Goal: Task Accomplishment & Management: Complete application form

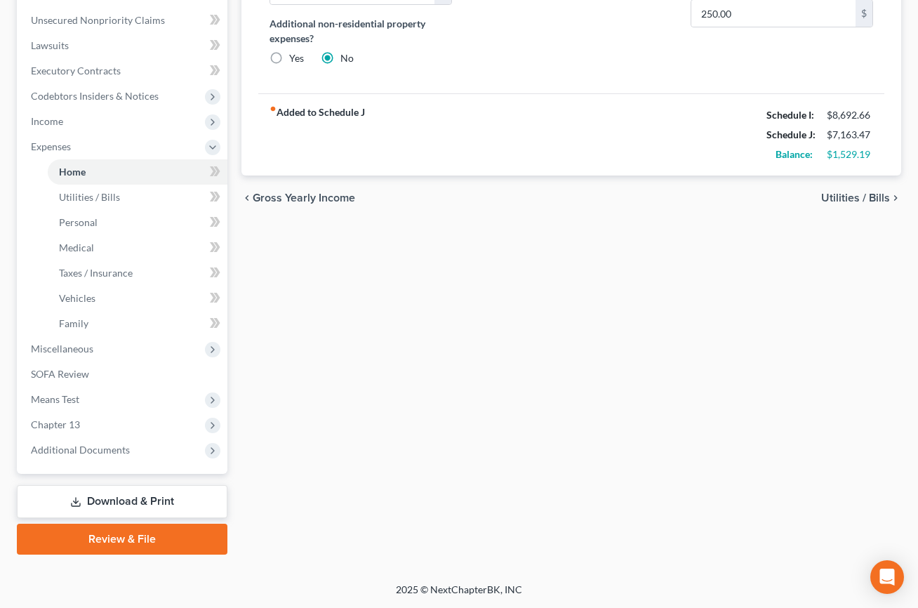
scroll to position [421, 0]
click at [121, 159] on span "Expenses" at bounding box center [124, 146] width 208 height 25
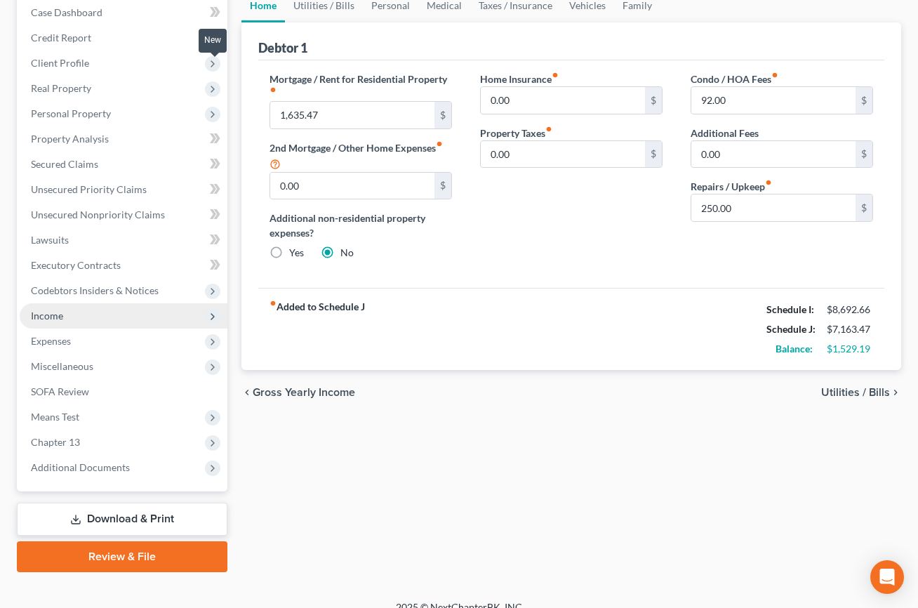
scroll to position [2, 0]
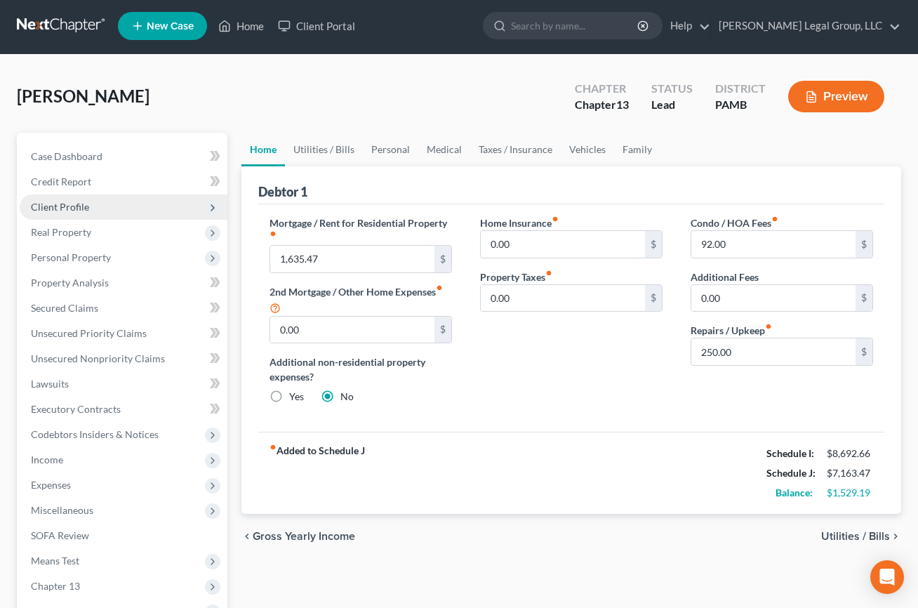
click at [143, 220] on span "Client Profile" at bounding box center [124, 206] width 208 height 25
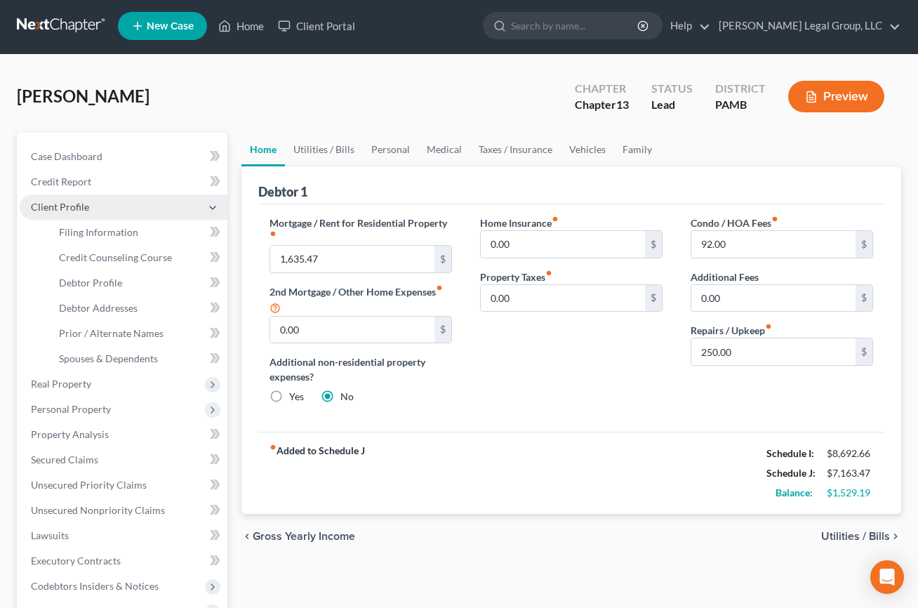
click at [154, 220] on span "Client Profile" at bounding box center [124, 206] width 208 height 25
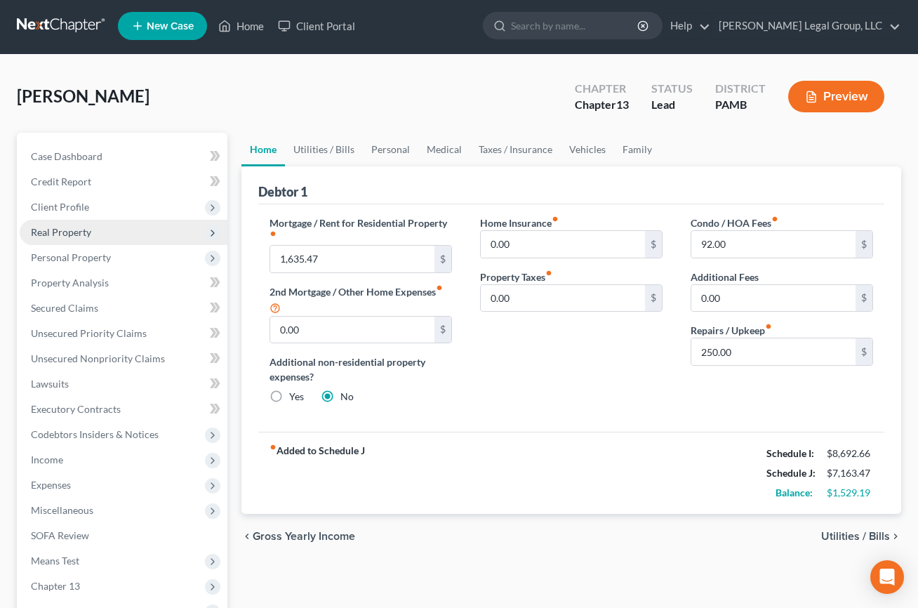
click at [138, 245] on span "Real Property" at bounding box center [124, 232] width 208 height 25
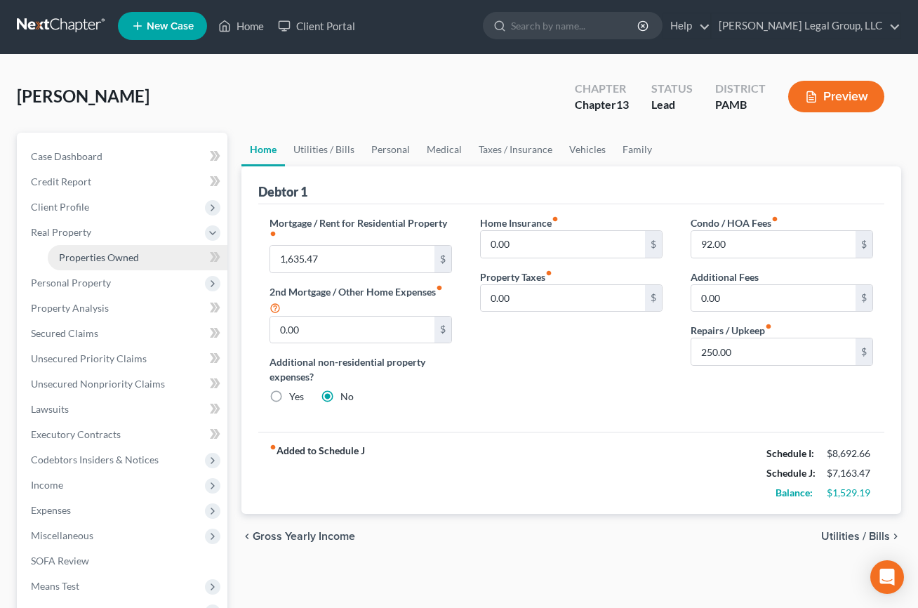
click at [126, 263] on span "Properties Owned" at bounding box center [99, 257] width 80 height 12
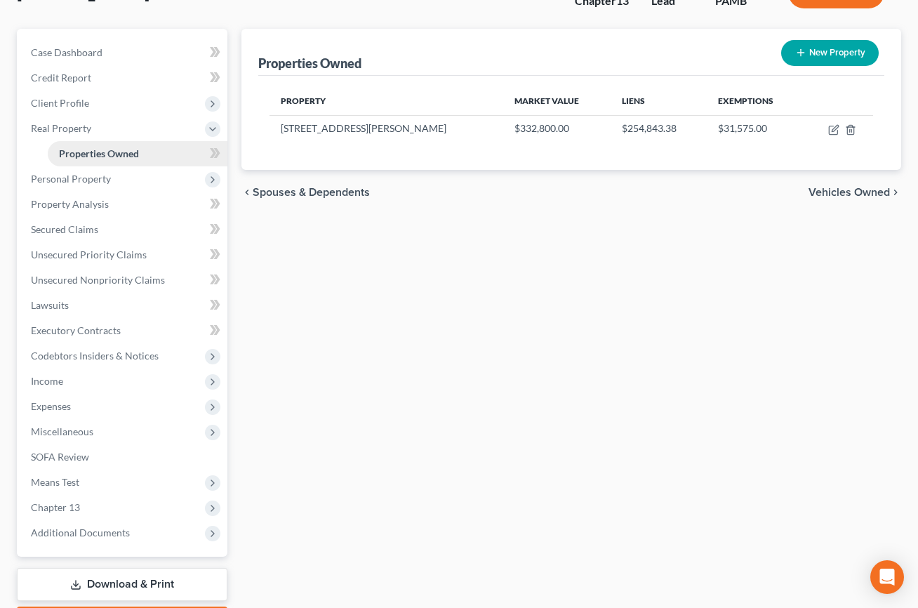
scroll to position [140, 0]
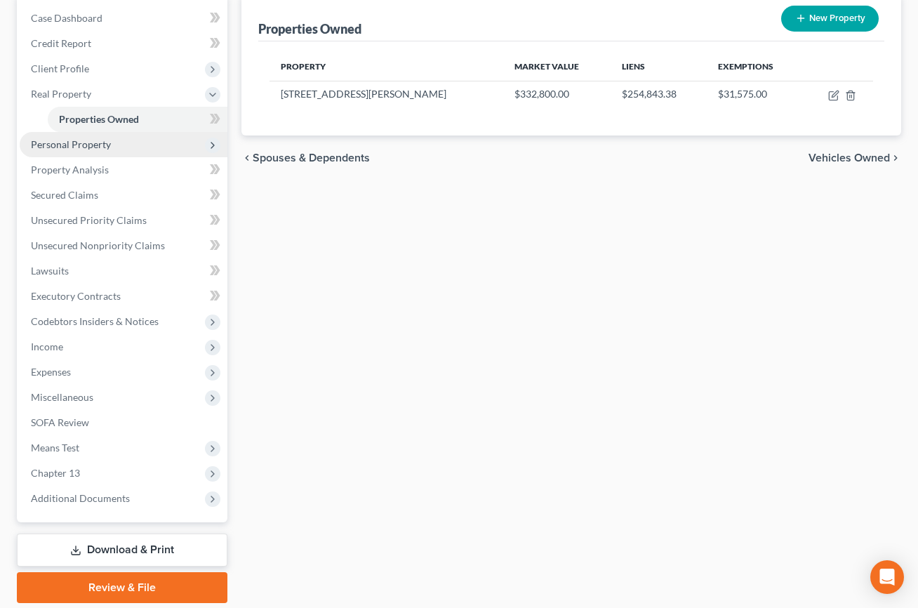
click at [150, 157] on span "Personal Property" at bounding box center [124, 144] width 208 height 25
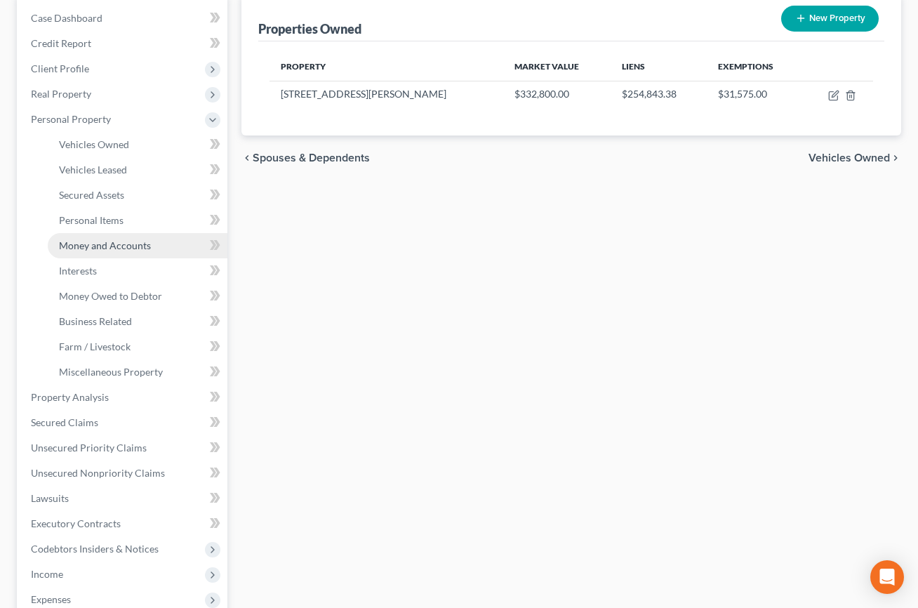
click at [140, 251] on span "Money and Accounts" at bounding box center [105, 245] width 92 height 12
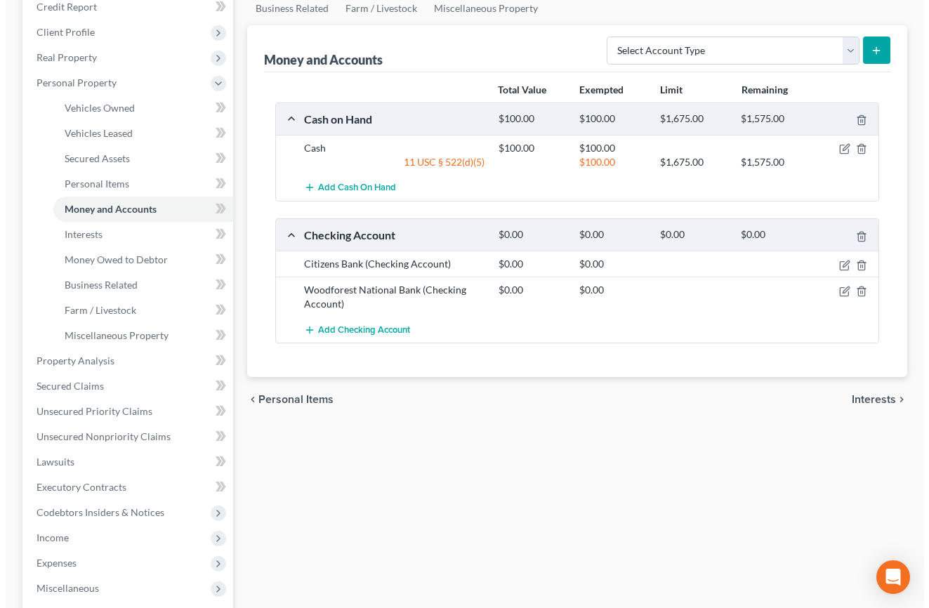
scroll to position [211, 0]
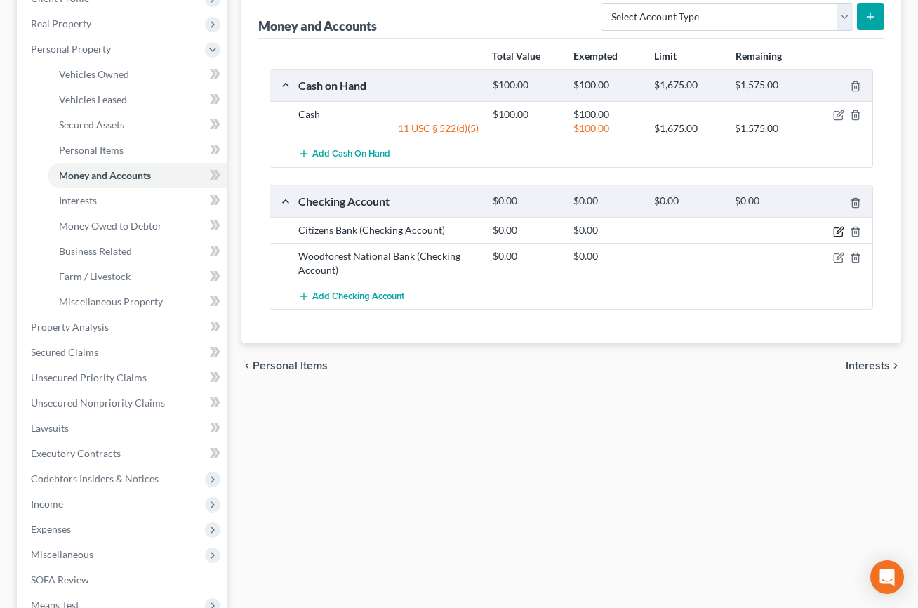
click at [837, 233] on icon "button" at bounding box center [840, 230] width 6 height 6
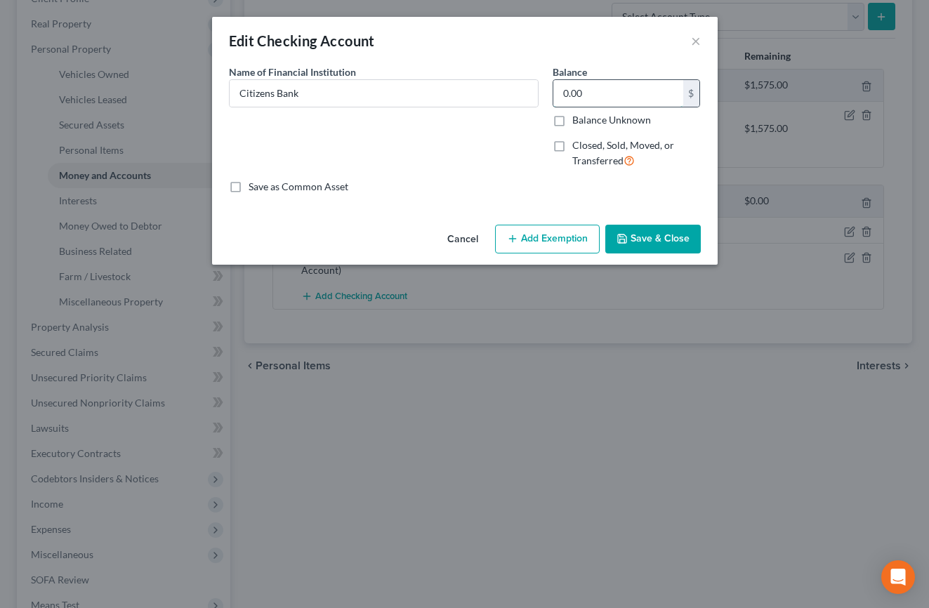
click at [585, 107] on input "0.00" at bounding box center [618, 93] width 130 height 27
type input "3,500.00"
click at [571, 254] on button "Add Exemption" at bounding box center [547, 239] width 105 height 29
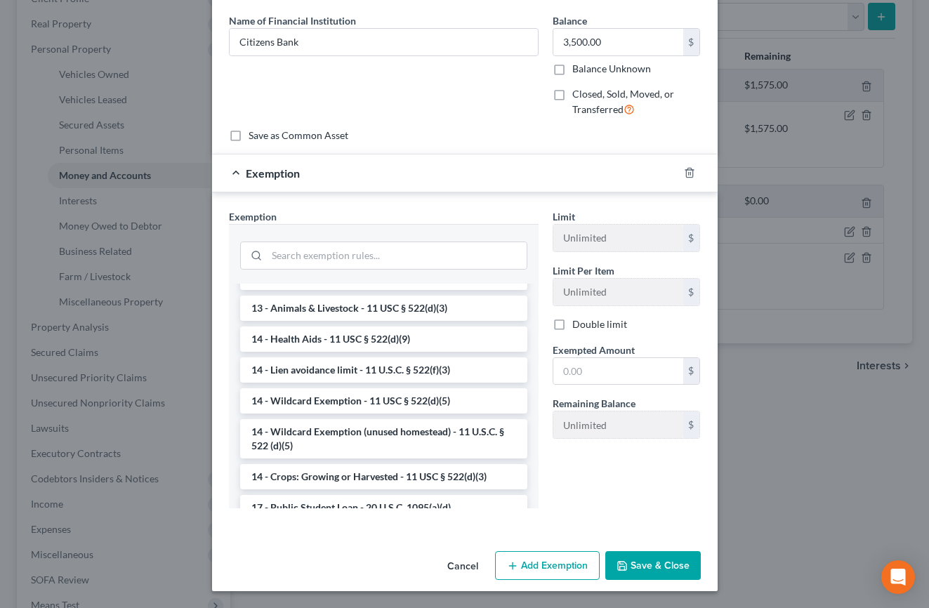
scroll to position [281, 0]
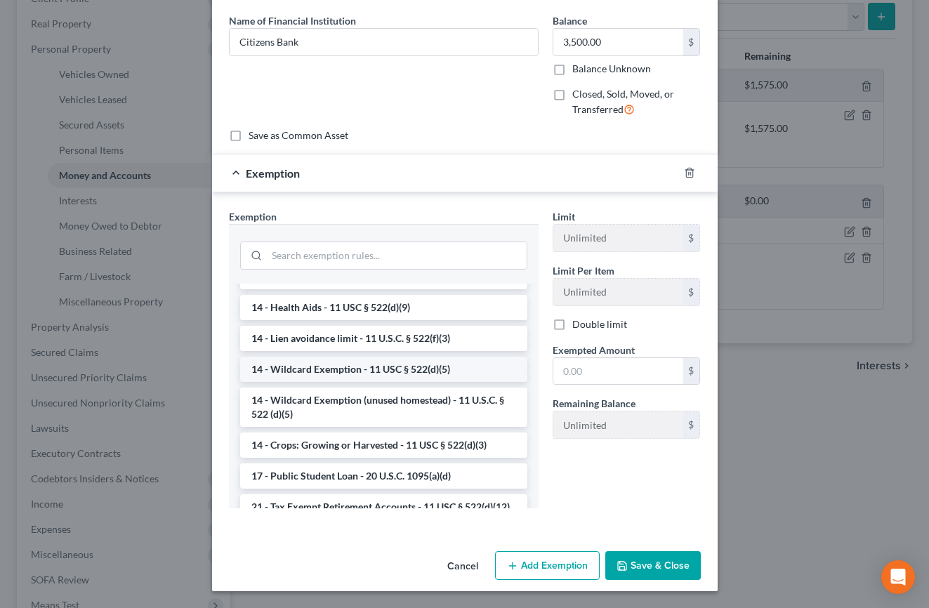
click at [409, 382] on li "14 - Wildcard Exemption - 11 USC § 522(d)(5)" at bounding box center [383, 369] width 287 height 25
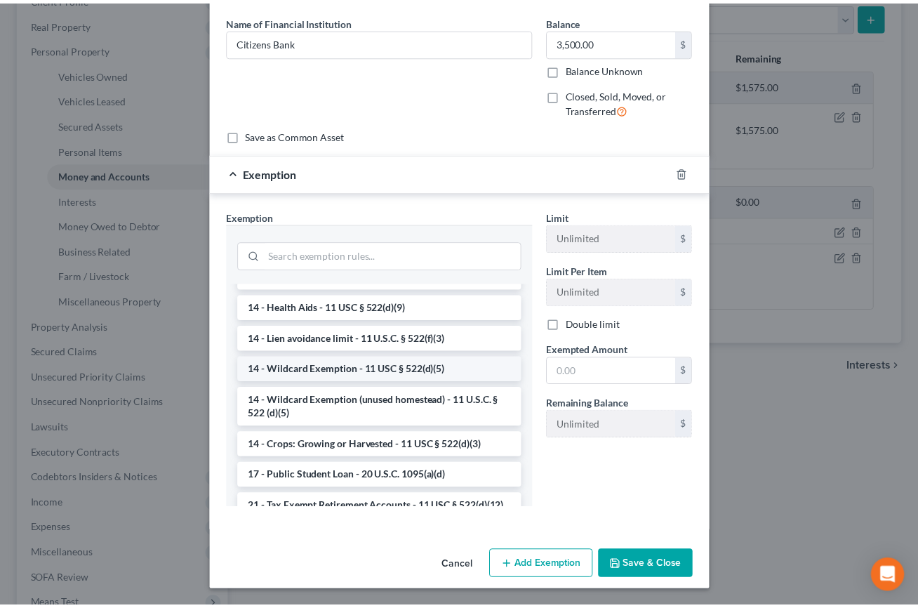
scroll to position [126, 0]
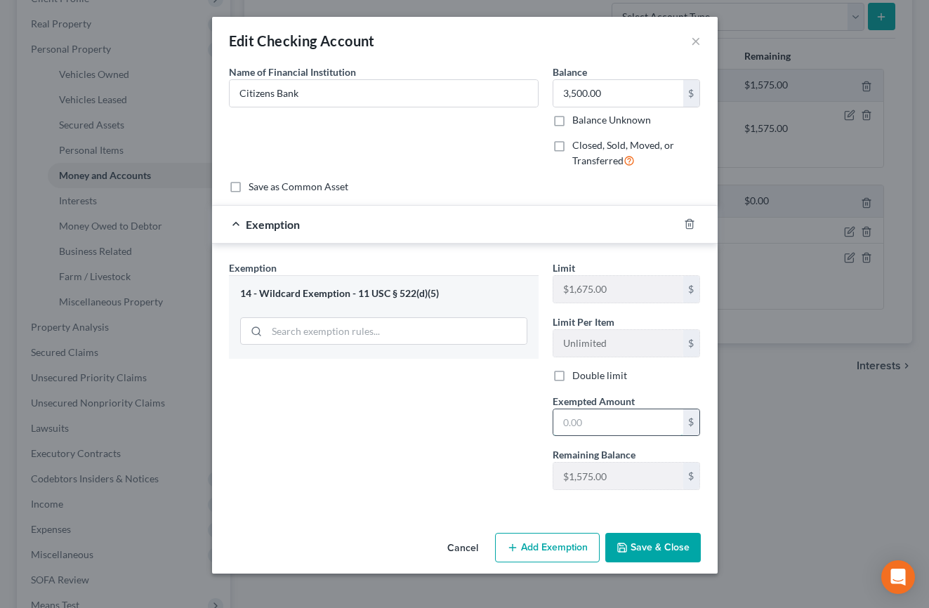
click at [623, 409] on input "text" at bounding box center [618, 422] width 130 height 27
type input "1"
click at [458, 552] on button "Cancel" at bounding box center [462, 548] width 53 height 28
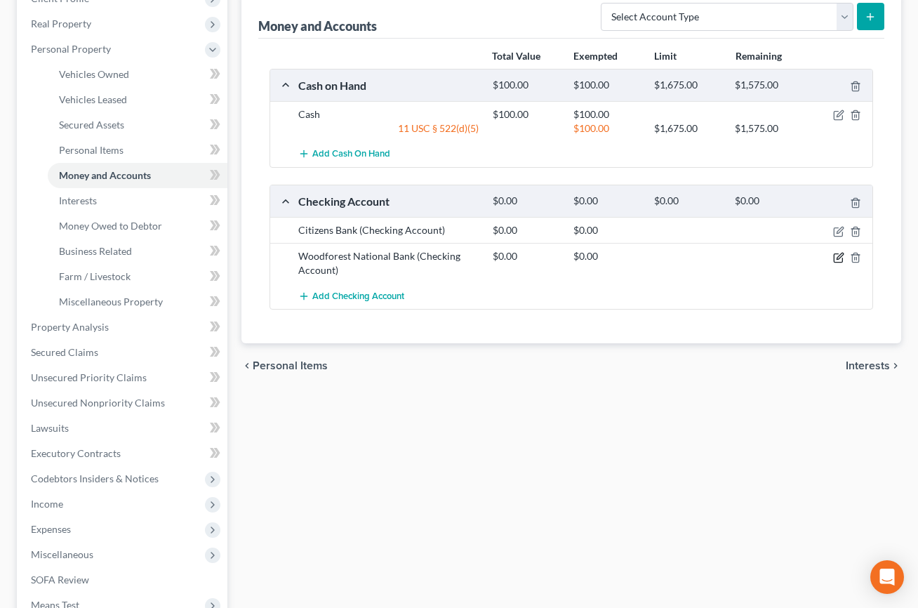
click at [833, 263] on icon "button" at bounding box center [838, 257] width 11 height 11
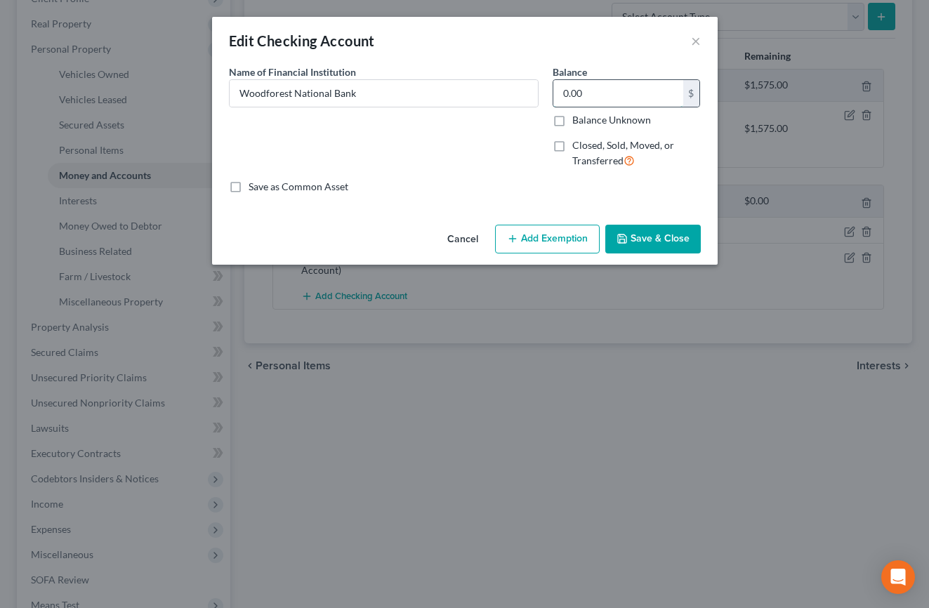
click at [625, 107] on input "0.00" at bounding box center [618, 93] width 130 height 27
type input "300.00"
click at [679, 254] on button "Save & Close" at bounding box center [652, 239] width 95 height 29
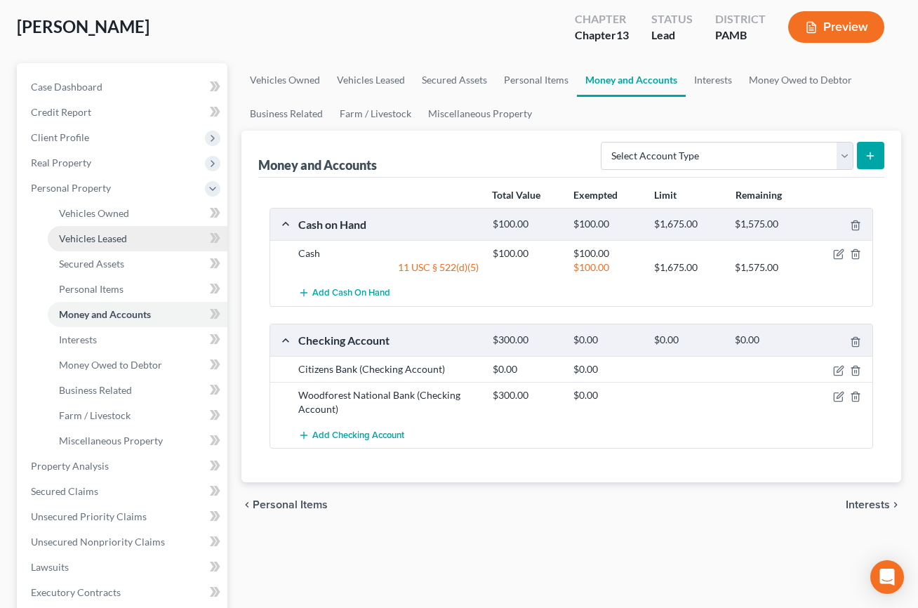
scroll to position [70, 0]
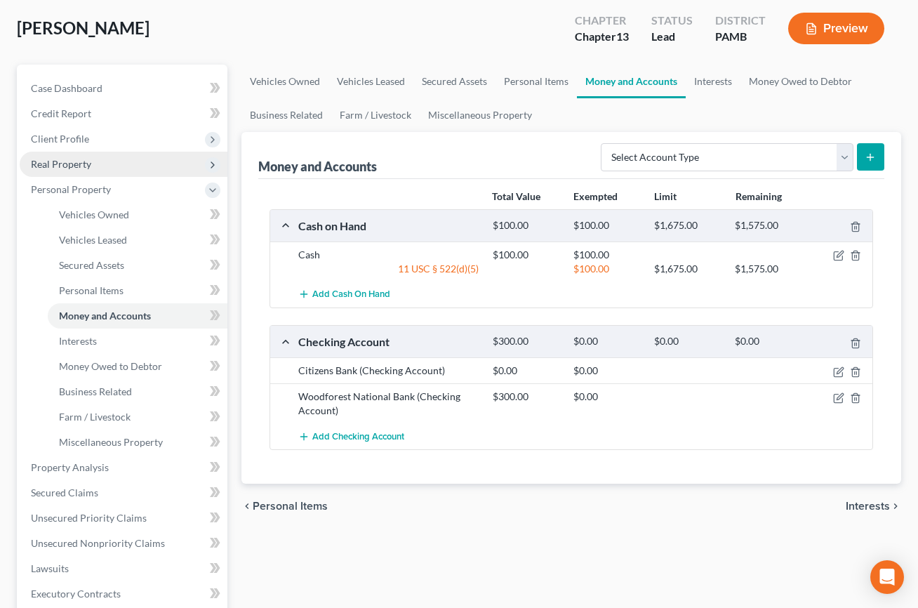
click at [91, 170] on span "Real Property" at bounding box center [61, 164] width 60 height 12
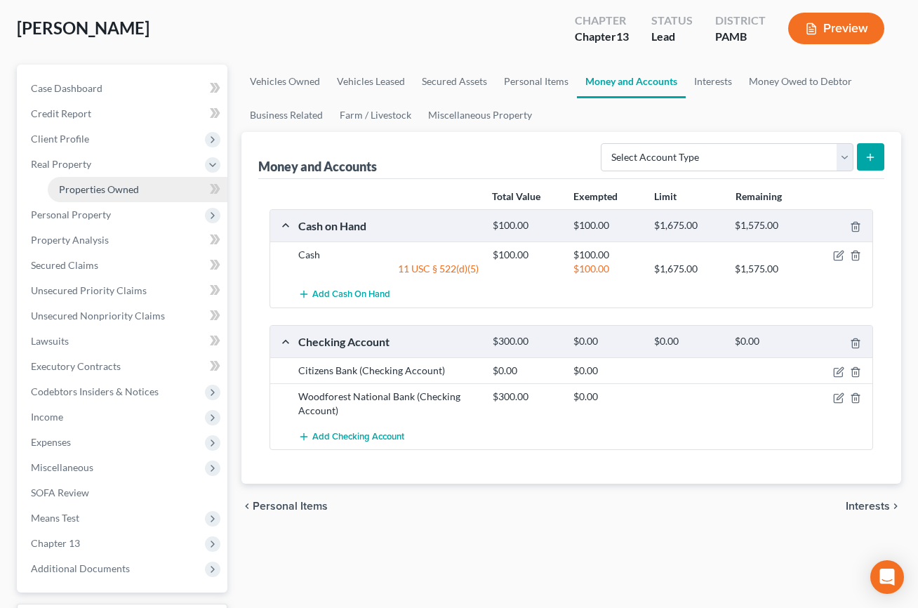
click at [117, 195] on span "Properties Owned" at bounding box center [99, 189] width 80 height 12
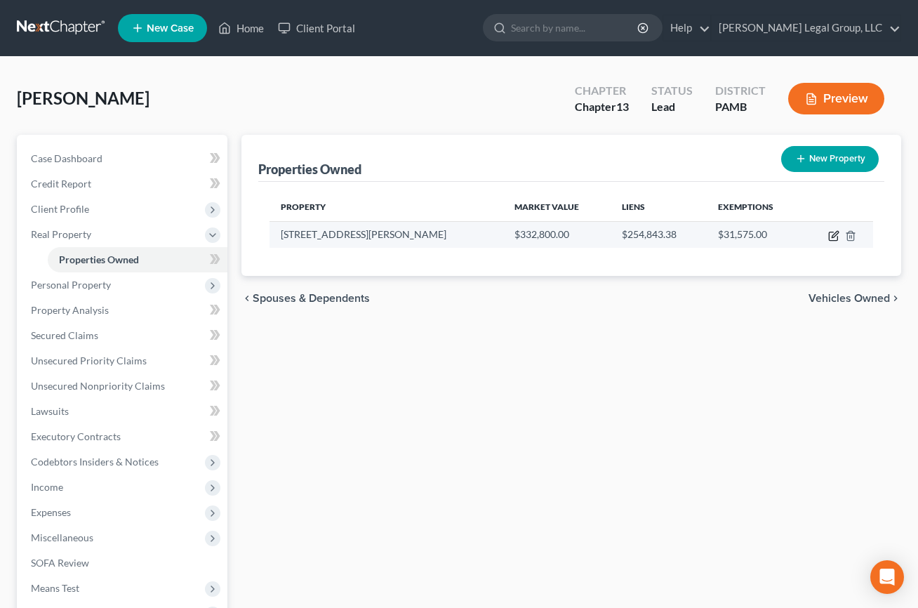
click at [828, 241] on icon "button" at bounding box center [833, 235] width 11 height 11
select select "39"
select select "44"
select select "0"
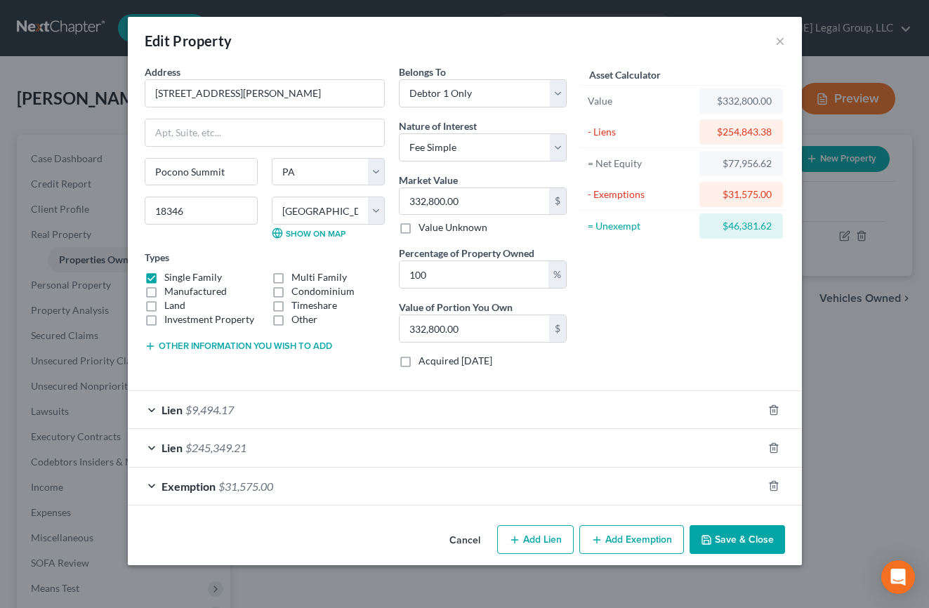
scroll to position [117, 0]
click at [241, 493] on div "Exemption $31,575.00" at bounding box center [445, 485] width 635 height 37
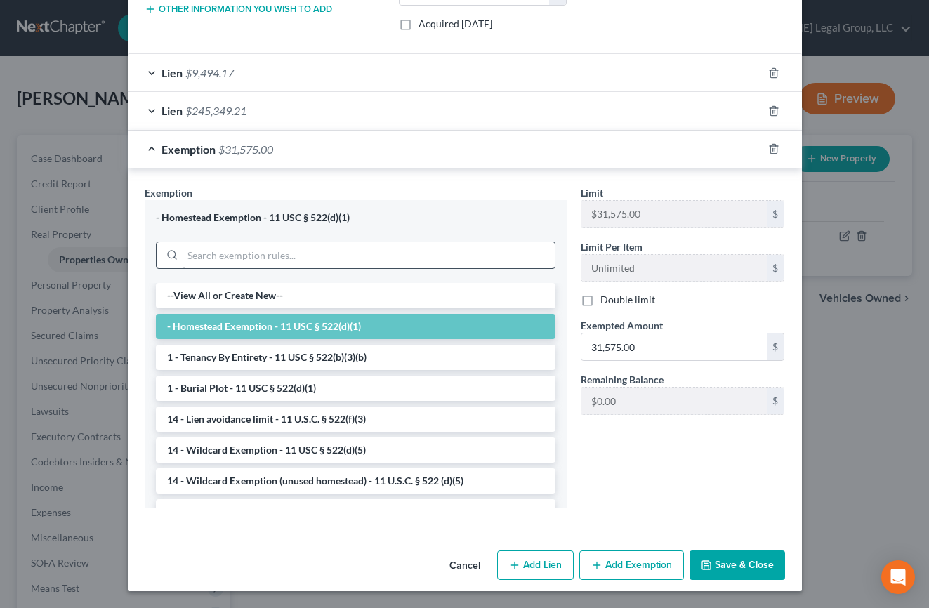
scroll to position [397, 0]
click at [661, 360] on input "31,575.00" at bounding box center [674, 346] width 186 height 27
click at [645, 426] on div "Limit $31,575.00 $ Limit Per Item Unlimited $ Double limit Exempted Amount * 15…" at bounding box center [682, 305] width 218 height 241
click at [650, 360] on input "15,775.00" at bounding box center [674, 346] width 186 height 27
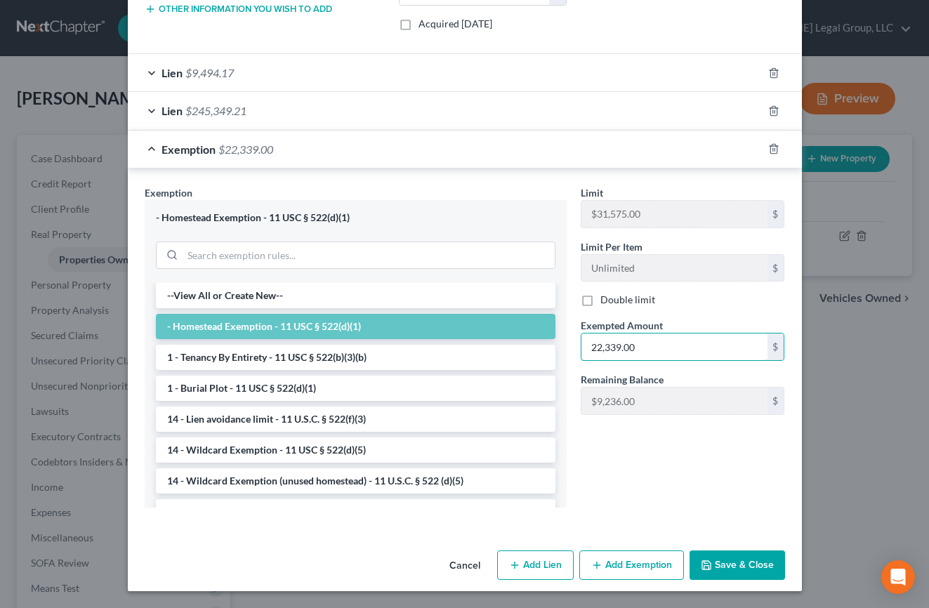
scroll to position [218, 0]
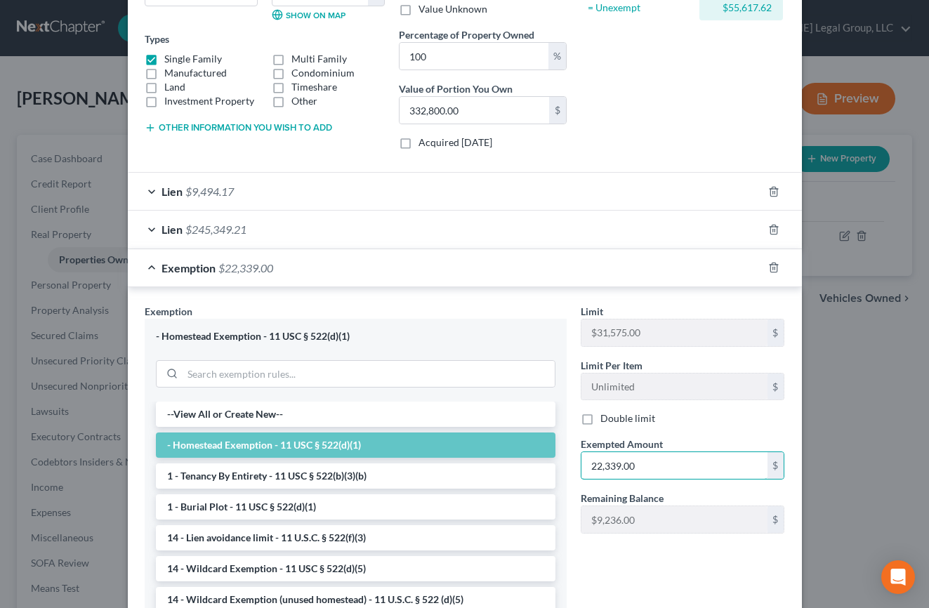
type input "22,339.00"
click at [128, 286] on div "Exemption $22,339.00" at bounding box center [445, 267] width 635 height 37
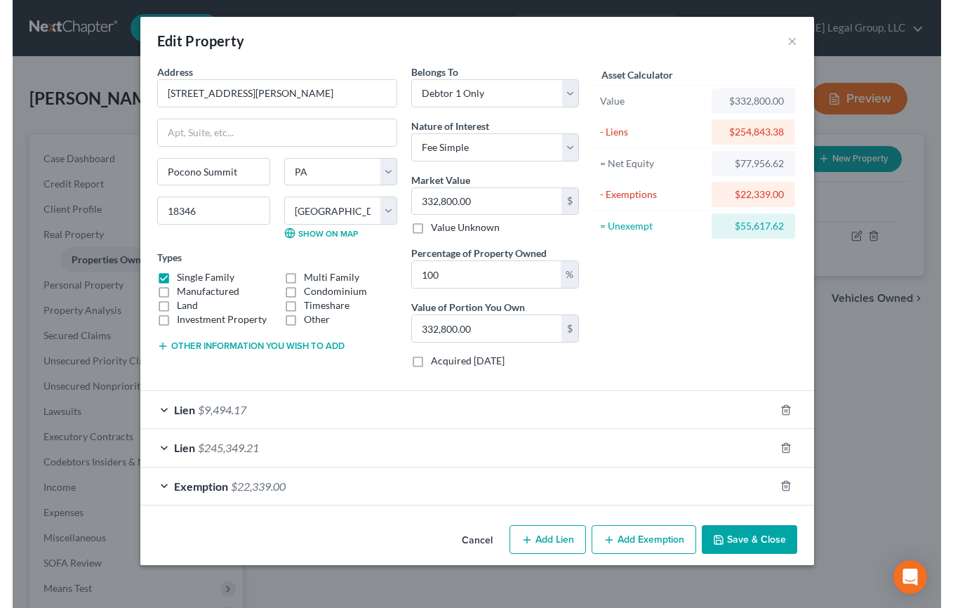
scroll to position [117, 0]
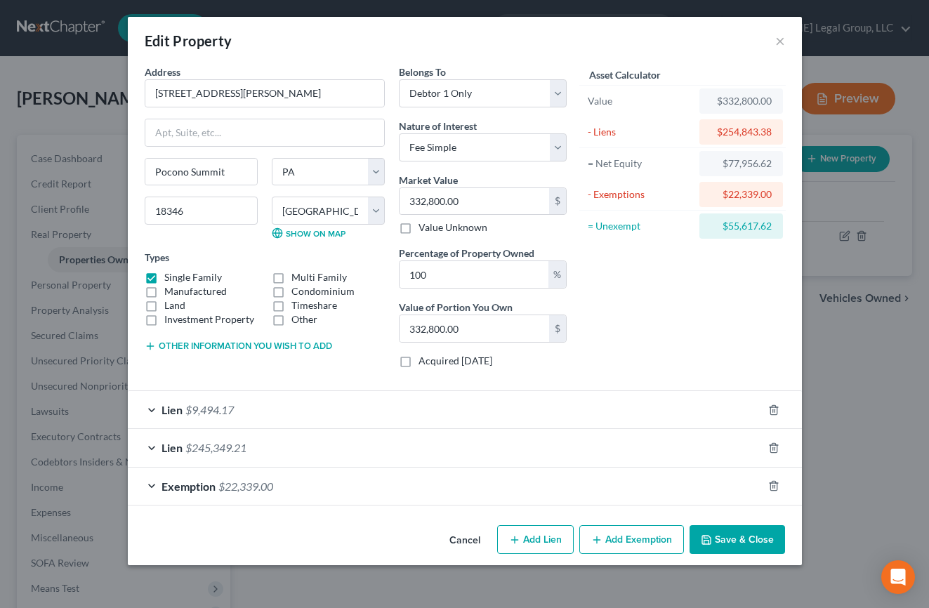
click at [785, 555] on button "Save & Close" at bounding box center [736, 539] width 95 height 29
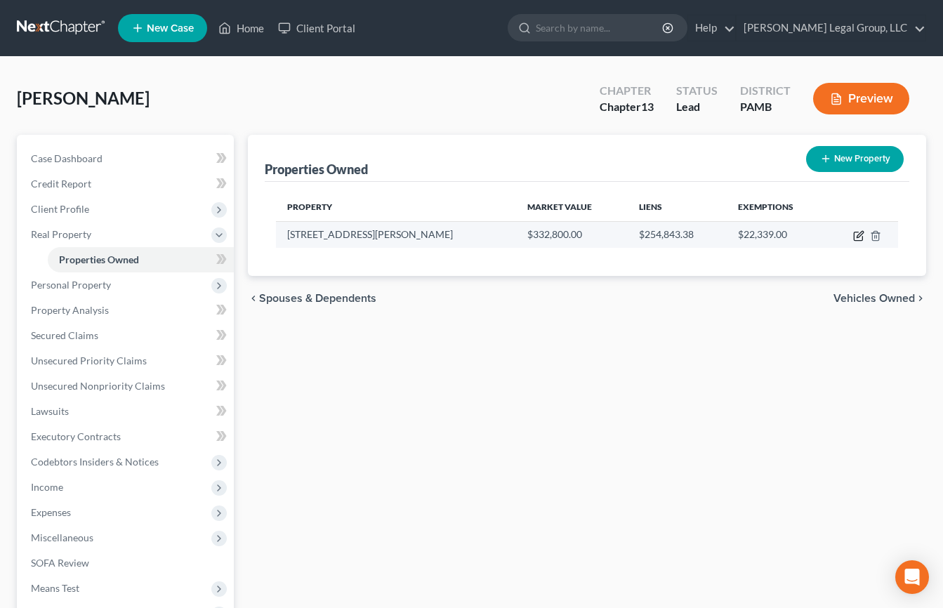
click at [854, 241] on icon "button" at bounding box center [858, 236] width 8 height 8
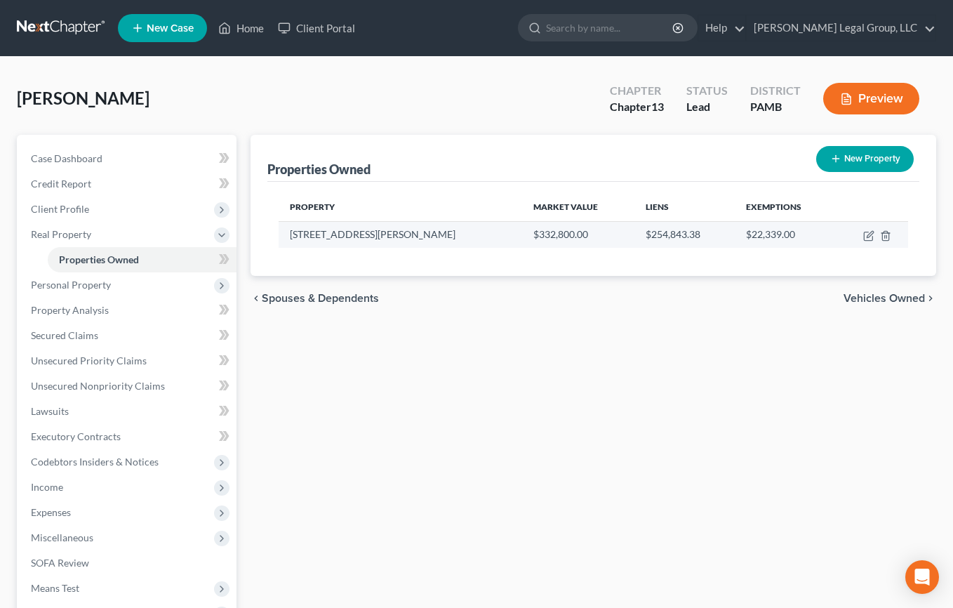
select select "39"
select select "44"
select select "0"
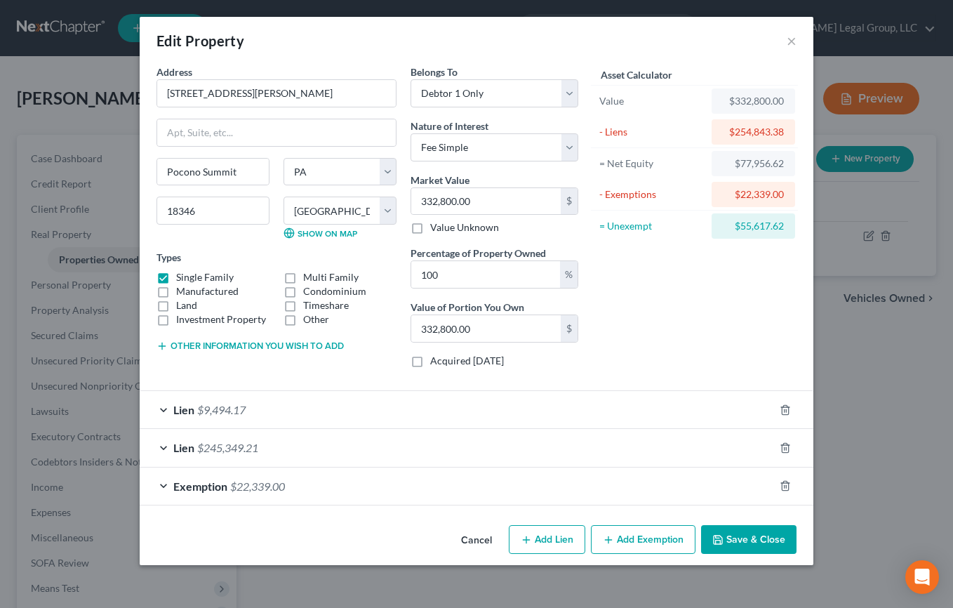
scroll to position [0, 0]
click at [797, 49] on button "×" at bounding box center [792, 40] width 10 height 17
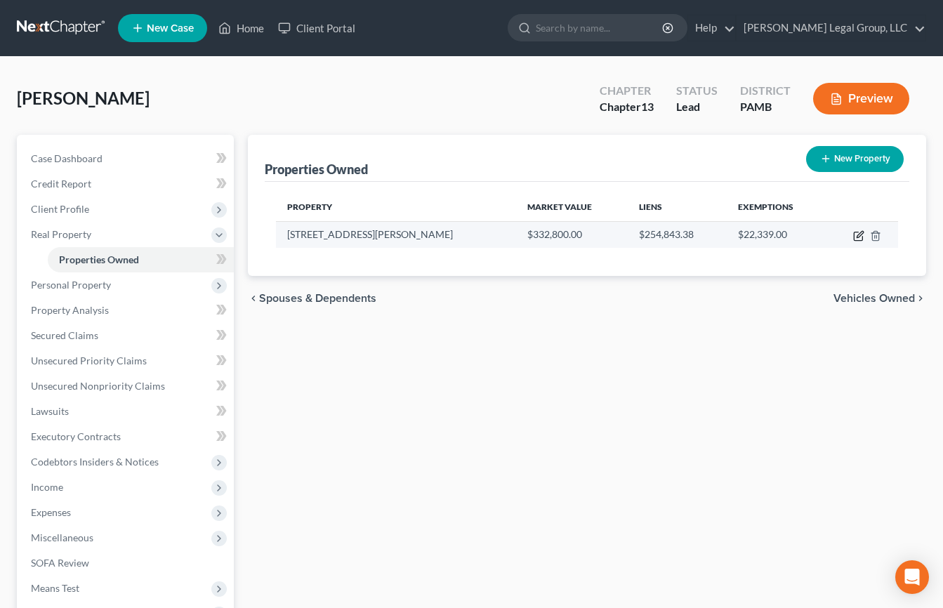
click at [853, 241] on icon "button" at bounding box center [858, 235] width 11 height 11
select select "39"
select select "44"
select select "0"
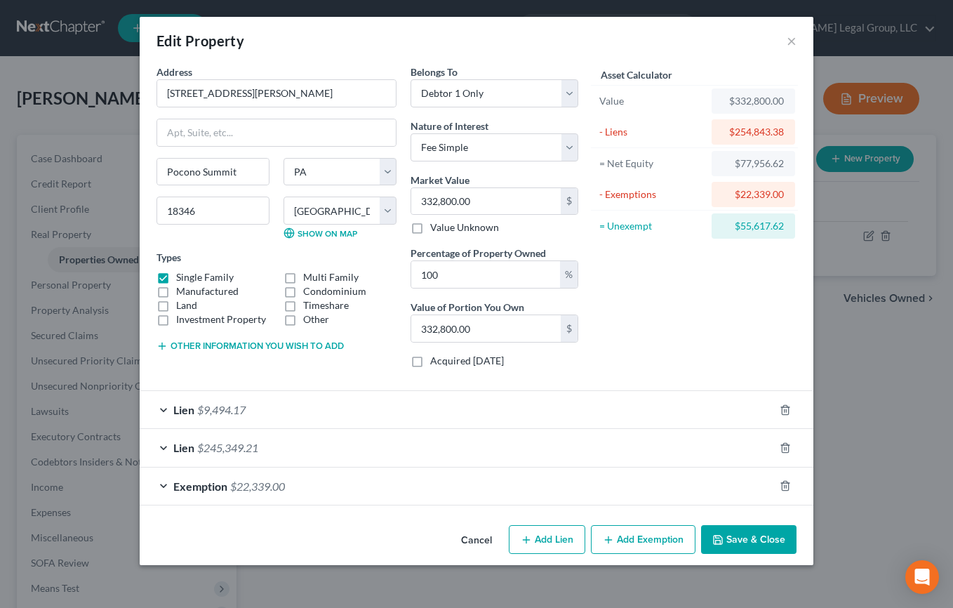
scroll to position [117, 0]
click at [585, 487] on div "Exemption $22,339.00" at bounding box center [457, 485] width 635 height 37
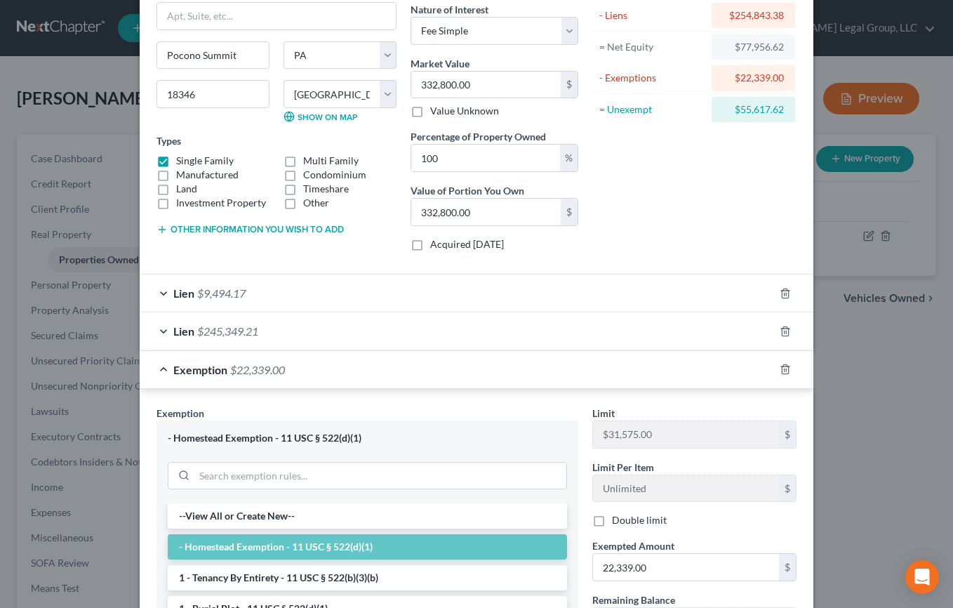
scroll to position [397, 0]
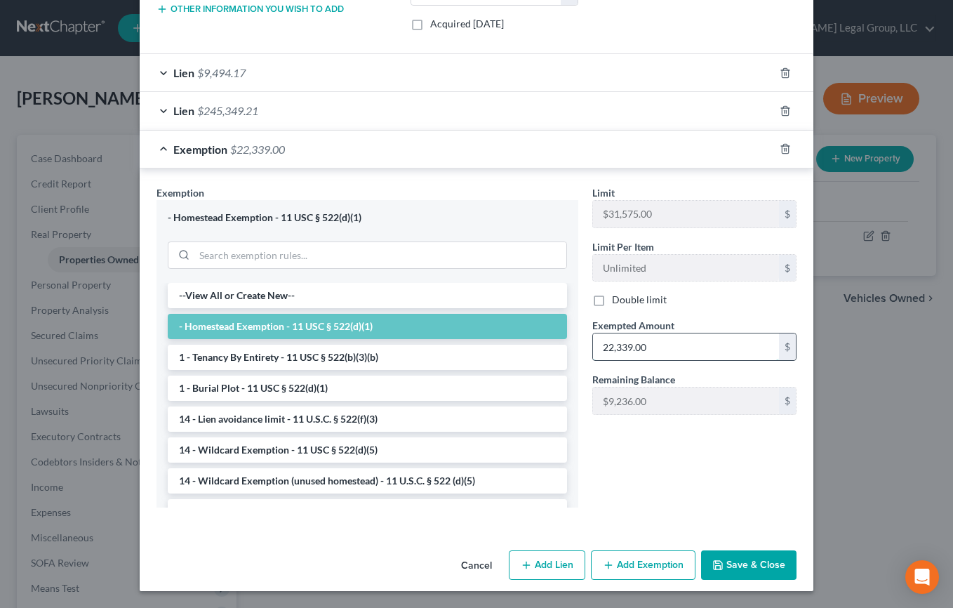
click at [682, 360] on input "22,339.00" at bounding box center [686, 346] width 186 height 27
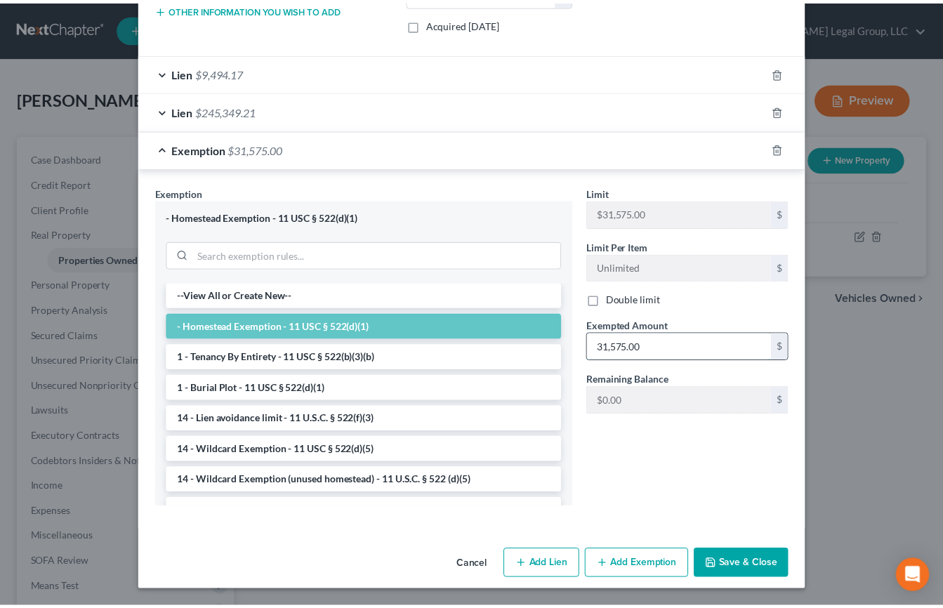
scroll to position [538, 0]
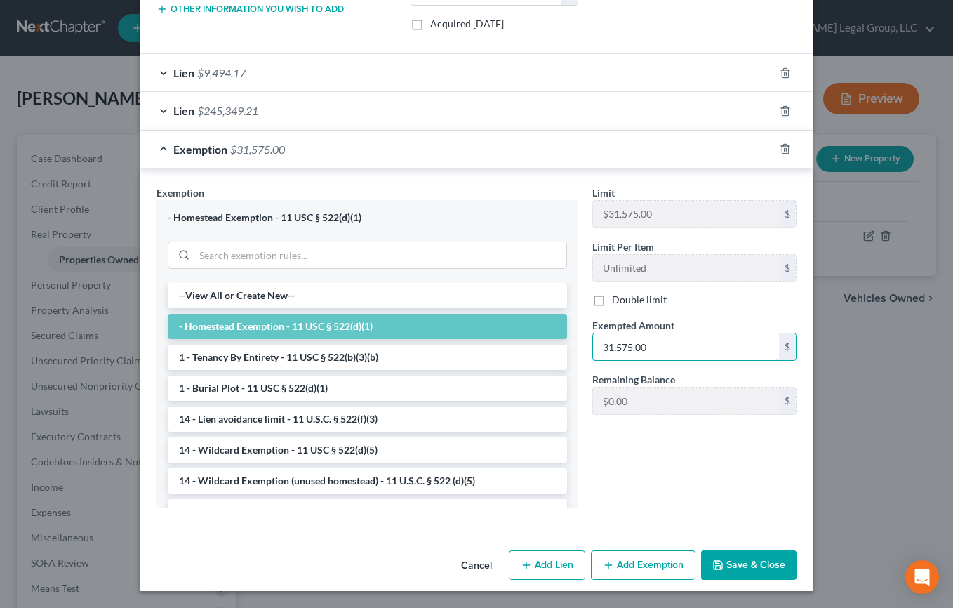
type input "31,575.00"
click at [792, 580] on button "Save & Close" at bounding box center [748, 564] width 95 height 29
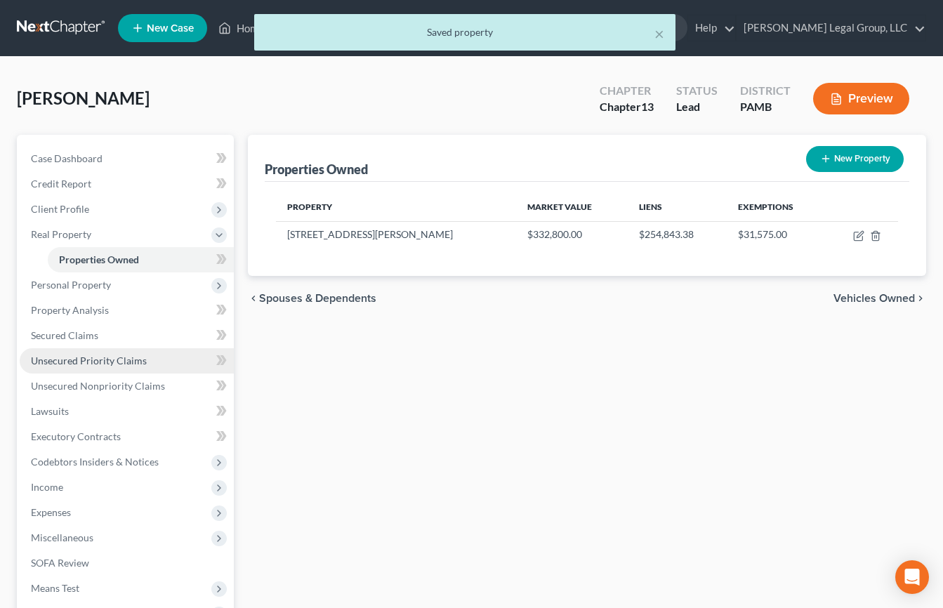
scroll to position [70, 0]
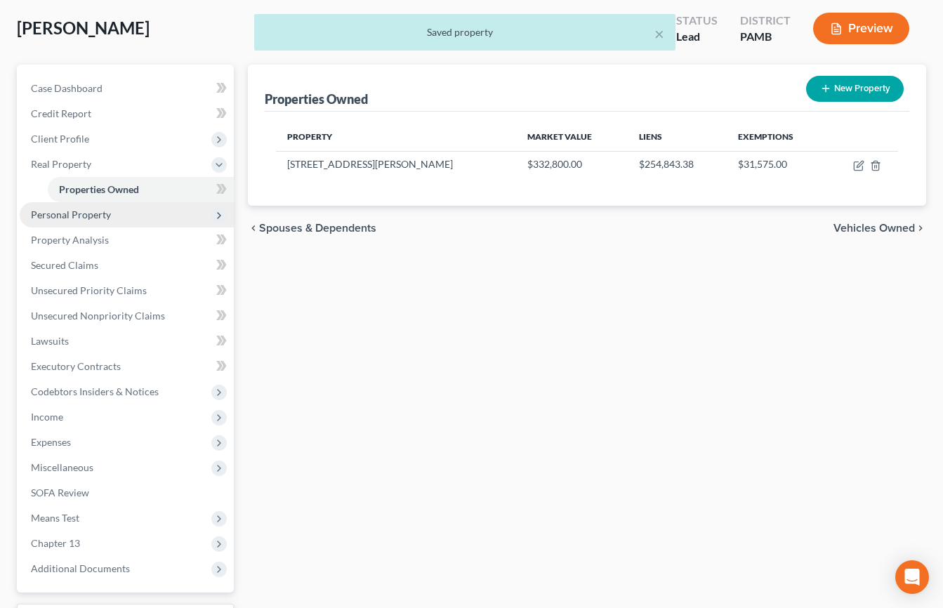
click at [111, 220] on span "Personal Property" at bounding box center [71, 214] width 80 height 12
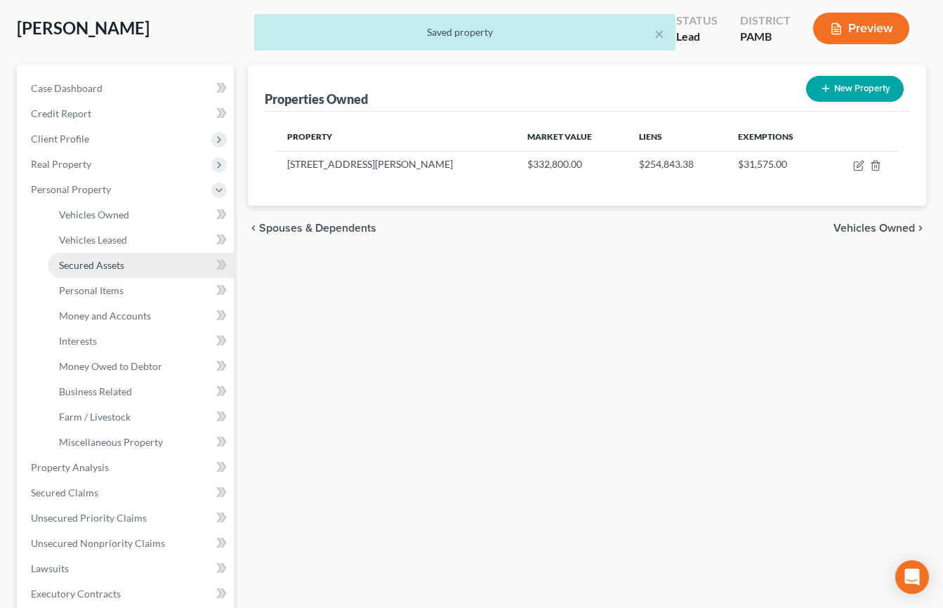
click at [117, 271] on span "Secured Assets" at bounding box center [91, 265] width 65 height 12
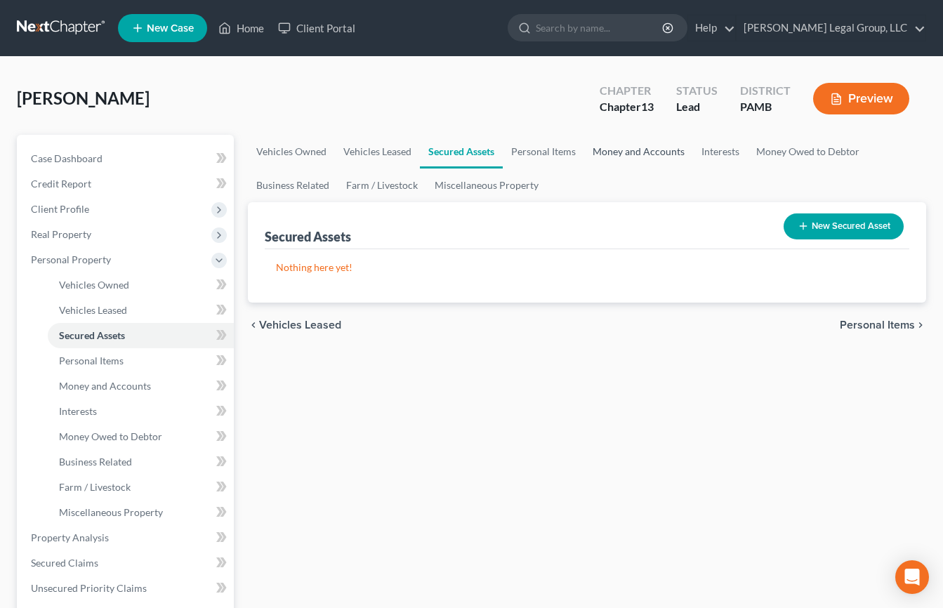
click at [693, 168] on link "Money and Accounts" at bounding box center [638, 152] width 109 height 34
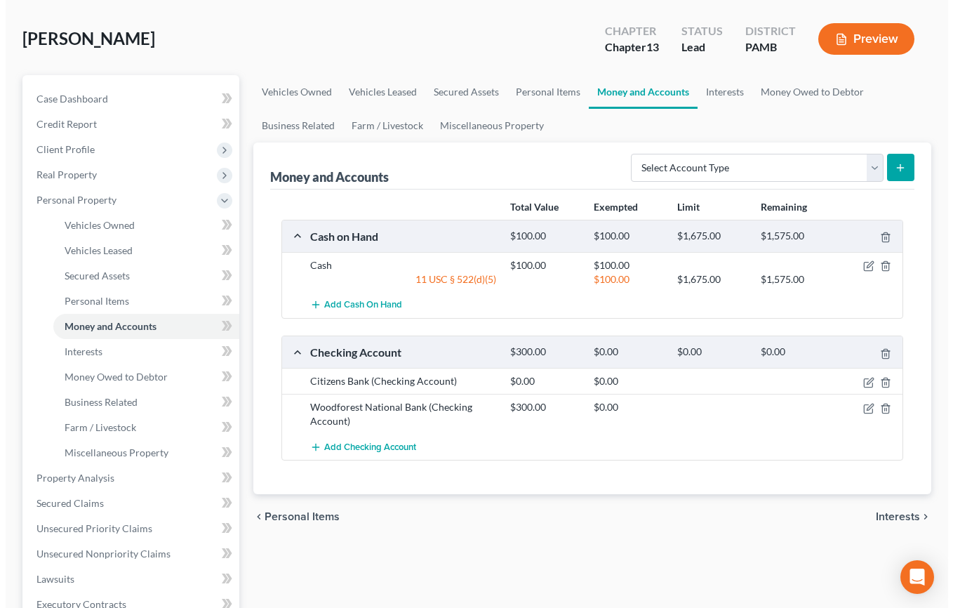
scroll to position [140, 0]
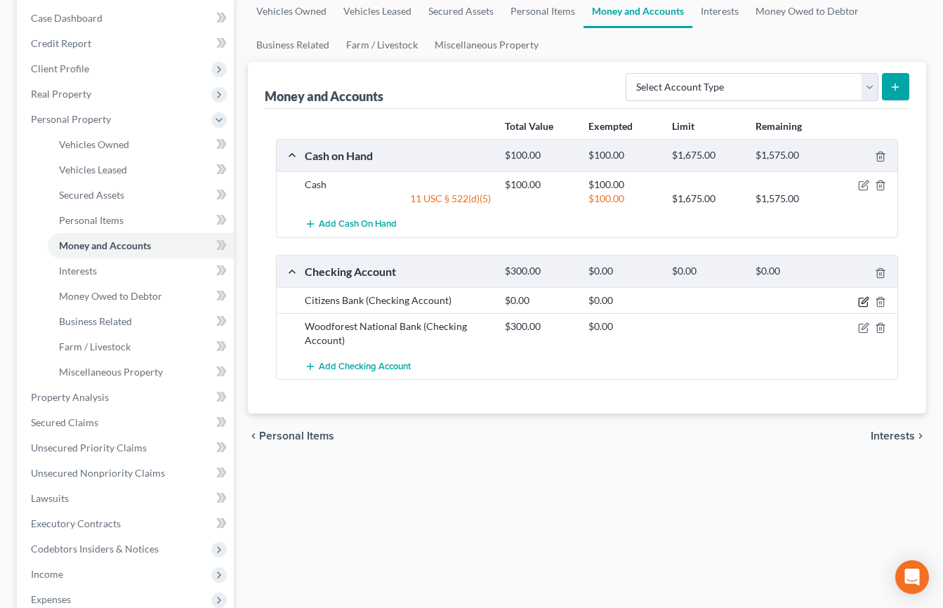
click at [861, 303] on icon "button" at bounding box center [864, 300] width 6 height 6
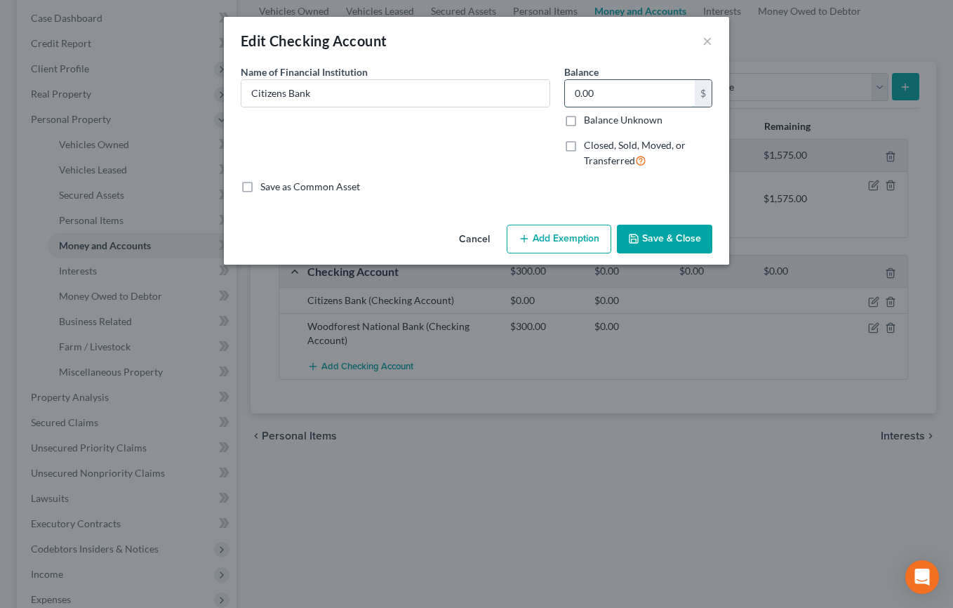
click at [596, 107] on input "0.00" at bounding box center [630, 93] width 130 height 27
click at [491, 254] on button "Cancel" at bounding box center [474, 240] width 53 height 28
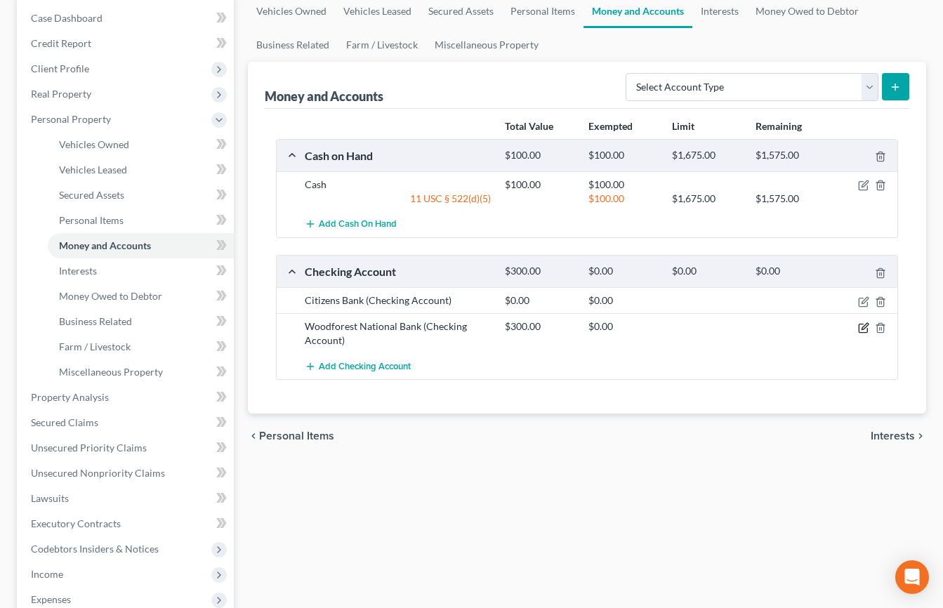
click at [858, 333] on icon "button" at bounding box center [863, 327] width 11 height 11
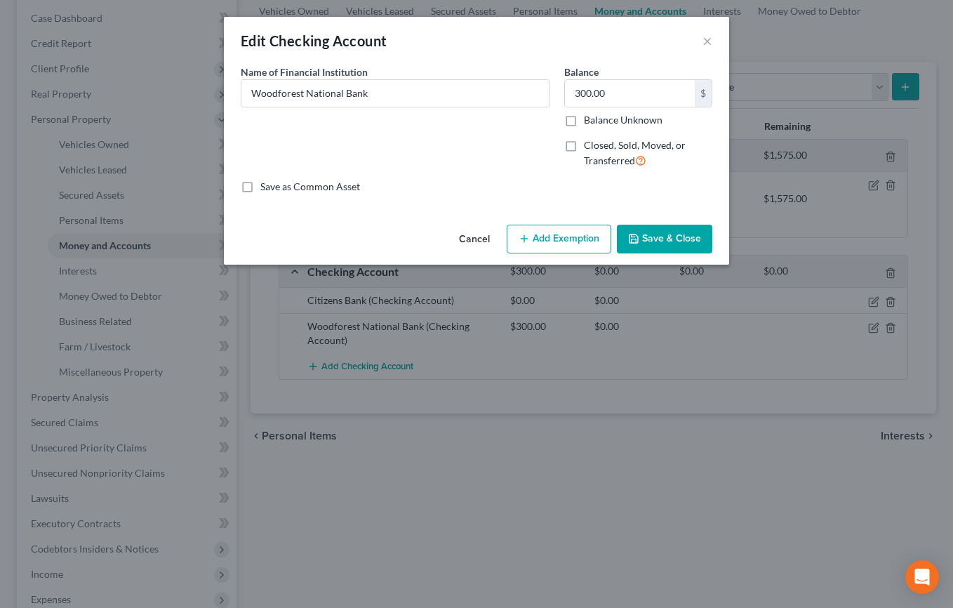
click at [597, 254] on button "Add Exemption" at bounding box center [559, 239] width 105 height 29
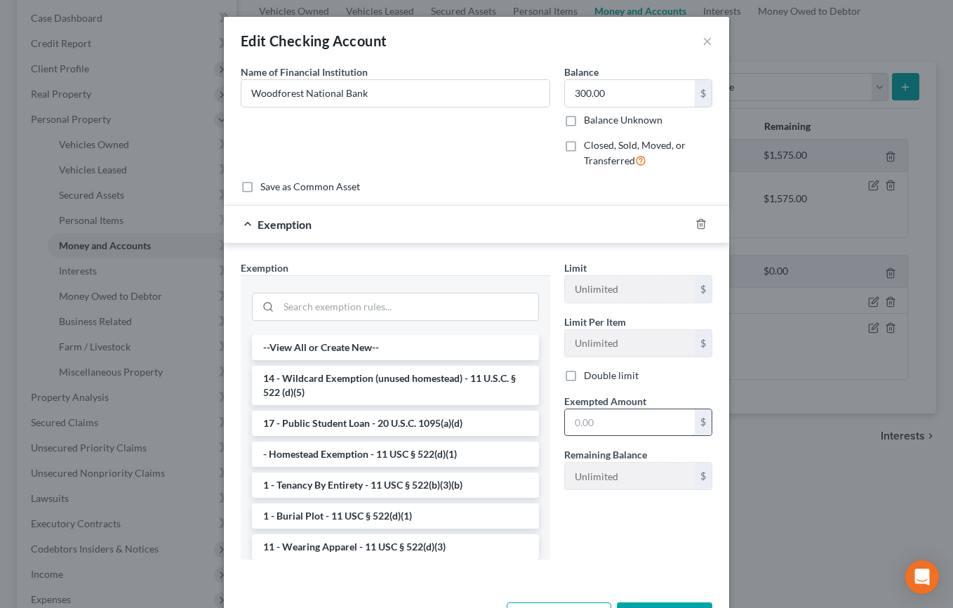
click at [630, 436] on input "text" at bounding box center [630, 422] width 130 height 27
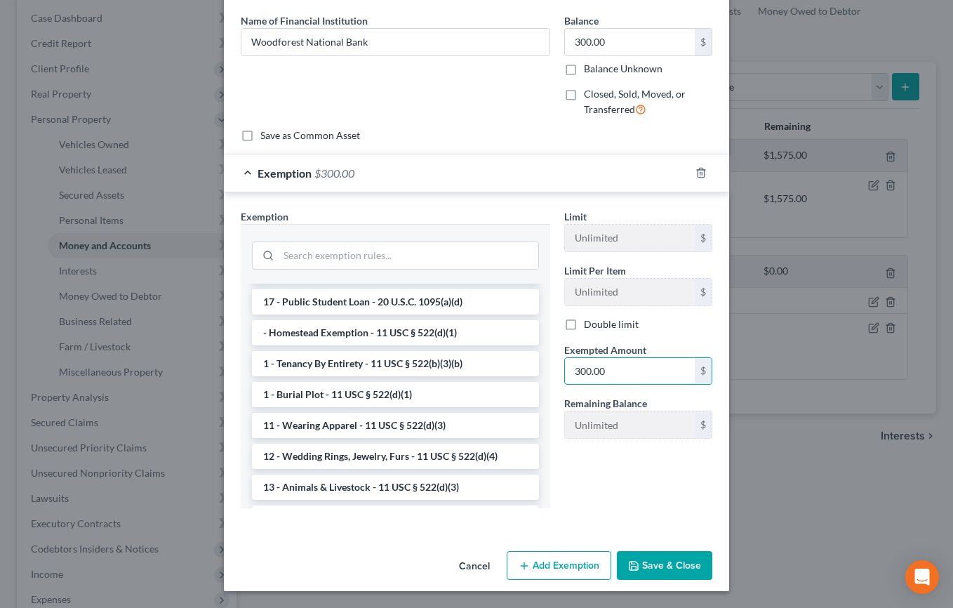
scroll to position [211, 0]
type input "300.00"
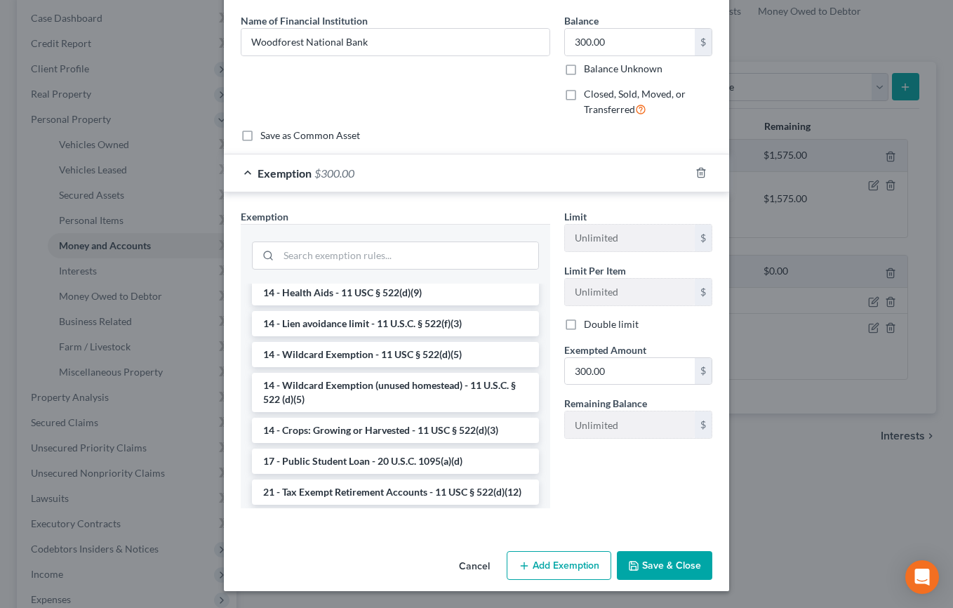
scroll to position [320, 0]
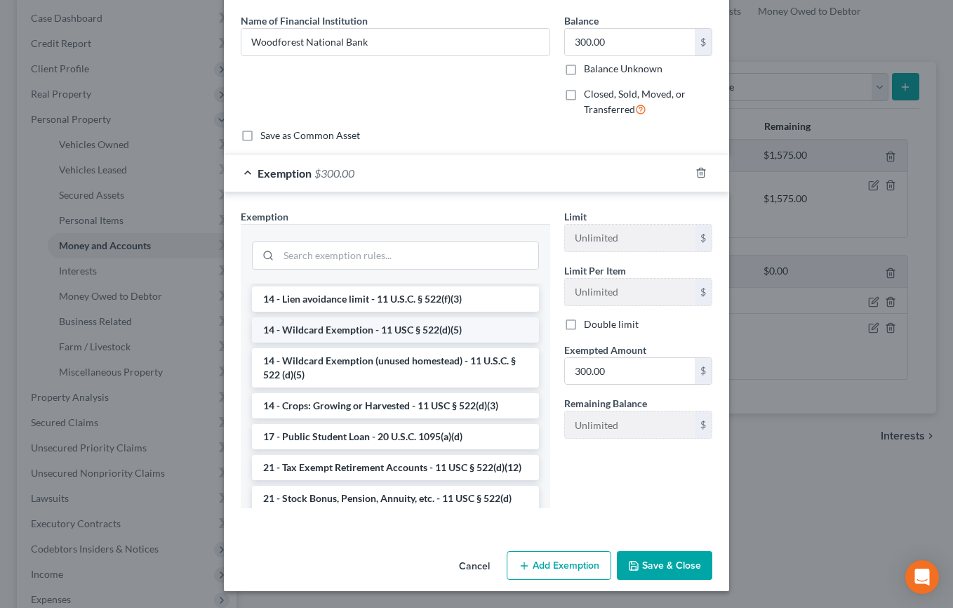
click at [469, 343] on li "14 - Wildcard Exemption - 11 USC § 522(d)(5)" at bounding box center [395, 329] width 287 height 25
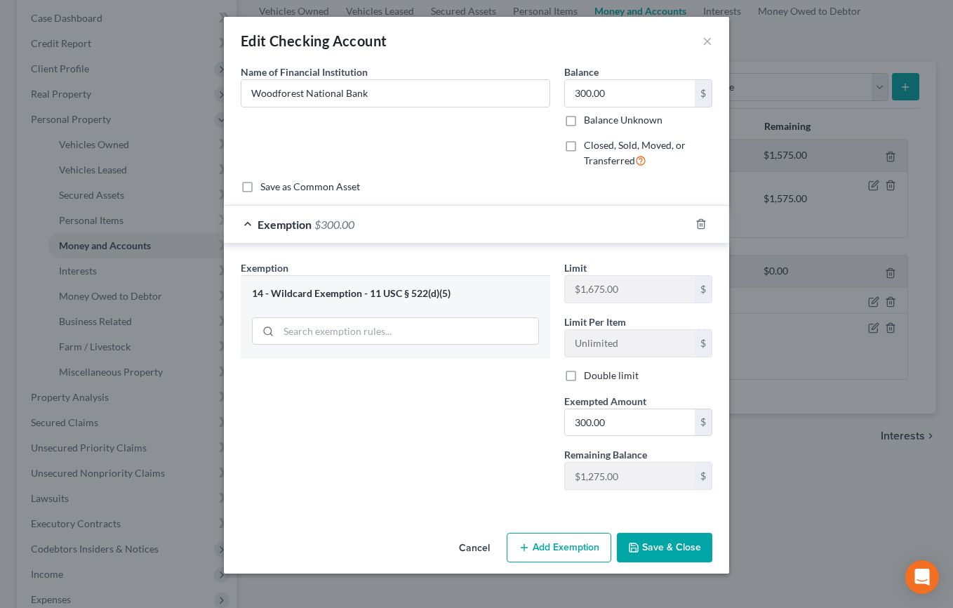
scroll to position [126, 0]
click at [696, 555] on button "Save & Close" at bounding box center [664, 547] width 95 height 29
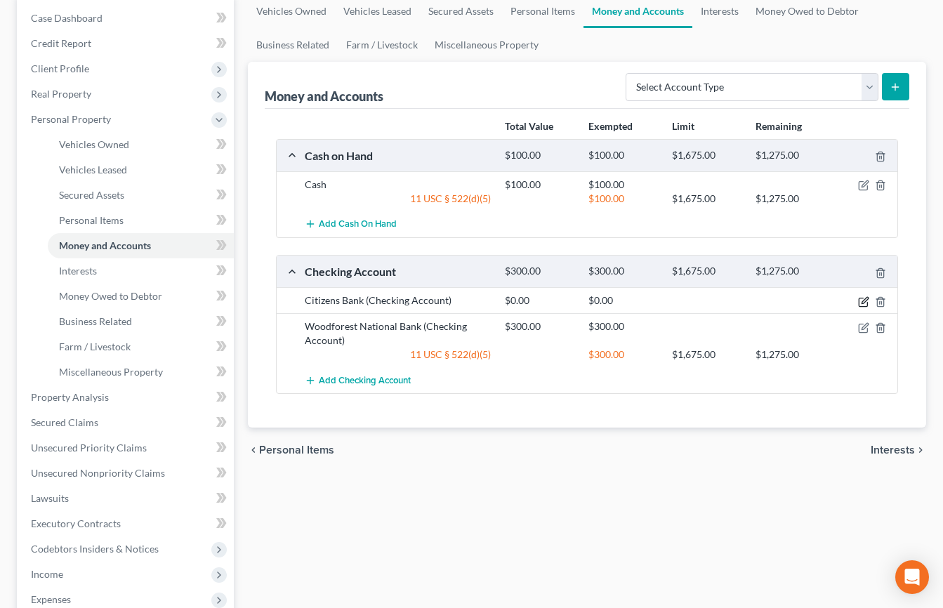
click at [858, 307] on icon "button" at bounding box center [863, 301] width 11 height 11
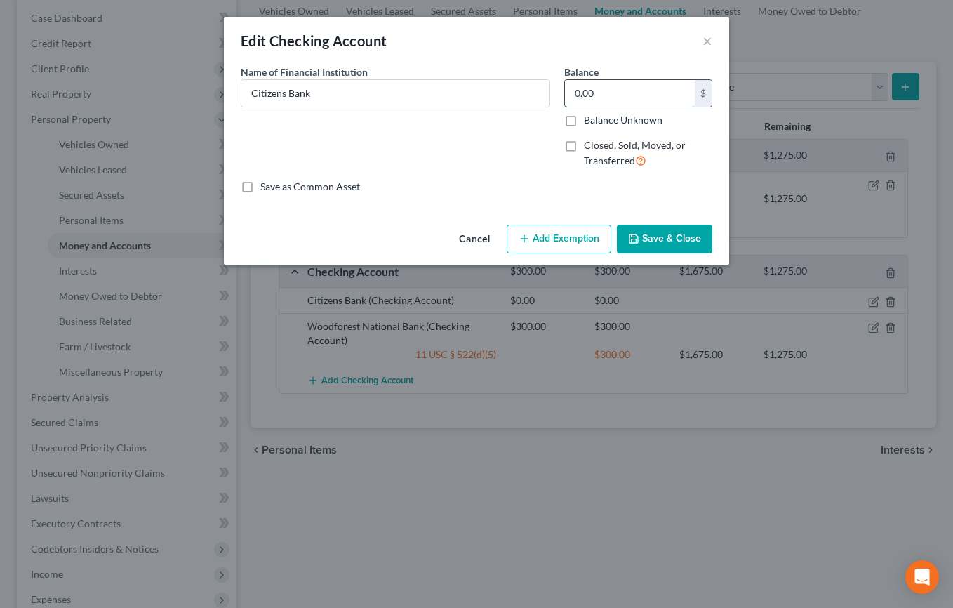
click at [681, 102] on input "0.00" at bounding box center [630, 93] width 130 height 27
type input "3,500.00"
click at [599, 254] on button "Add Exemption" at bounding box center [559, 239] width 105 height 29
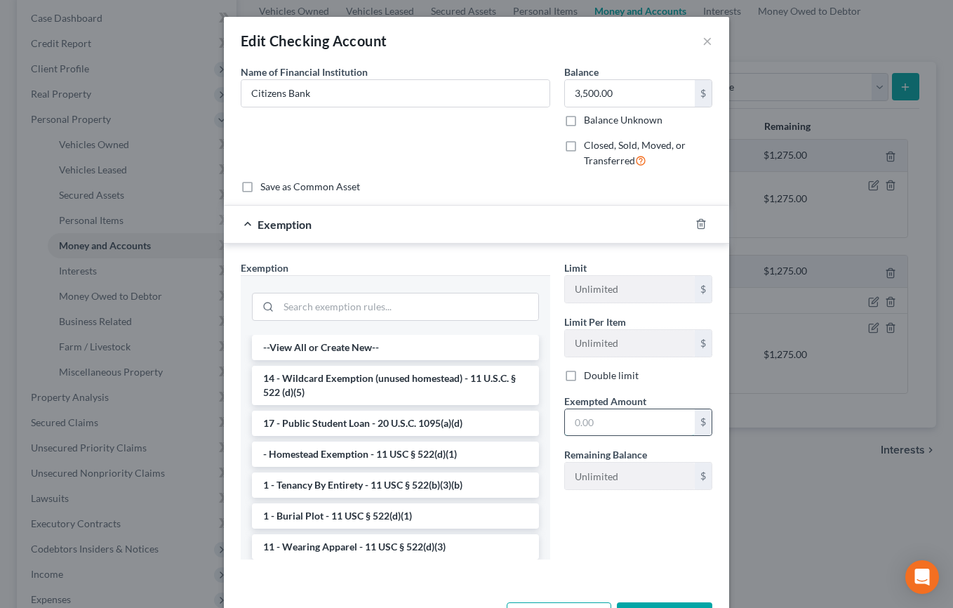
click at [617, 436] on input "text" at bounding box center [630, 422] width 130 height 27
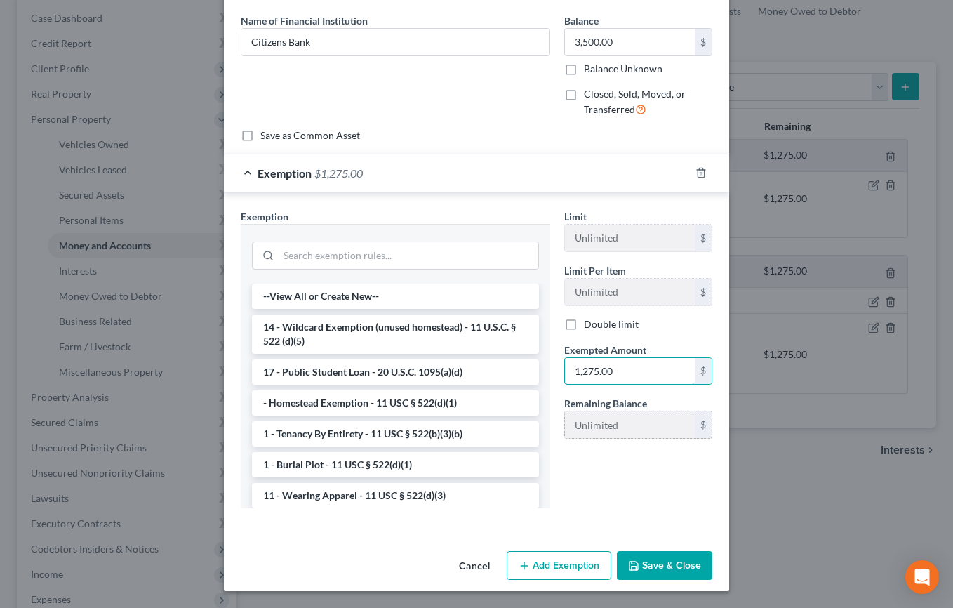
scroll to position [214, 0]
type input "1,275.00"
click at [712, 558] on button "Save & Close" at bounding box center [664, 565] width 95 height 29
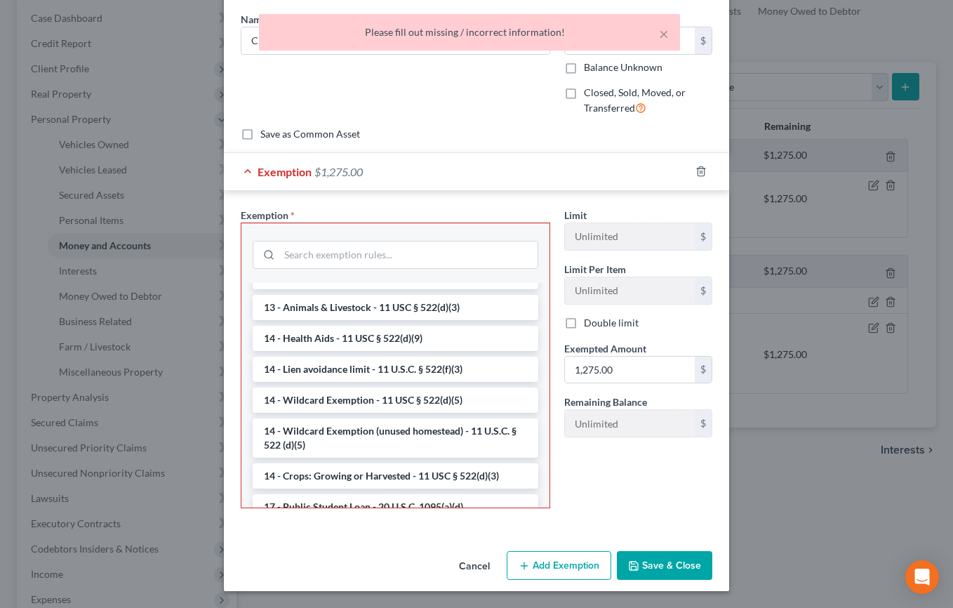
scroll to position [281, 0]
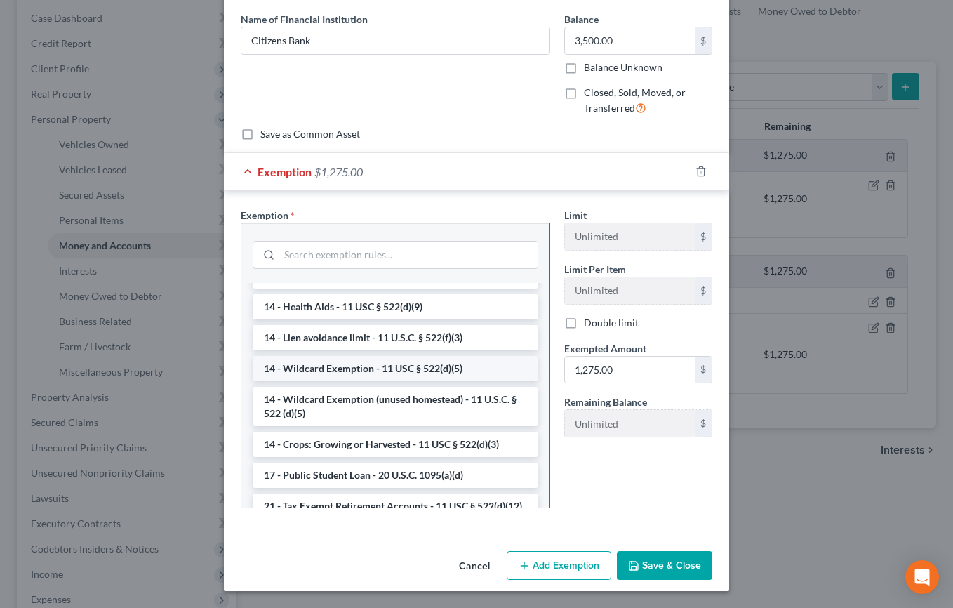
click at [404, 381] on li "14 - Wildcard Exemption - 11 USC § 522(d)(5)" at bounding box center [396, 368] width 286 height 25
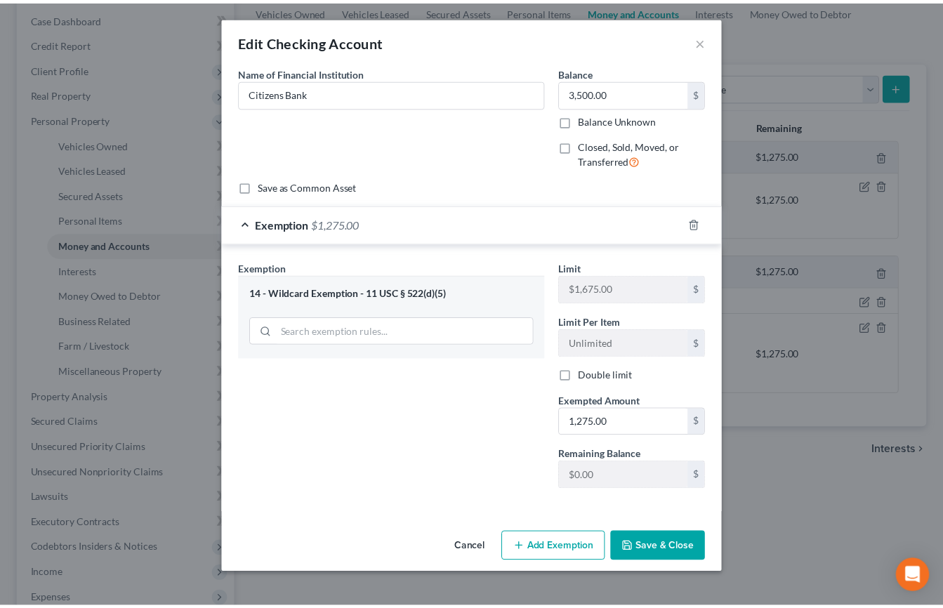
scroll to position [126, 0]
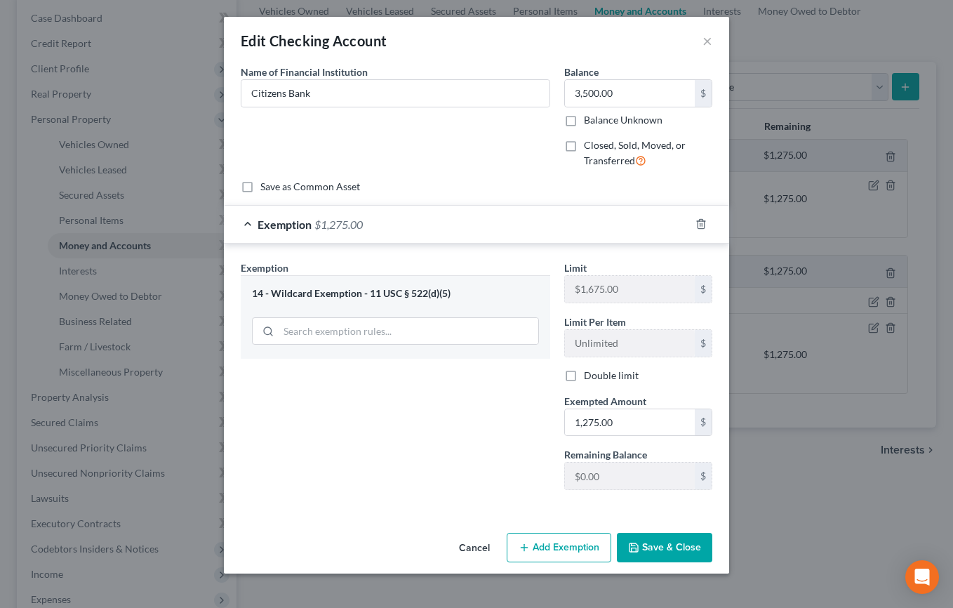
click at [677, 539] on button "Save & Close" at bounding box center [664, 547] width 95 height 29
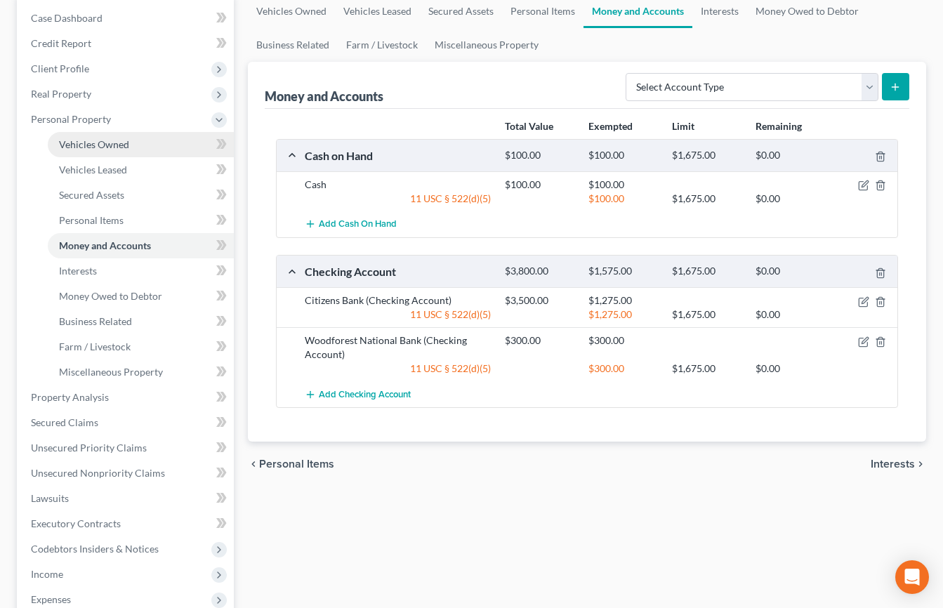
click at [126, 150] on span "Vehicles Owned" at bounding box center [94, 144] width 70 height 12
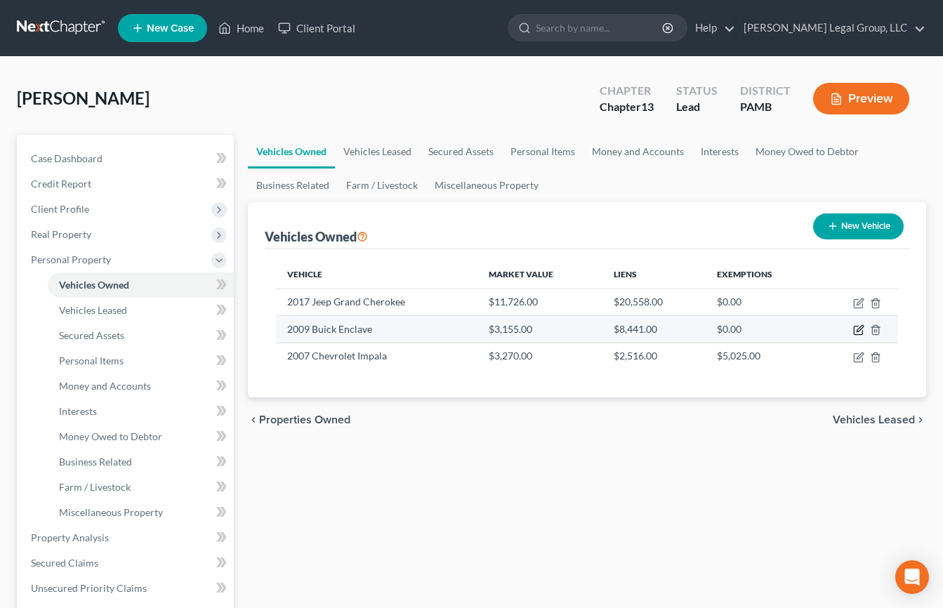
click at [854, 335] on icon "button" at bounding box center [858, 330] width 8 height 8
select select "0"
select select "17"
select select "0"
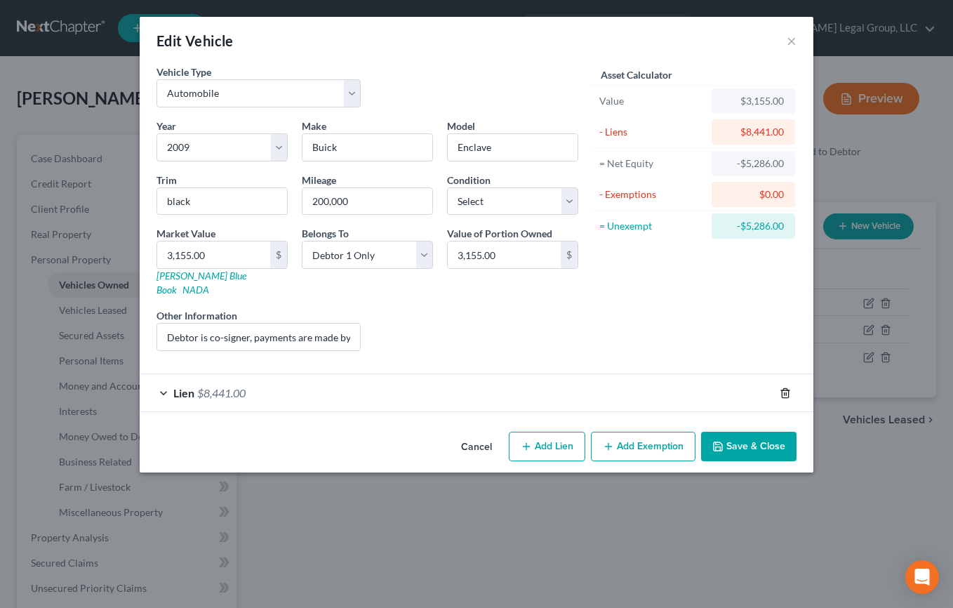
click at [790, 390] on polyline "button" at bounding box center [785, 390] width 8 height 0
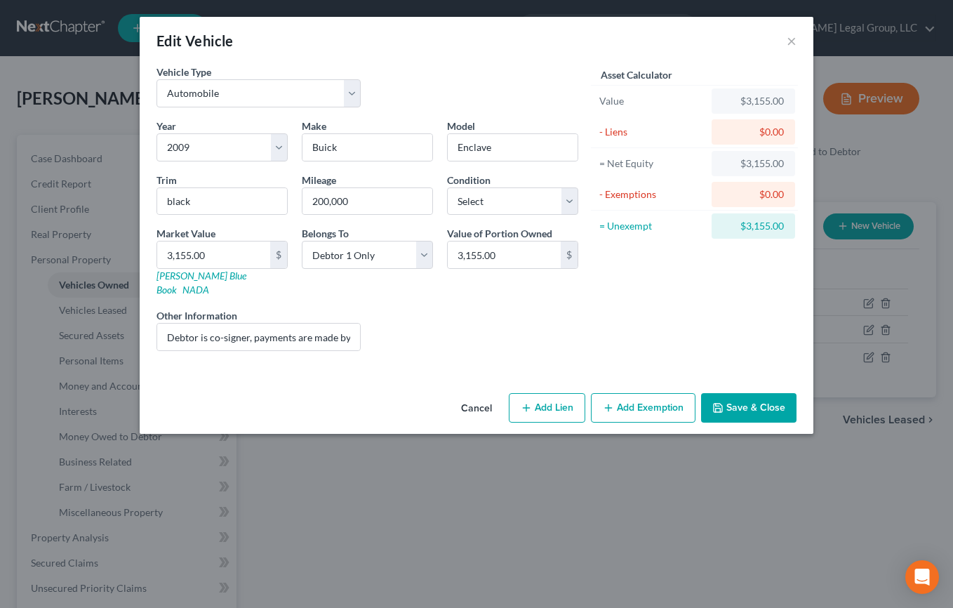
click at [477, 423] on button "Cancel" at bounding box center [476, 408] width 53 height 28
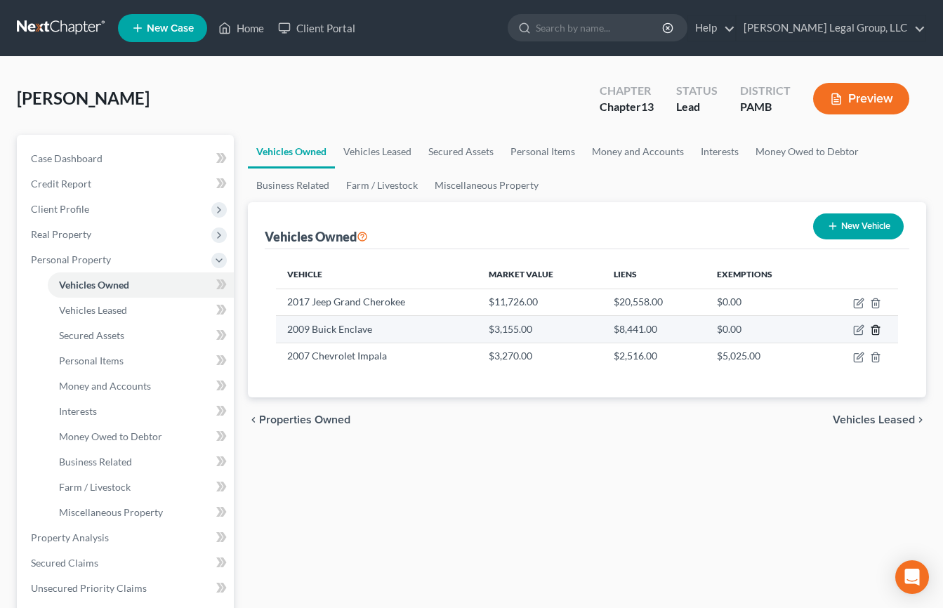
click at [870, 336] on icon "button" at bounding box center [875, 329] width 11 height 11
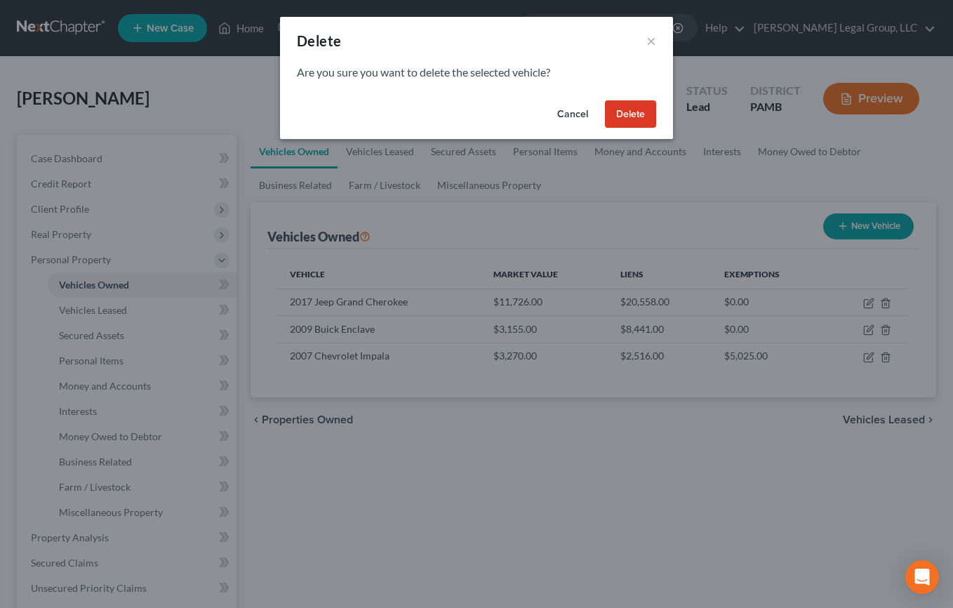
click at [656, 128] on button "Delete" at bounding box center [630, 114] width 51 height 28
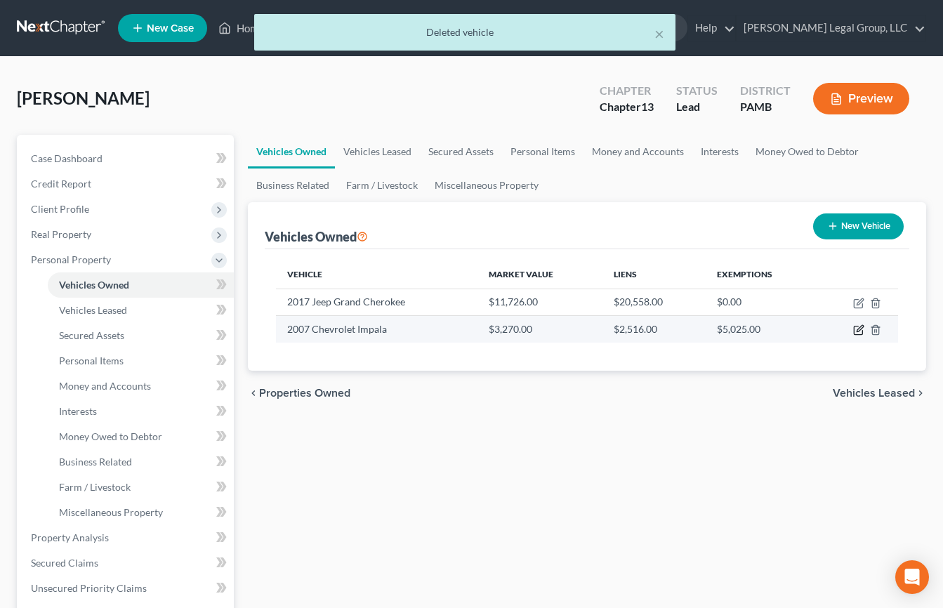
click at [853, 336] on icon "button" at bounding box center [858, 329] width 11 height 11
select select "0"
select select "19"
select select "0"
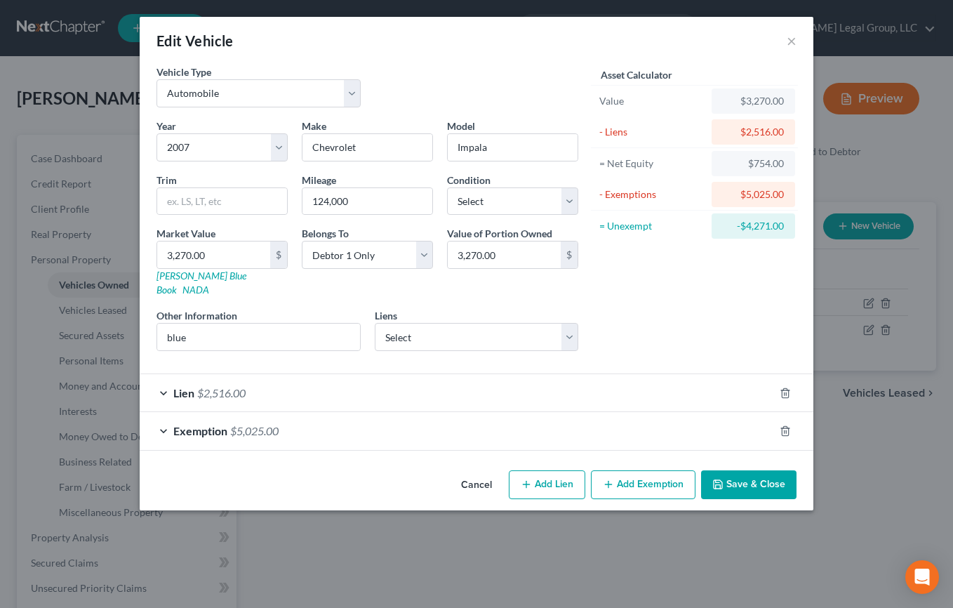
click at [797, 500] on button "Save & Close" at bounding box center [748, 484] width 95 height 29
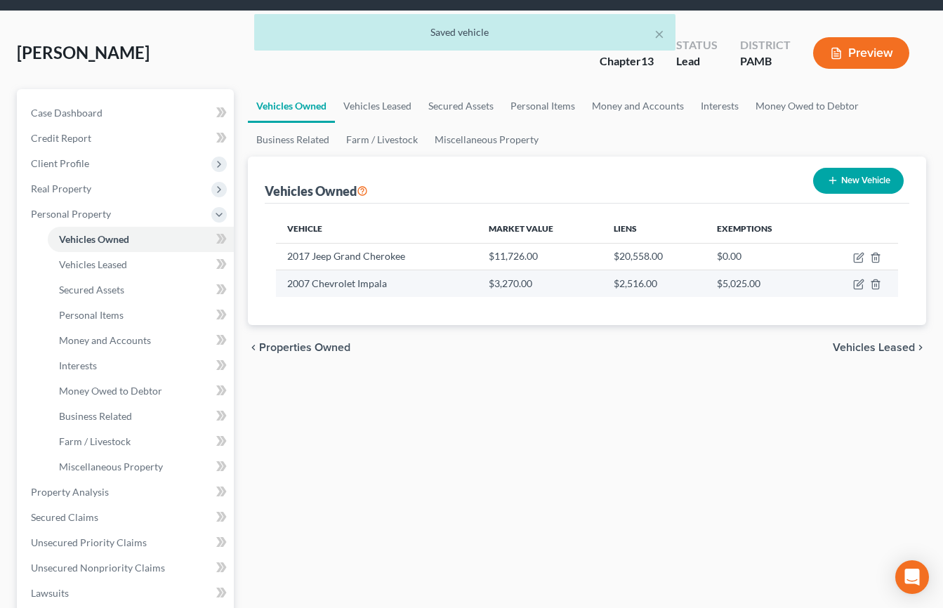
scroll to position [70, 0]
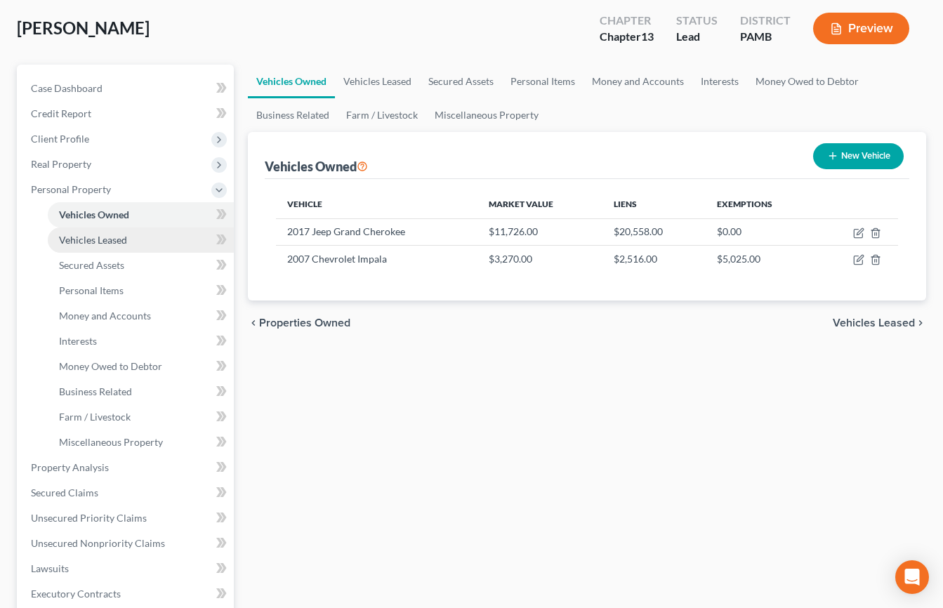
click at [127, 246] on span "Vehicles Leased" at bounding box center [93, 240] width 68 height 12
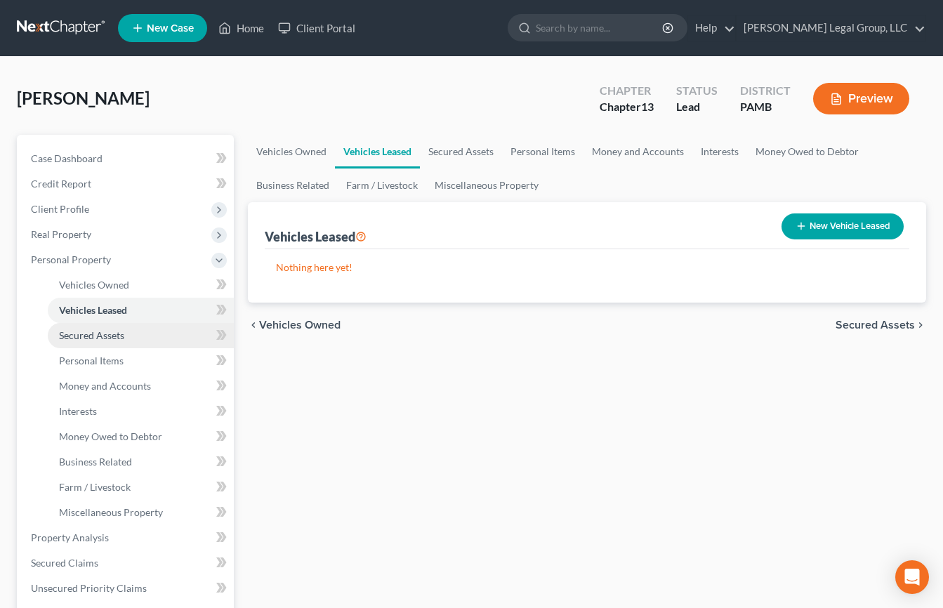
click at [124, 341] on span "Secured Assets" at bounding box center [91, 335] width 65 height 12
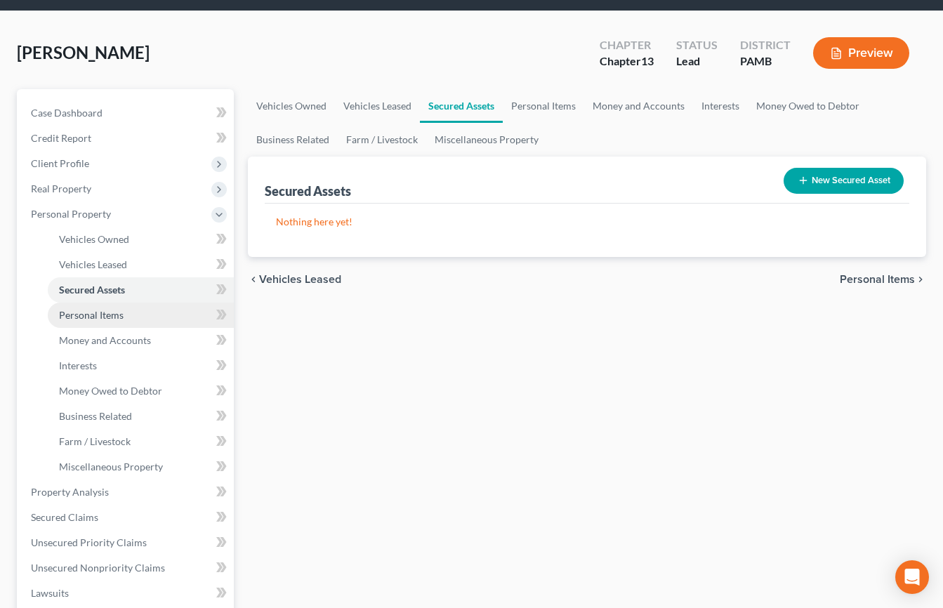
scroll to position [70, 0]
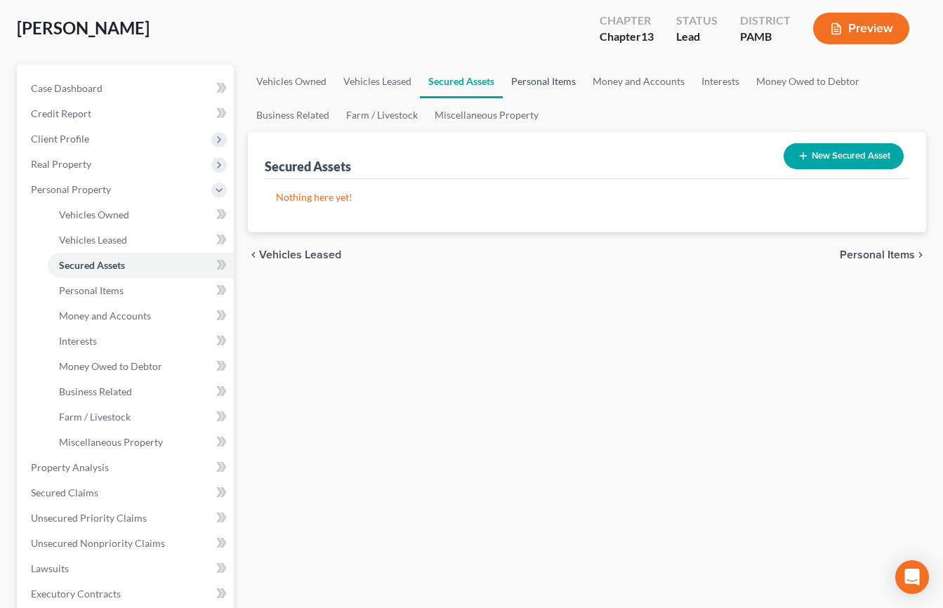
click at [584, 98] on link "Personal Items" at bounding box center [543, 82] width 81 height 34
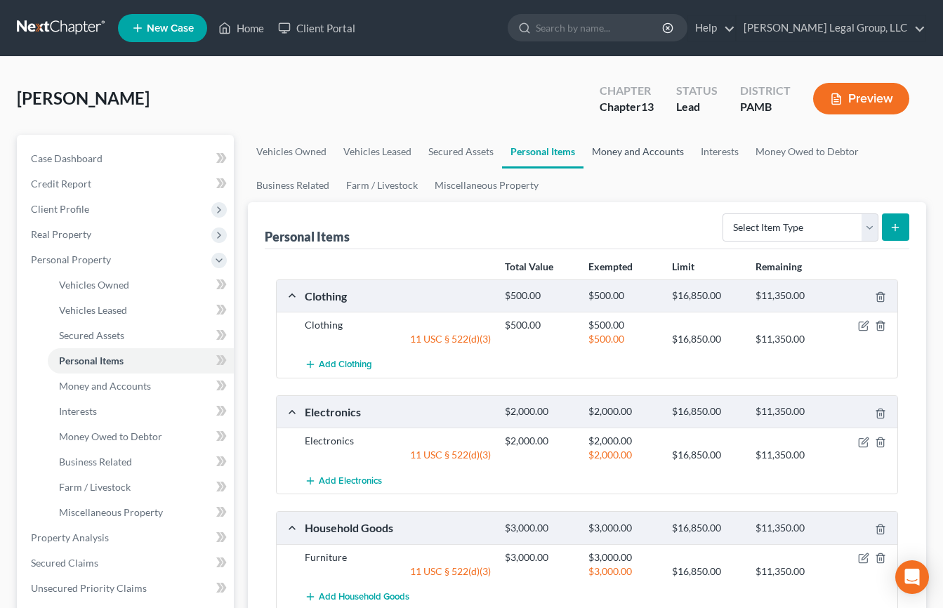
click at [692, 168] on link "Money and Accounts" at bounding box center [637, 152] width 109 height 34
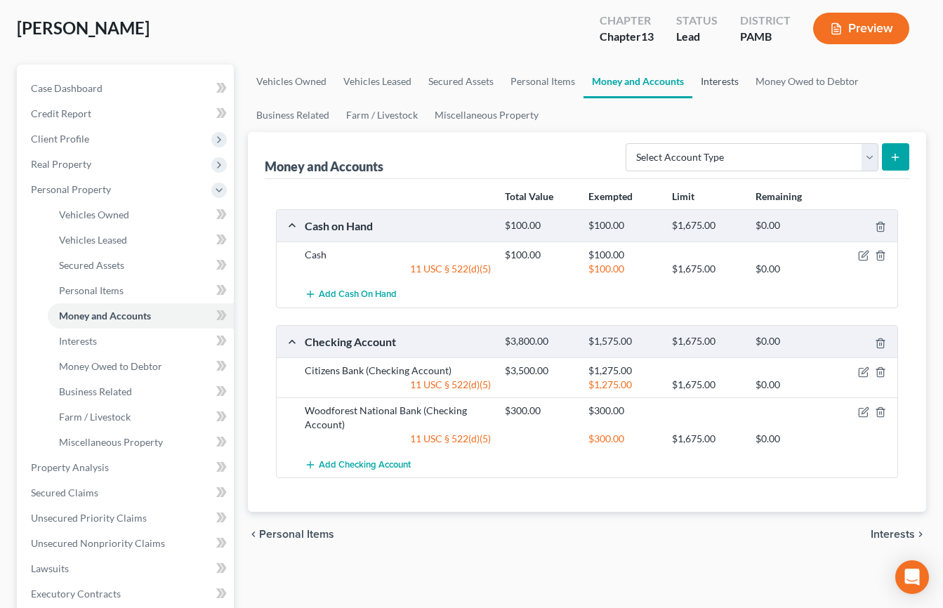
click at [747, 98] on link "Interests" at bounding box center [719, 82] width 55 height 34
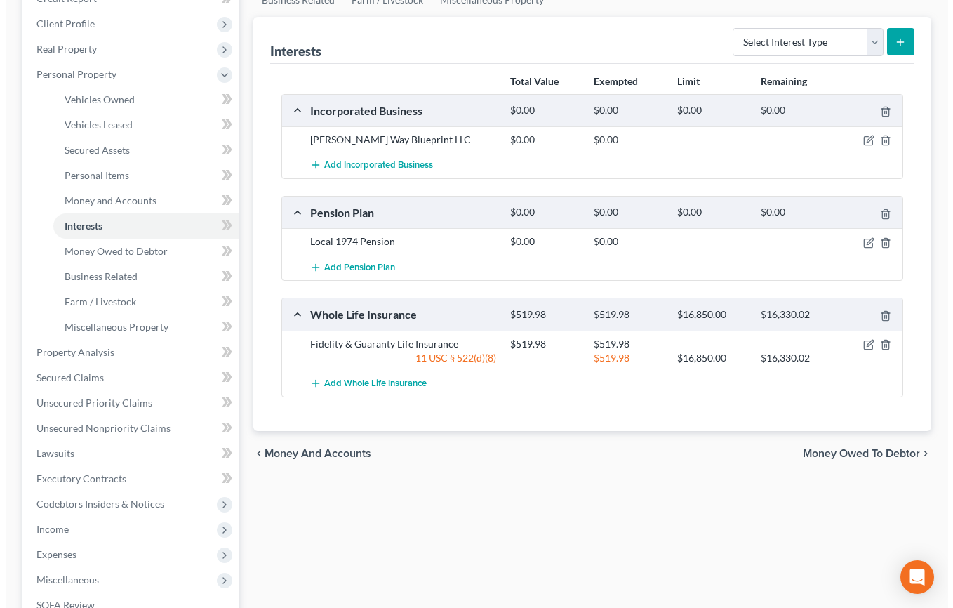
scroll to position [211, 0]
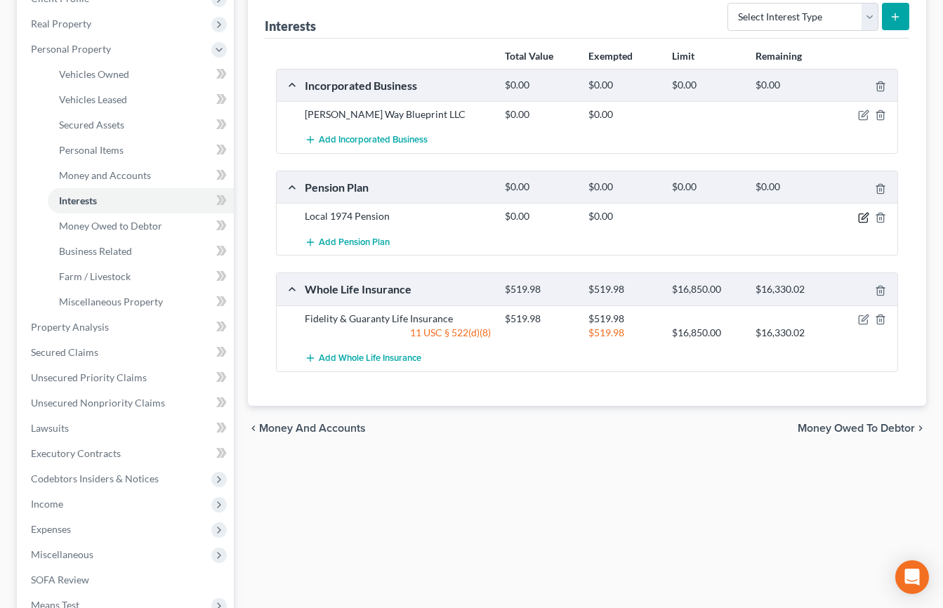
click at [858, 223] on icon "button" at bounding box center [863, 217] width 11 height 11
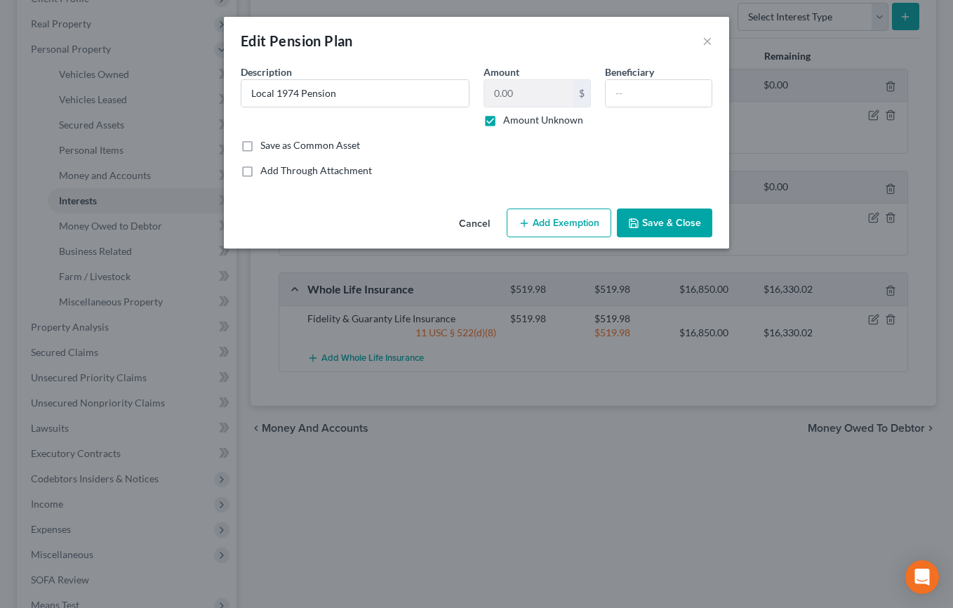
click at [573, 238] on button "Add Exemption" at bounding box center [559, 222] width 105 height 29
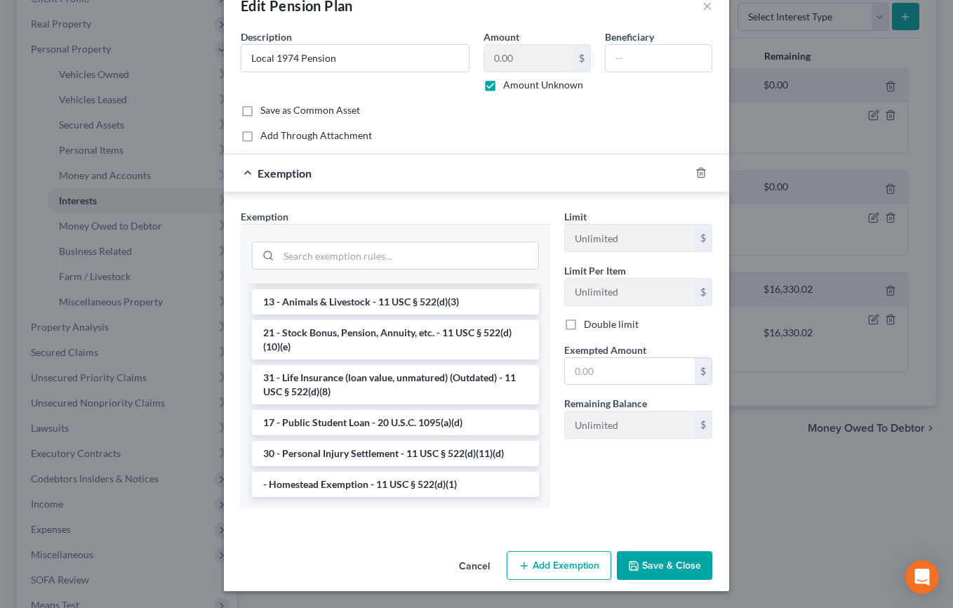
scroll to position [1404, 0]
click at [450, 338] on li "21 - Stock Bonus, Pension, Annuity, etc. - 11 USC § 522(d)(10)(e)" at bounding box center [395, 339] width 287 height 39
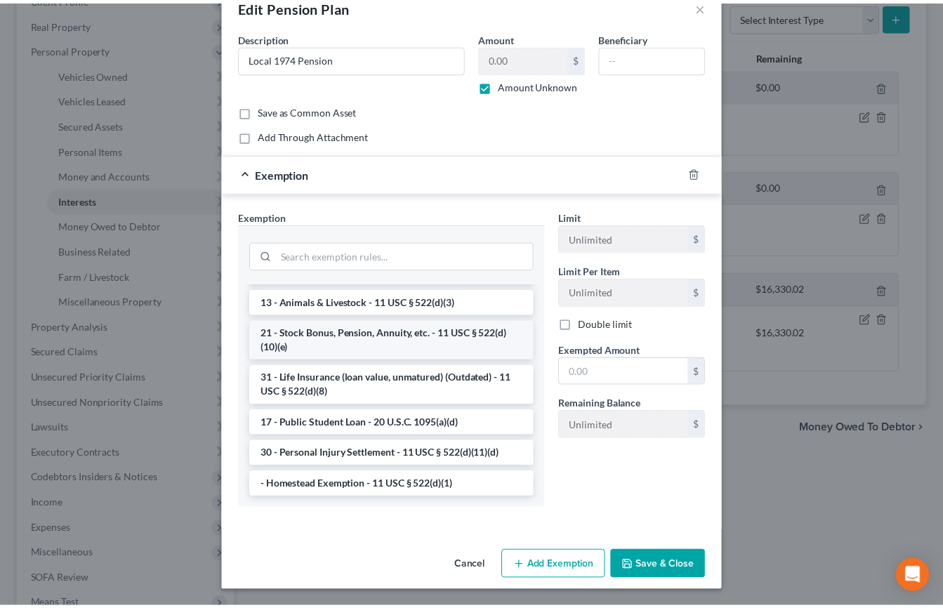
scroll to position [107, 0]
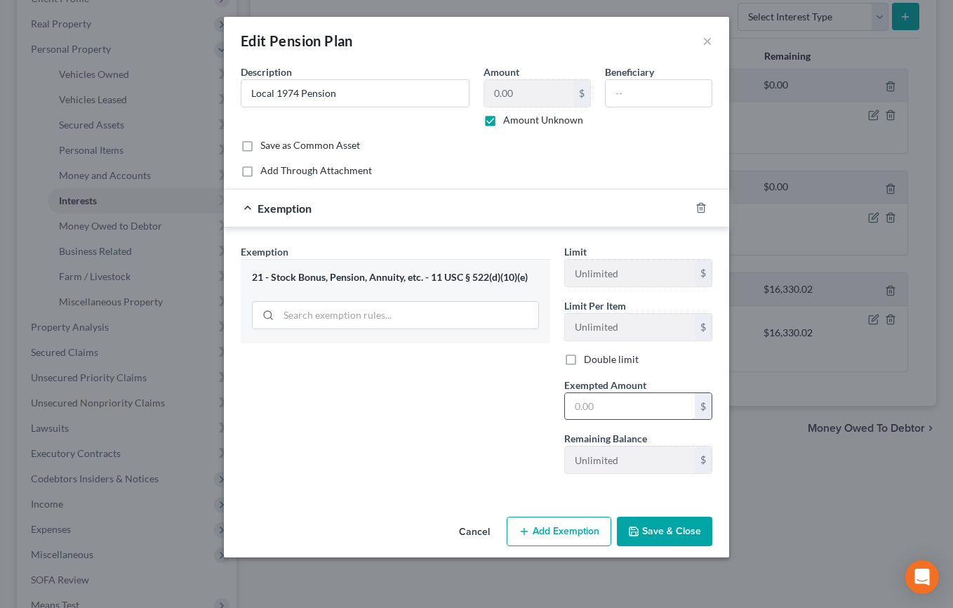
click at [625, 393] on input "text" at bounding box center [630, 406] width 130 height 27
type input "1.00"
click at [712, 546] on button "Save & Close" at bounding box center [664, 531] width 95 height 29
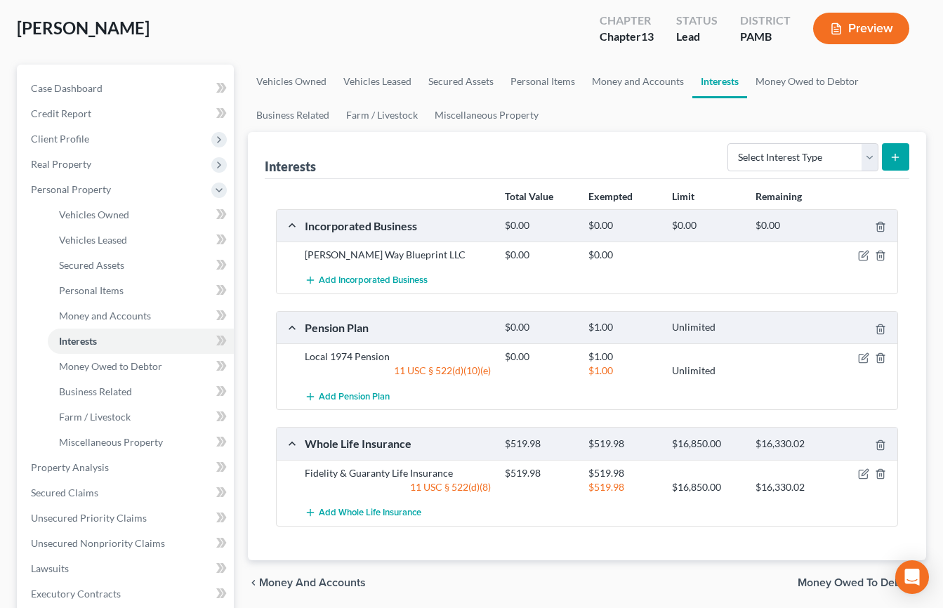
scroll to position [140, 0]
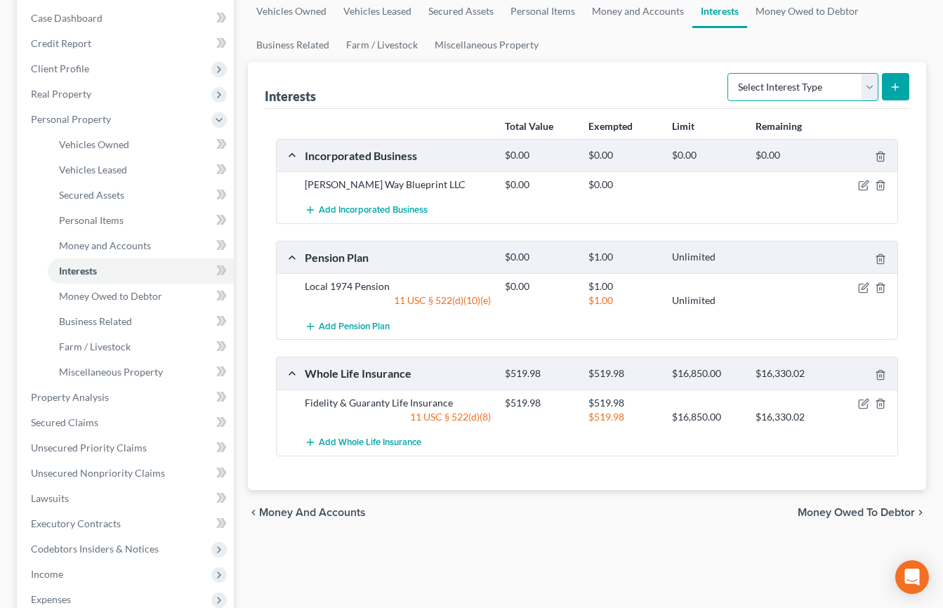
click at [851, 101] on select "Select Interest Type 401K Annuity Bond Education IRA Government Bond Government…" at bounding box center [802, 87] width 151 height 28
click at [338, 62] on link "Business Related" at bounding box center [293, 45] width 90 height 34
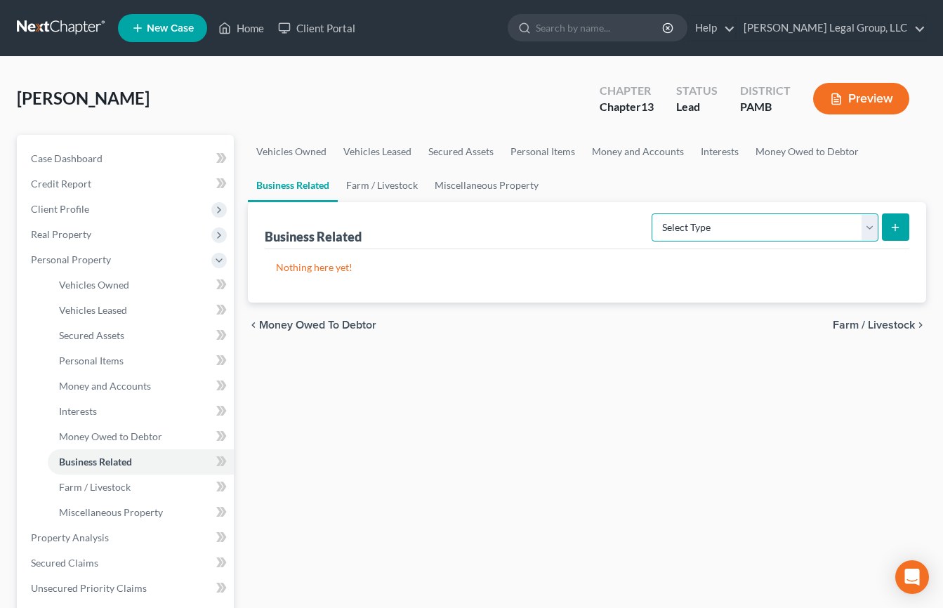
click at [855, 241] on select "Select Type Customer Lists Franchises Inventory Licenses Machinery Office Equip…" at bounding box center [764, 227] width 227 height 28
click at [651, 241] on select "Select Type Customer Lists Franchises Inventory Licenses Machinery Office Equip…" at bounding box center [764, 227] width 227 height 28
drag, startPoint x: 887, startPoint y: 281, endPoint x: 842, endPoint y: 283, distance: 45.0
click at [842, 242] on form "Select Type Customer Lists Franchises Inventory Licenses Machinery Office Equip…" at bounding box center [780, 227] width 258 height 29
click at [852, 241] on select "Select Type Customer Lists Franchises Inventory Licenses Machinery Office Equip…" at bounding box center [764, 227] width 227 height 28
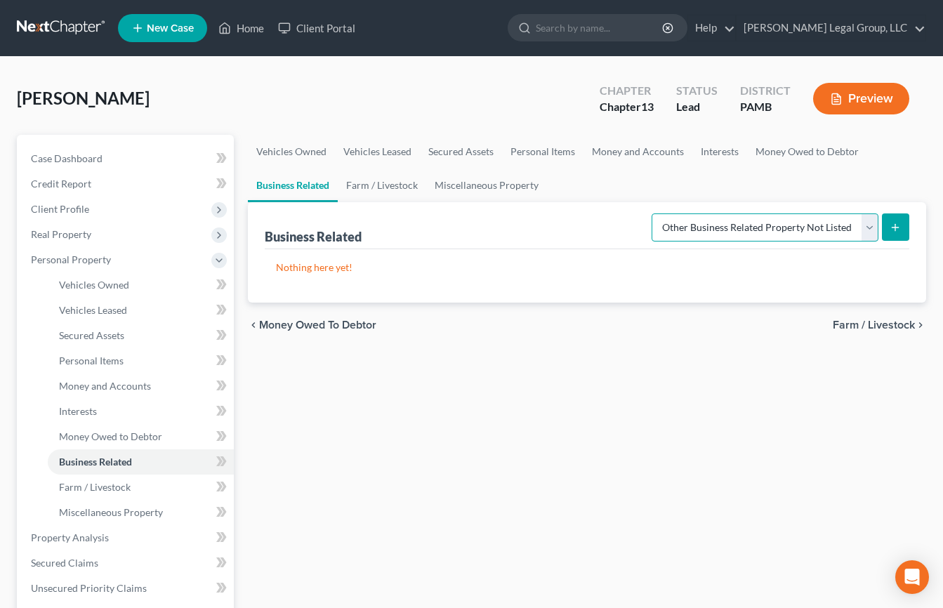
select select "customer_list"
click at [651, 241] on select "Select Type Customer Lists Franchises Inventory Licenses Machinery Office Equip…" at bounding box center [764, 227] width 227 height 28
click at [825, 202] on ul "Vehicles Owned Vehicles Leased Secured Assets Personal Items Money and Accounts…" at bounding box center [587, 168] width 678 height 67
click at [547, 202] on link "Miscellaneous Property" at bounding box center [486, 185] width 121 height 34
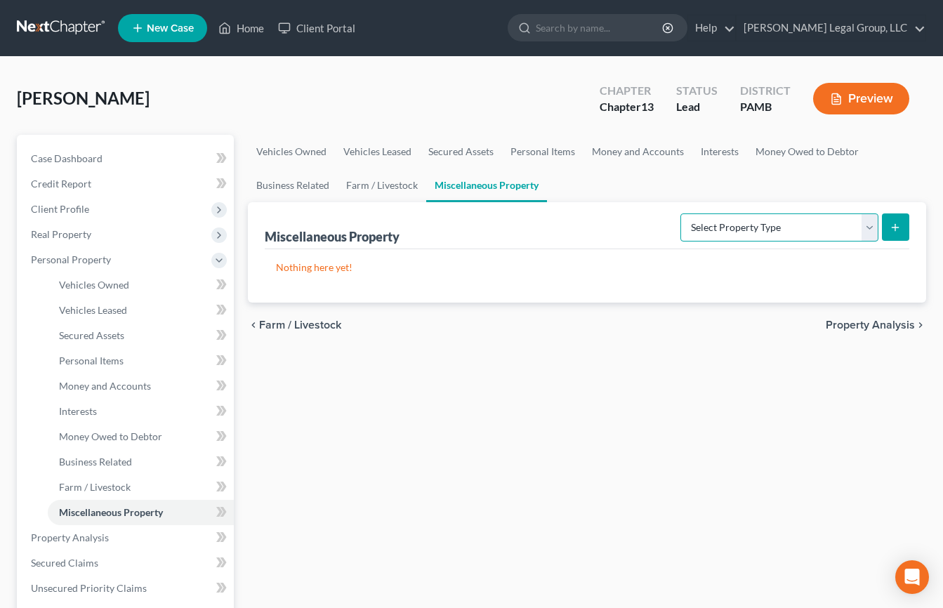
click at [854, 241] on select "Select Property Type Assigned for Creditor Benefit Within 1 Year Holding for An…" at bounding box center [779, 227] width 198 height 28
click at [855, 241] on select "Select Property Type Assigned for Creditor Benefit Within 1 Year Holding for An…" at bounding box center [779, 227] width 198 height 28
click at [426, 202] on link "Farm / Livestock" at bounding box center [382, 185] width 88 height 34
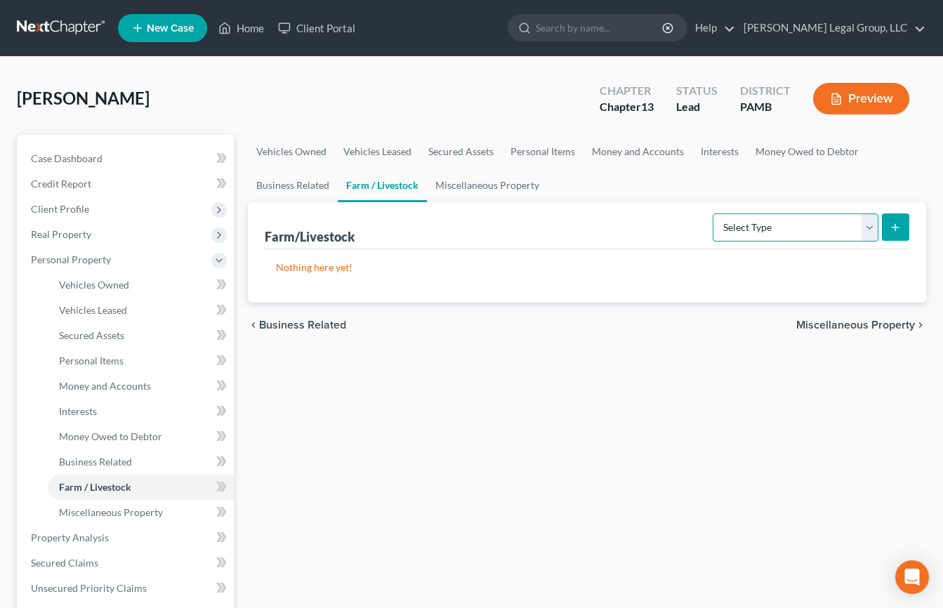
click at [856, 241] on select "Select Type Animals & Livestock Crops: Growing or Harvested Farming Equipment F…" at bounding box center [795, 227] width 166 height 28
click at [338, 202] on link "Business Related" at bounding box center [293, 185] width 90 height 34
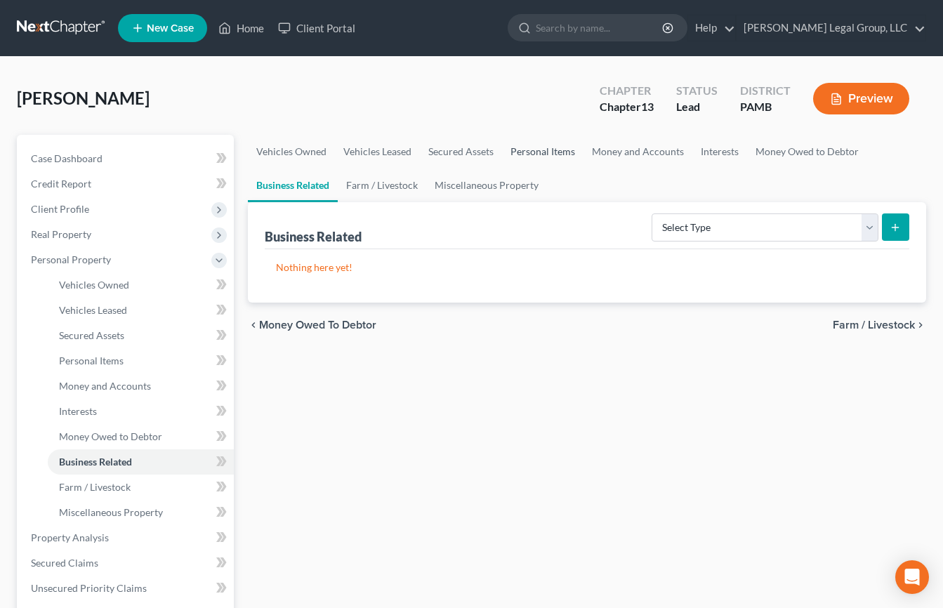
click at [583, 168] on link "Personal Items" at bounding box center [542, 152] width 81 height 34
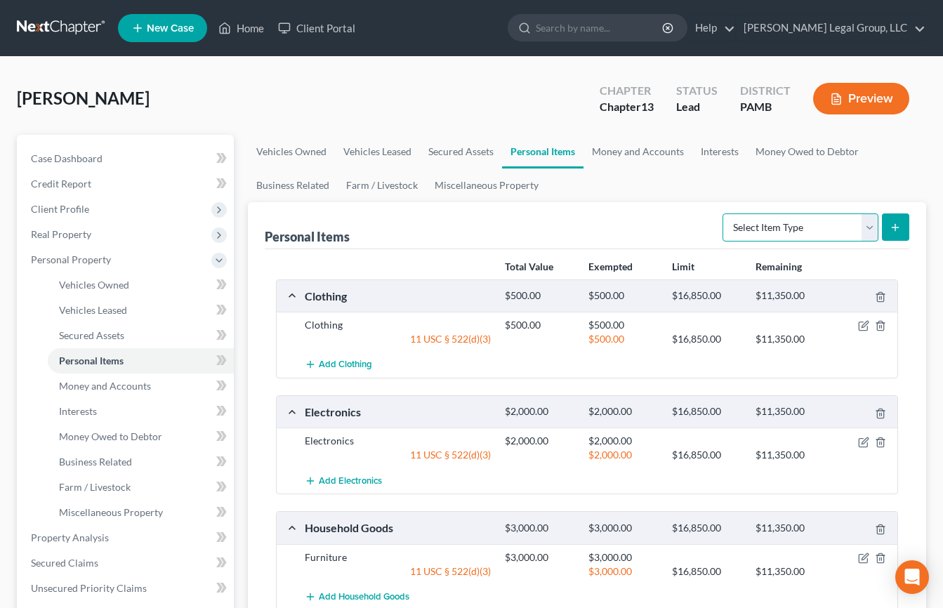
click at [849, 241] on select "Select Item Type Clothing Collectibles Of Value Electronics Firearms Household …" at bounding box center [800, 227] width 156 height 28
select select "other"
click at [722, 241] on select "Select Item Type Clothing Collectibles Of Value Electronics Firearms Household …" at bounding box center [800, 227] width 156 height 28
click at [889, 233] on icon "submit" at bounding box center [894, 227] width 11 height 11
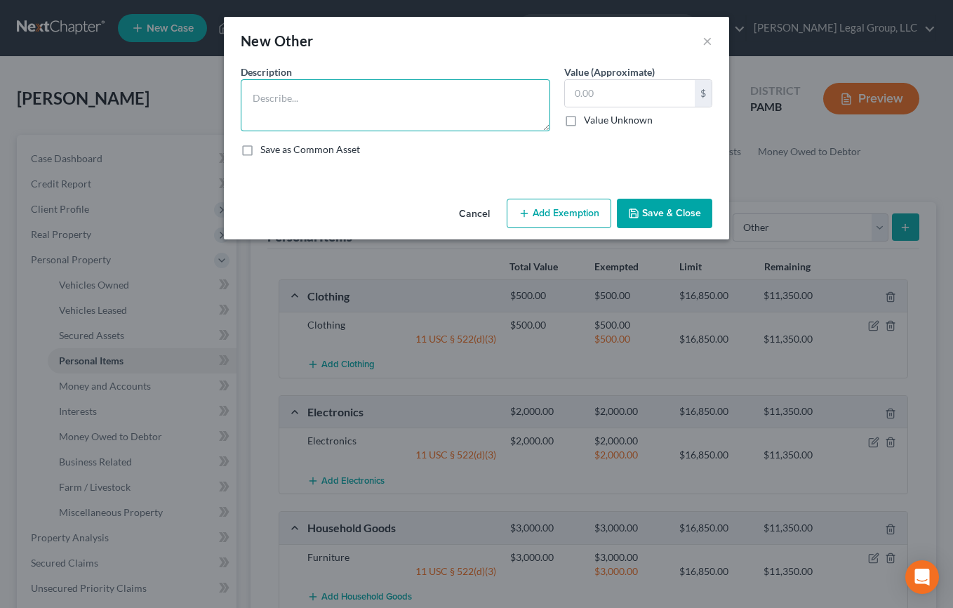
click at [343, 119] on textarea at bounding box center [396, 105] width 310 height 52
type textarea "work tools"
type input "150.00"
click at [611, 228] on button "Add Exemption" at bounding box center [559, 213] width 105 height 29
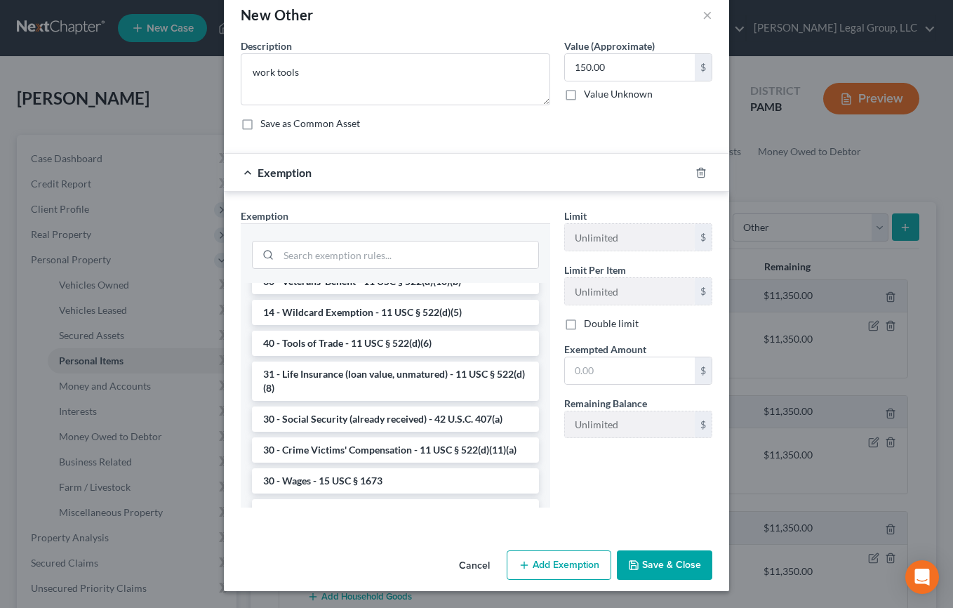
scroll to position [562, 0]
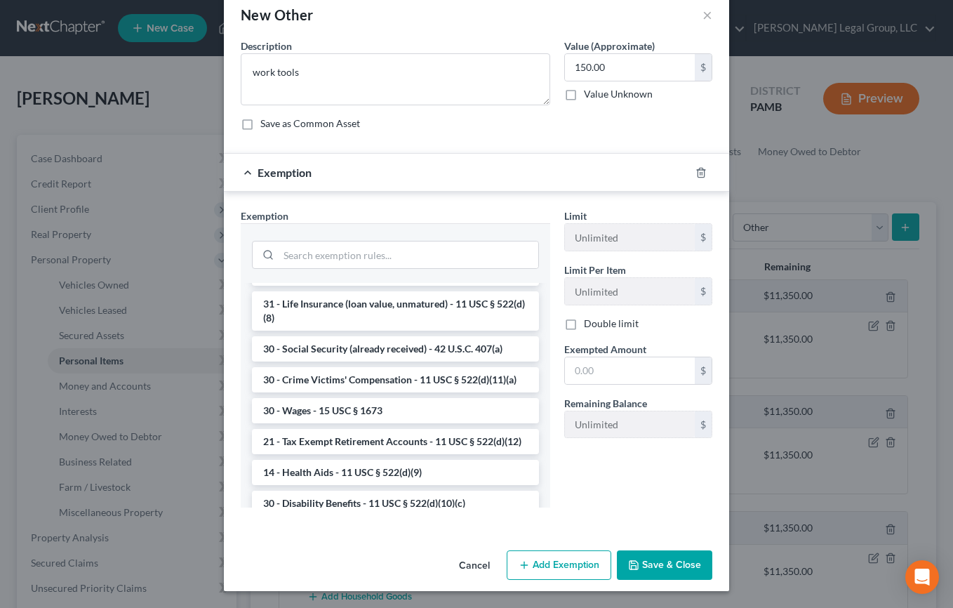
click at [425, 286] on li "40 - Tools of Trade - 11 USC § 522(d)(6)" at bounding box center [395, 272] width 287 height 25
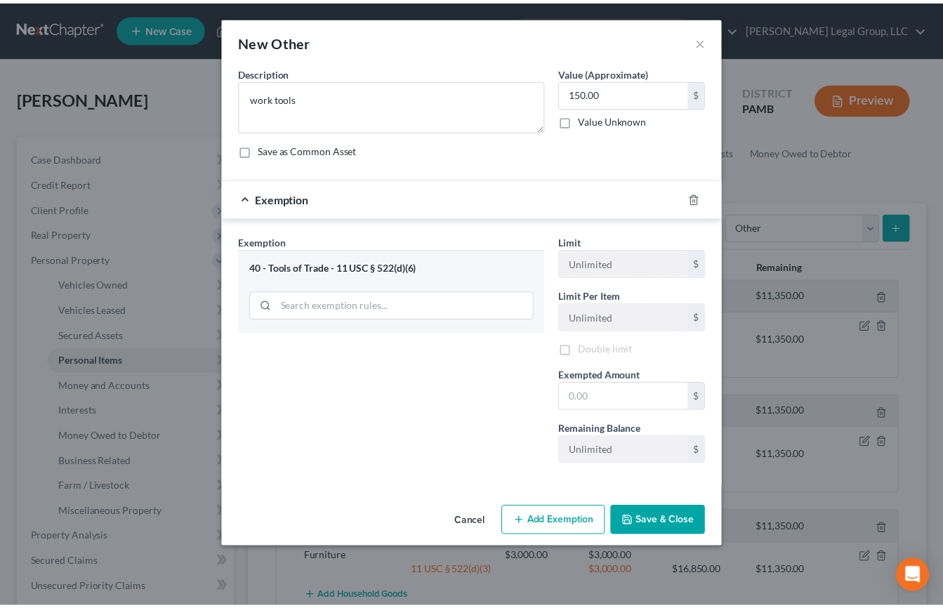
scroll to position [95, 0]
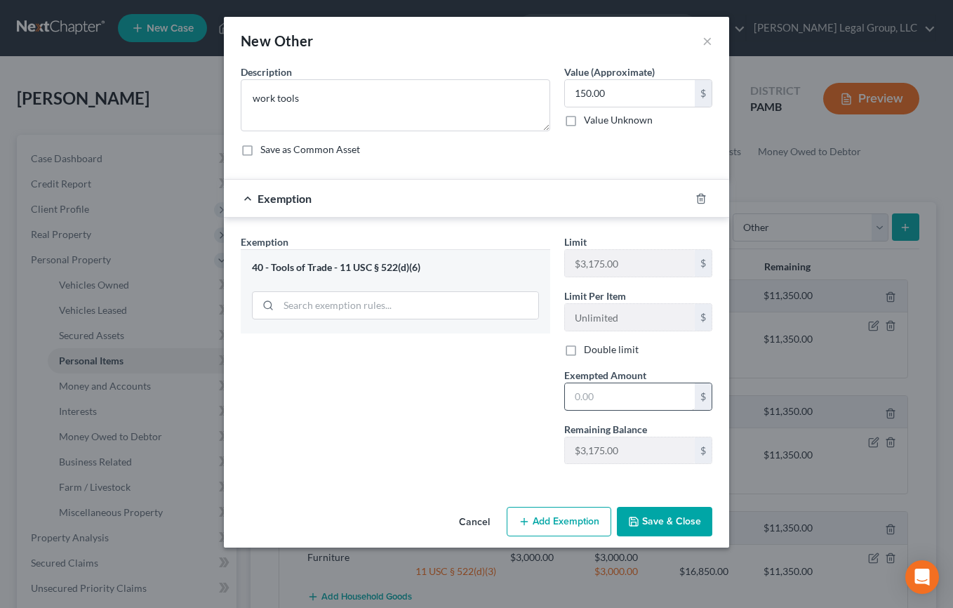
drag, startPoint x: 727, startPoint y: 556, endPoint x: 684, endPoint y: 409, distance: 153.5
click at [684, 409] on div "New Other × An exemption set must first be selected from the Filing Information…" at bounding box center [476, 282] width 505 height 531
click at [684, 409] on input "text" at bounding box center [630, 396] width 130 height 27
type input "150.00"
click at [712, 536] on button "Save & Close" at bounding box center [664, 521] width 95 height 29
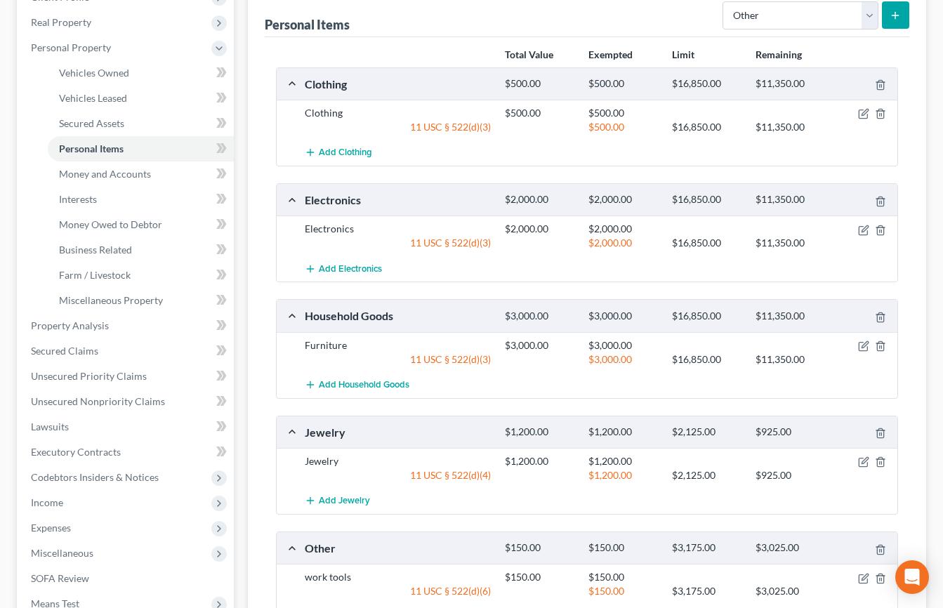
scroll to position [211, 0]
click at [224, 55] on icon at bounding box center [218, 49] width 11 height 11
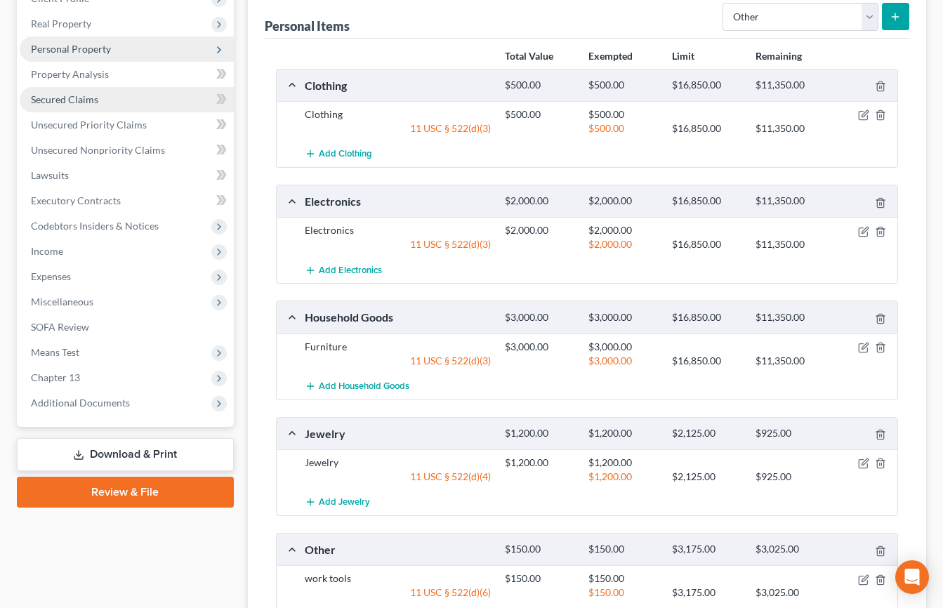
click at [98, 105] on span "Secured Claims" at bounding box center [64, 99] width 67 height 12
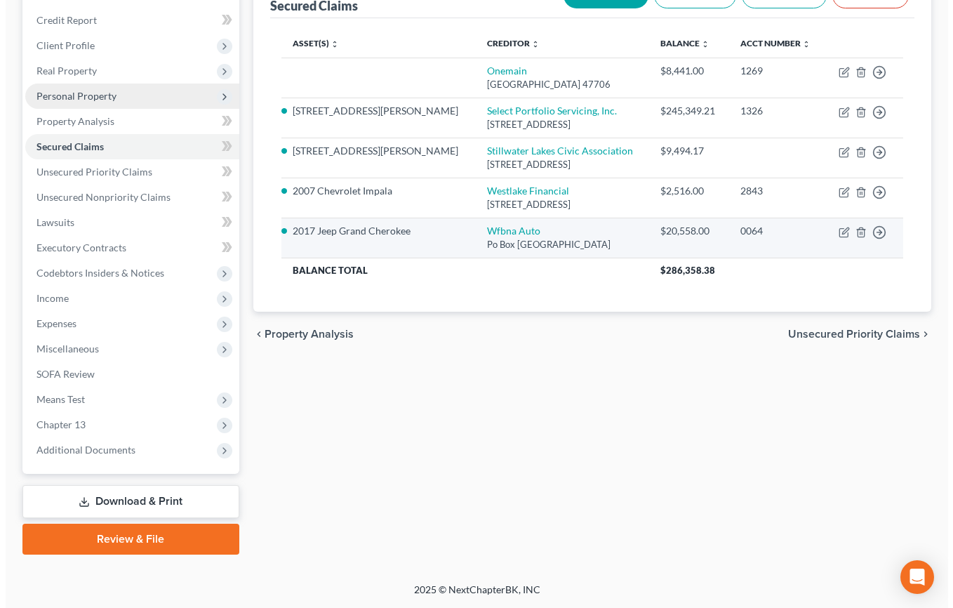
scroll to position [211, 0]
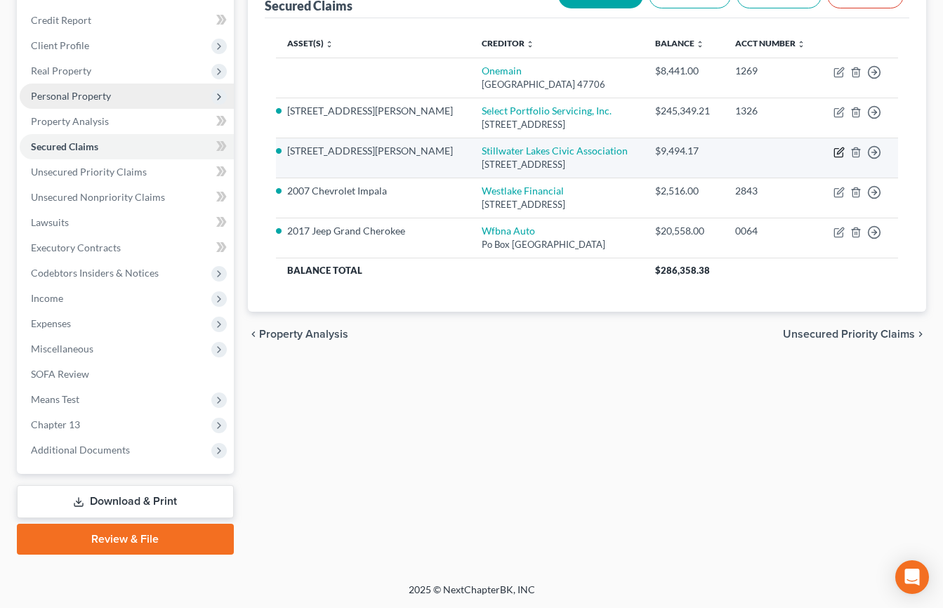
click at [834, 157] on icon "button" at bounding box center [838, 153] width 8 height 8
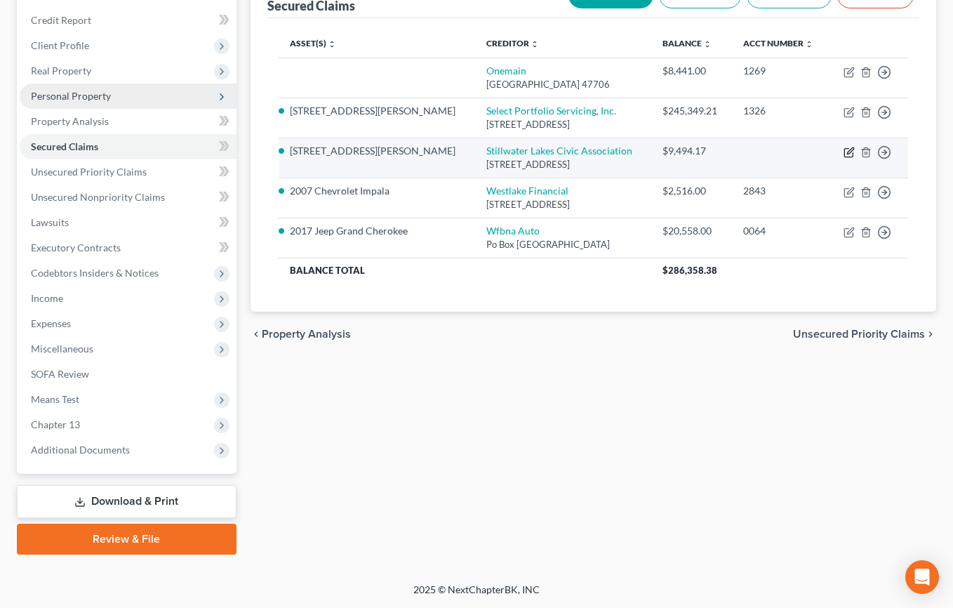
select select "39"
select select "7"
select select "0"
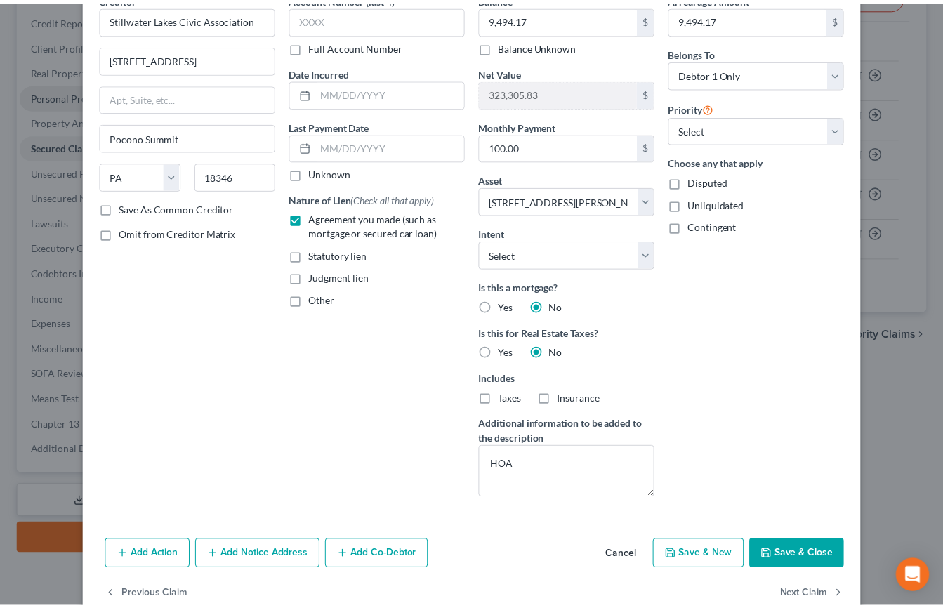
scroll to position [0, 0]
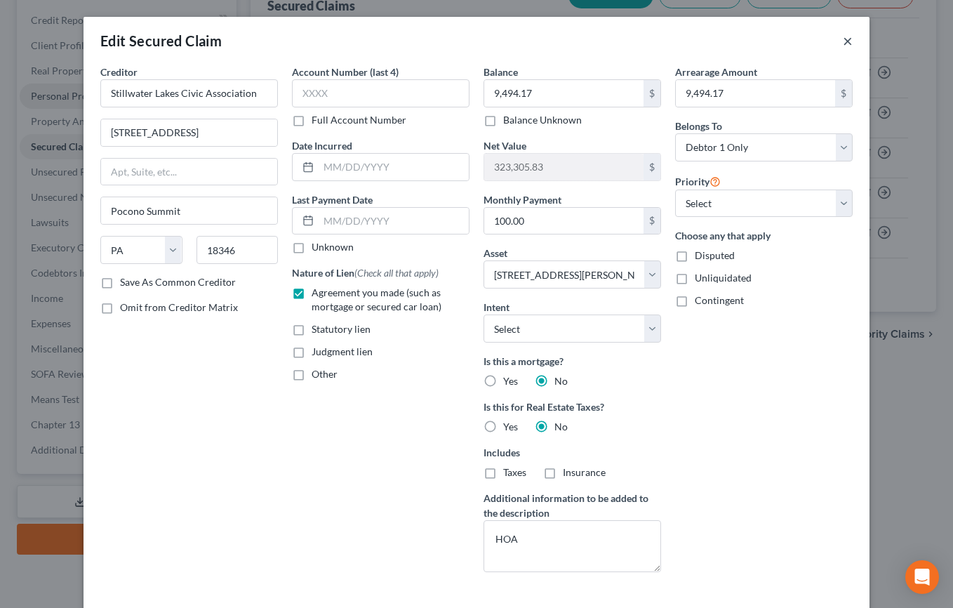
click at [853, 49] on button "×" at bounding box center [848, 40] width 10 height 17
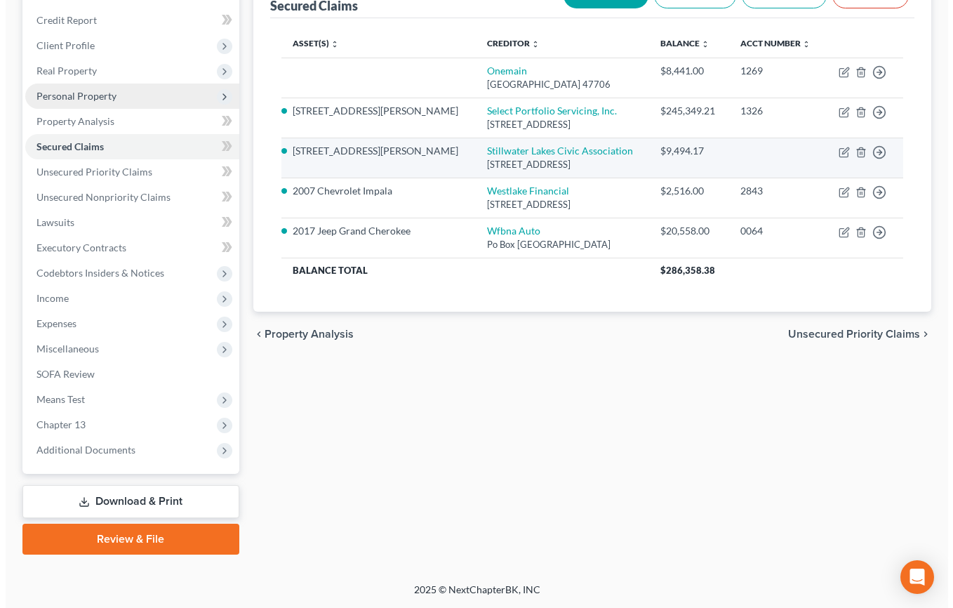
scroll to position [140, 0]
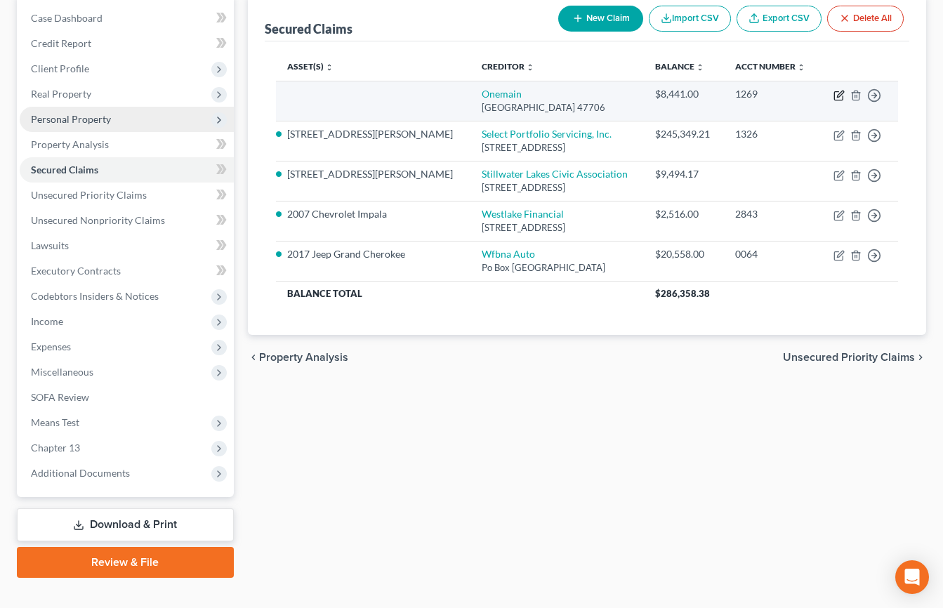
click at [834, 100] on icon "button" at bounding box center [838, 96] width 8 height 8
select select "15"
select select "0"
select select "3"
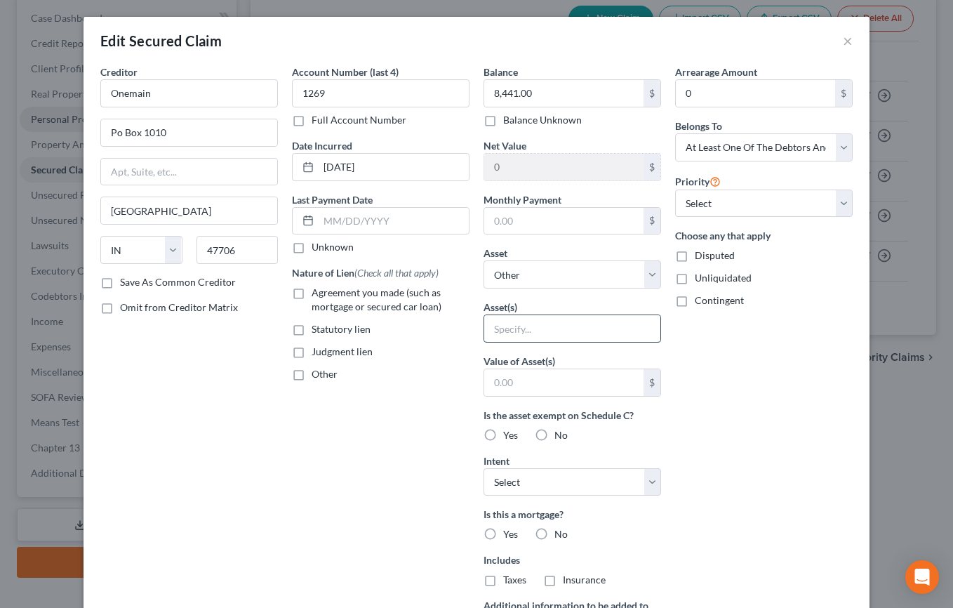
click at [557, 342] on input "text" at bounding box center [572, 328] width 176 height 27
type input "2009 Buick Enclave"
click at [530, 396] on input "text" at bounding box center [563, 382] width 159 height 27
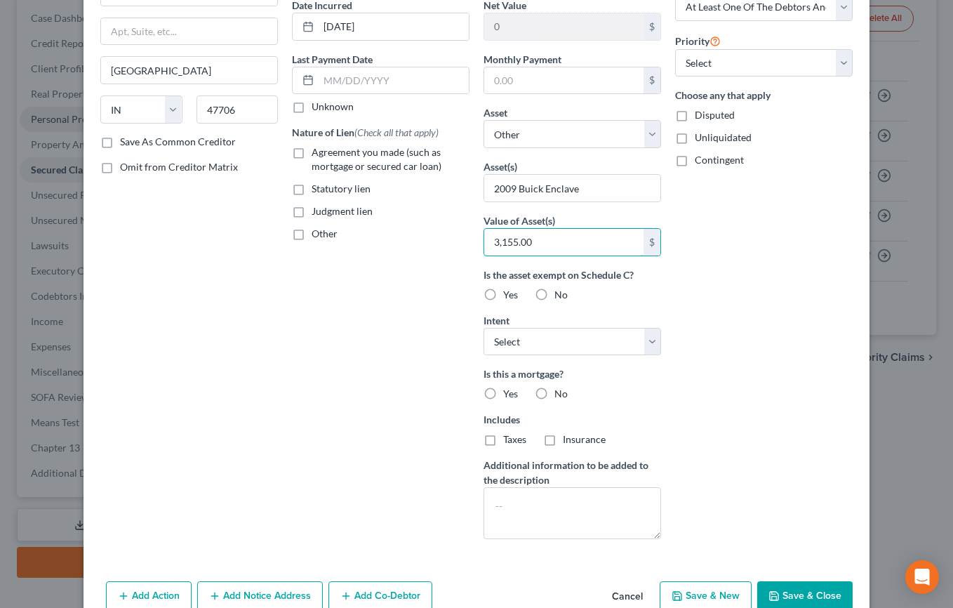
type input "3,155.00"
click at [555, 302] on label "No" at bounding box center [561, 295] width 13 height 14
click at [560, 297] on input "No" at bounding box center [564, 292] width 9 height 9
radio input "true"
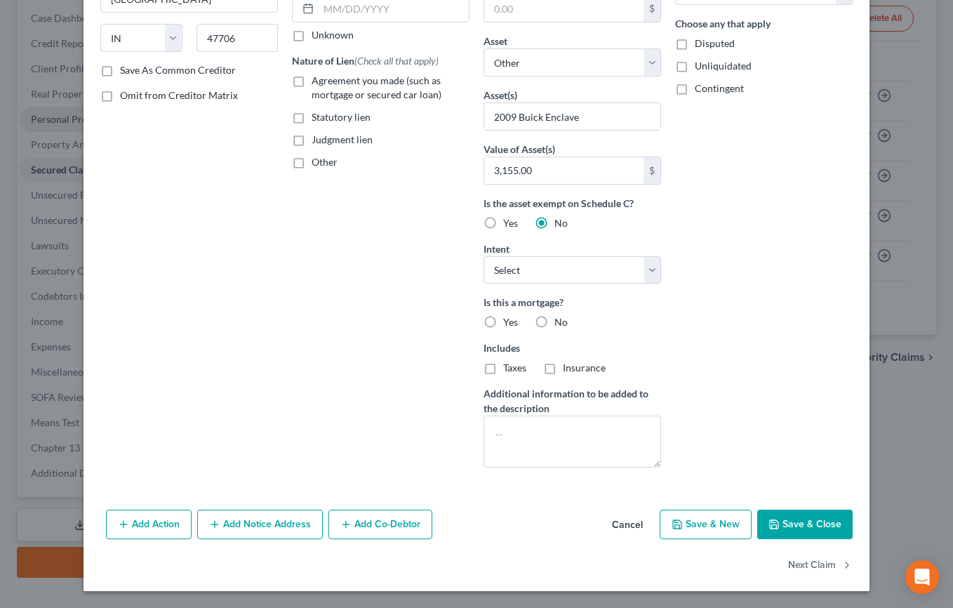
scroll to position [281, 0]
click at [555, 329] on label "No" at bounding box center [561, 322] width 13 height 14
click at [560, 324] on input "No" at bounding box center [564, 319] width 9 height 9
radio input "true"
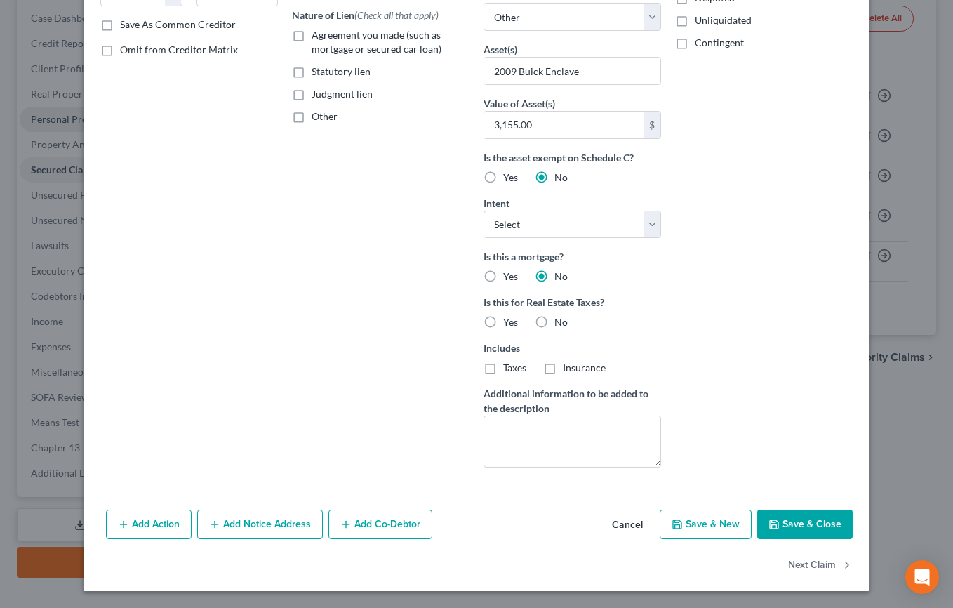
click at [556, 329] on label "No" at bounding box center [561, 322] width 13 height 14
click at [560, 324] on input "No" at bounding box center [564, 319] width 9 height 9
radio input "true"
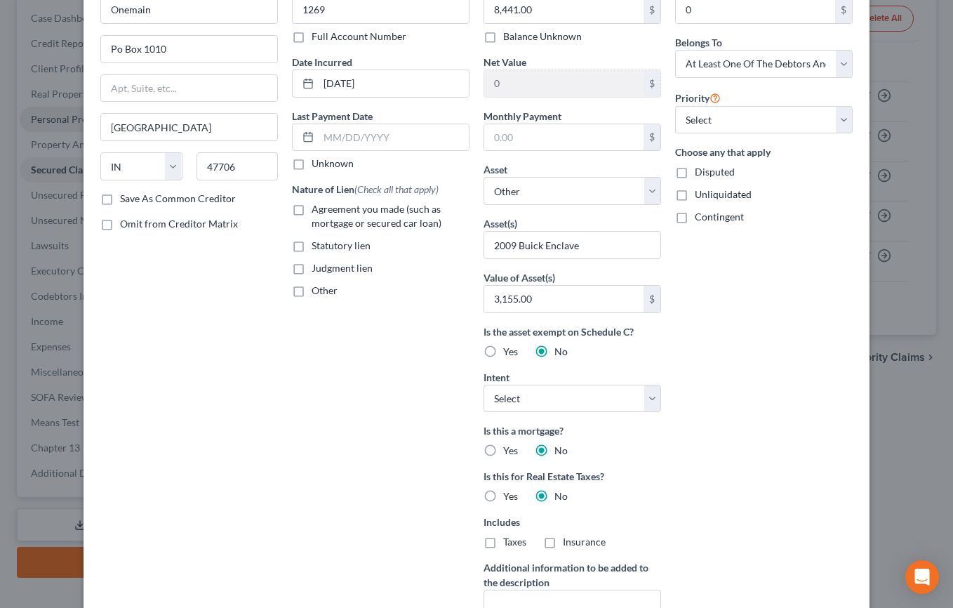
scroll to position [70, 0]
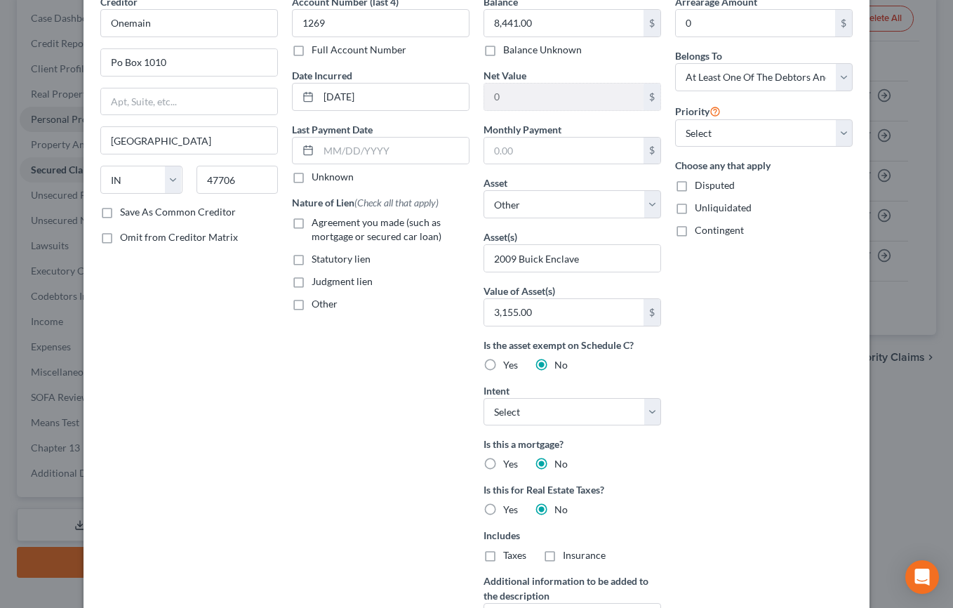
click at [379, 244] on label "Agreement you made (such as mortgage or secured car loan)" at bounding box center [391, 229] width 158 height 28
click at [326, 225] on input "Agreement you made (such as mortgage or secured car loan)" at bounding box center [321, 219] width 9 height 9
checkbox input "true"
click at [661, 218] on select "Select Other Multiple Assets Fidelity & Guaranty Life Insurance - $519.98 Wrigh…" at bounding box center [573, 204] width 178 height 28
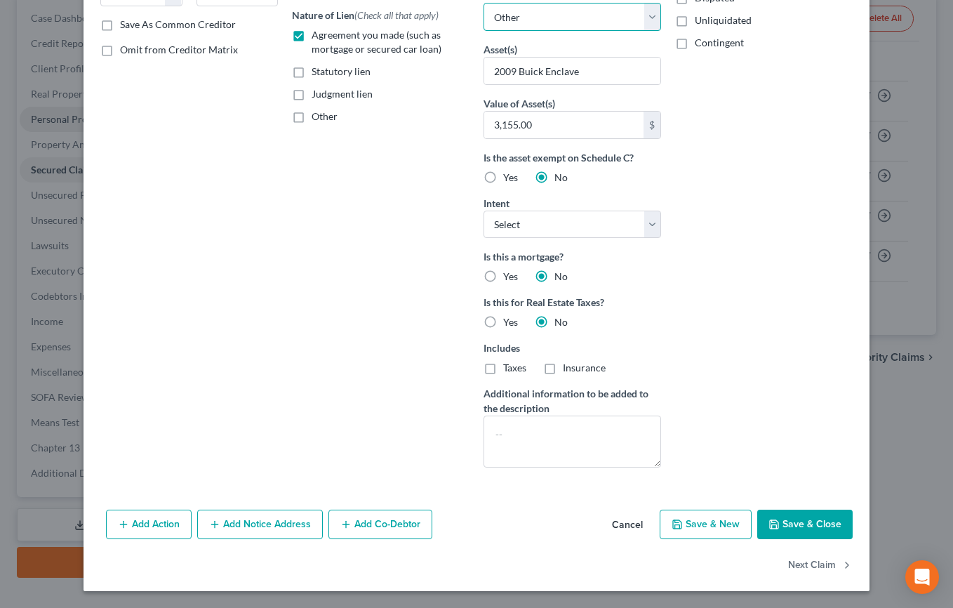
scroll to position [421, 0]
click at [533, 428] on textarea at bounding box center [573, 442] width 178 height 52
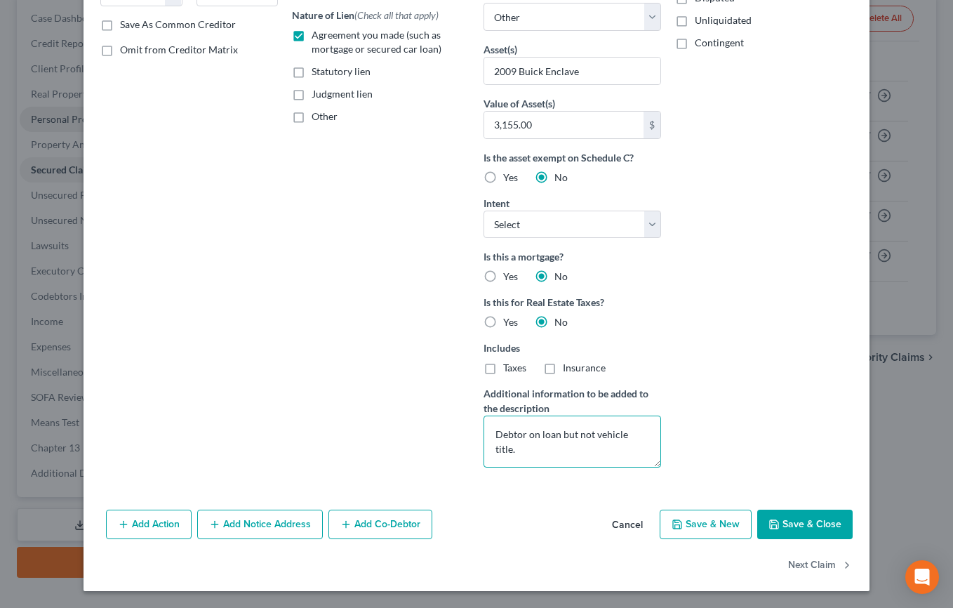
type textarea "Debtor on loan but not vehicle title."
click at [355, 539] on button "Add Co-Debtor" at bounding box center [381, 524] width 104 height 29
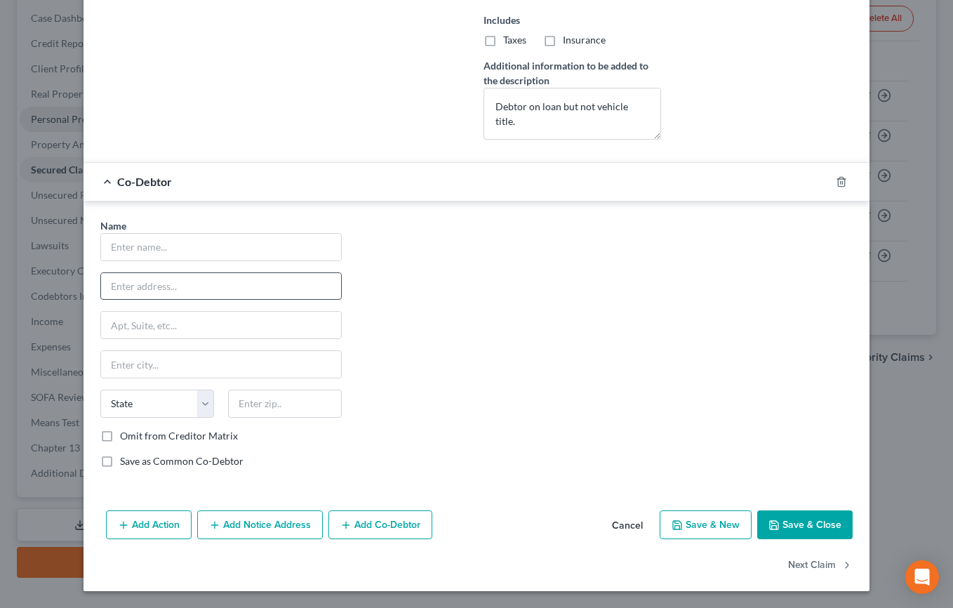
scroll to position [702, 0]
click at [140, 260] on input "text" at bounding box center [221, 247] width 240 height 27
type input "Mocha Briggs"
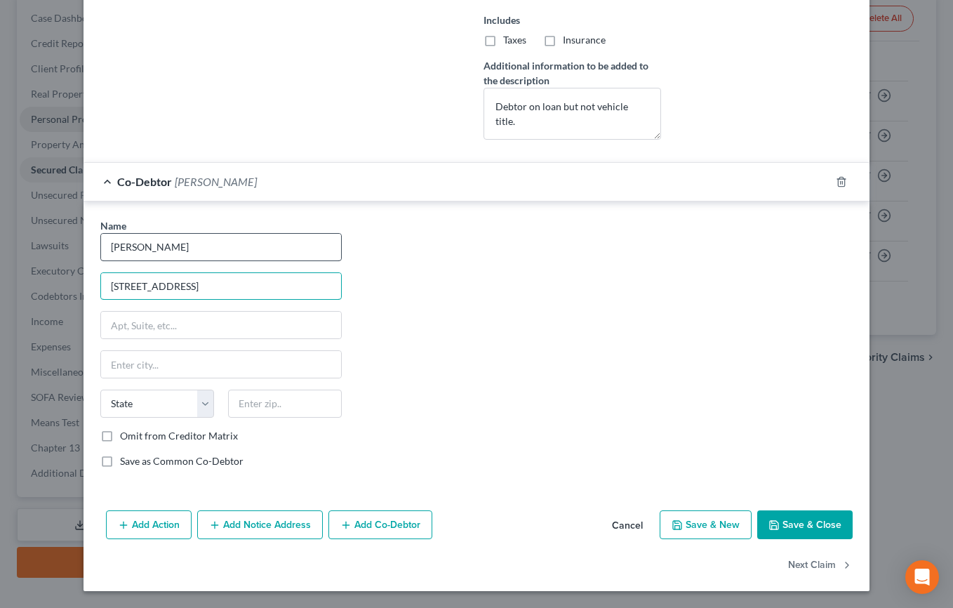
type input "938 Coldspring Road"
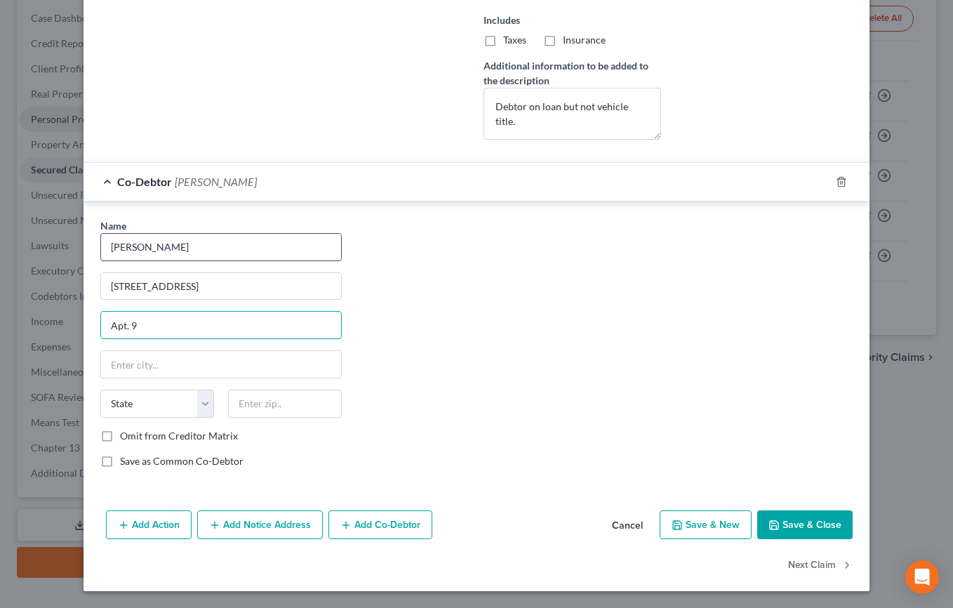
type input "Apt. 9"
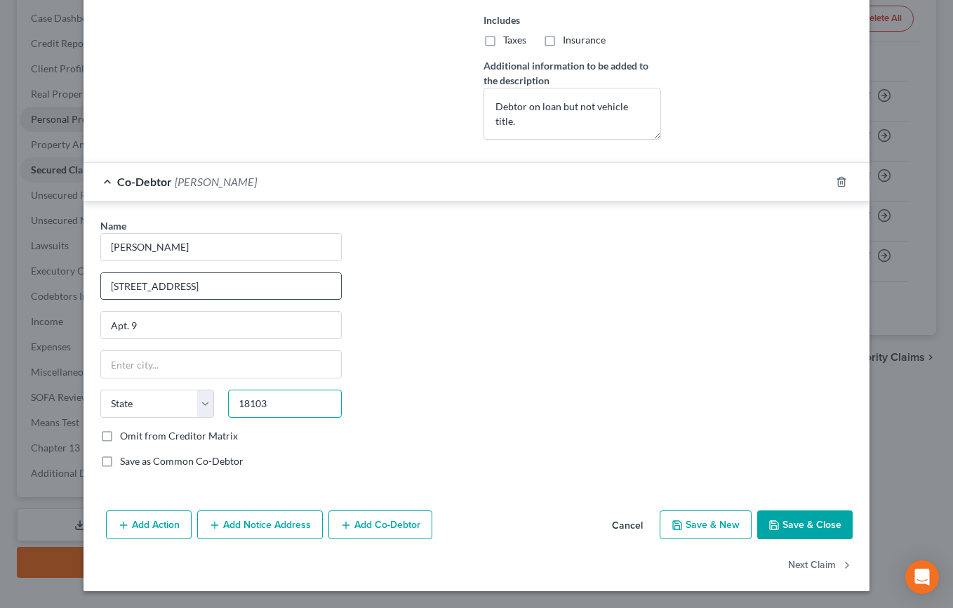
type input "18103"
click at [219, 300] on input "938 Coldspring Road" at bounding box center [221, 286] width 240 height 27
type input "Allentown"
select select "39"
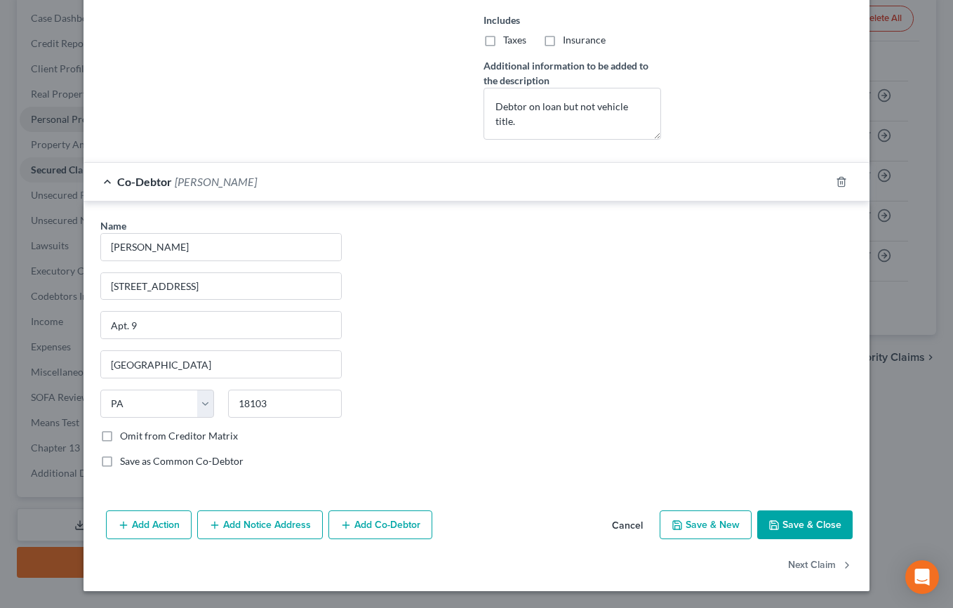
click at [853, 510] on button "Save & Close" at bounding box center [804, 524] width 95 height 29
select select
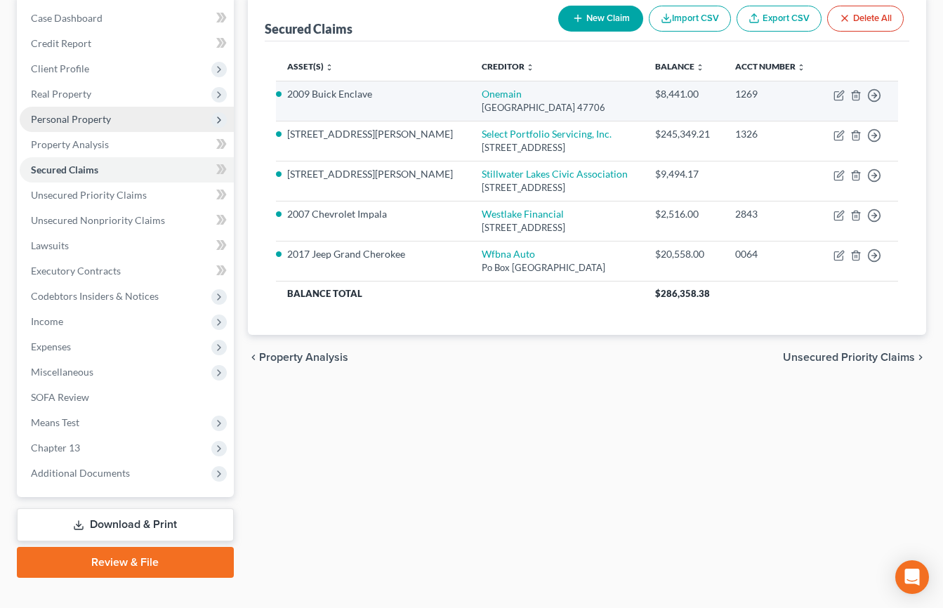
click at [827, 121] on td "Move to E Move to F Move to G Move to Notice Only" at bounding box center [858, 101] width 79 height 40
click at [833, 101] on icon "button" at bounding box center [838, 95] width 11 height 11
select select "15"
select select "0"
select select "3"
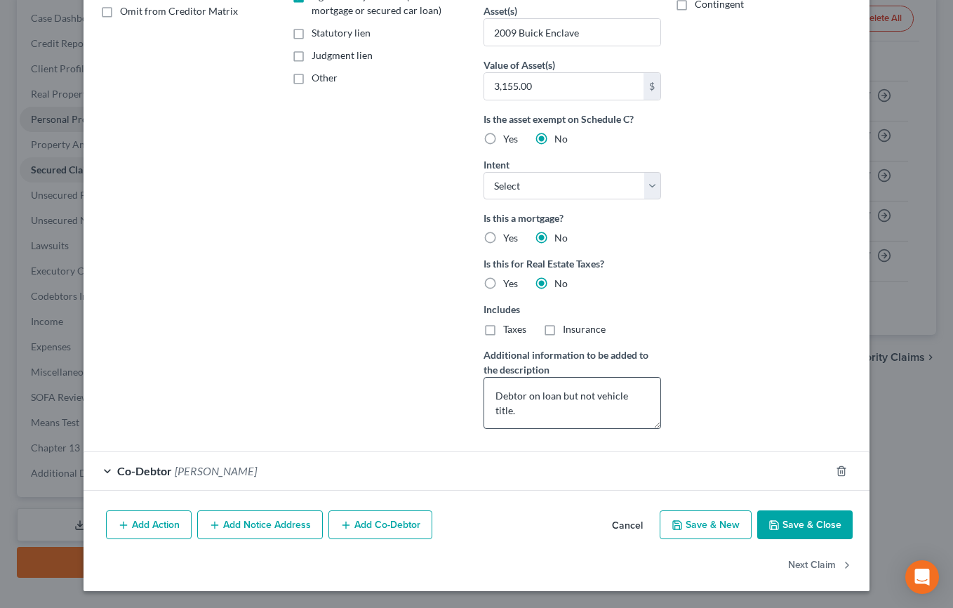
scroll to position [491, 0]
click at [508, 378] on textarea "Debtor on loan but not vehicle title." at bounding box center [573, 403] width 178 height 52
click at [529, 385] on textarea "Debtor on loan but not vehicle title." at bounding box center [573, 403] width 178 height 52
type textarea "Debtor on loan but not vehicle title. Co-debtor drives and pays for the vehicle."
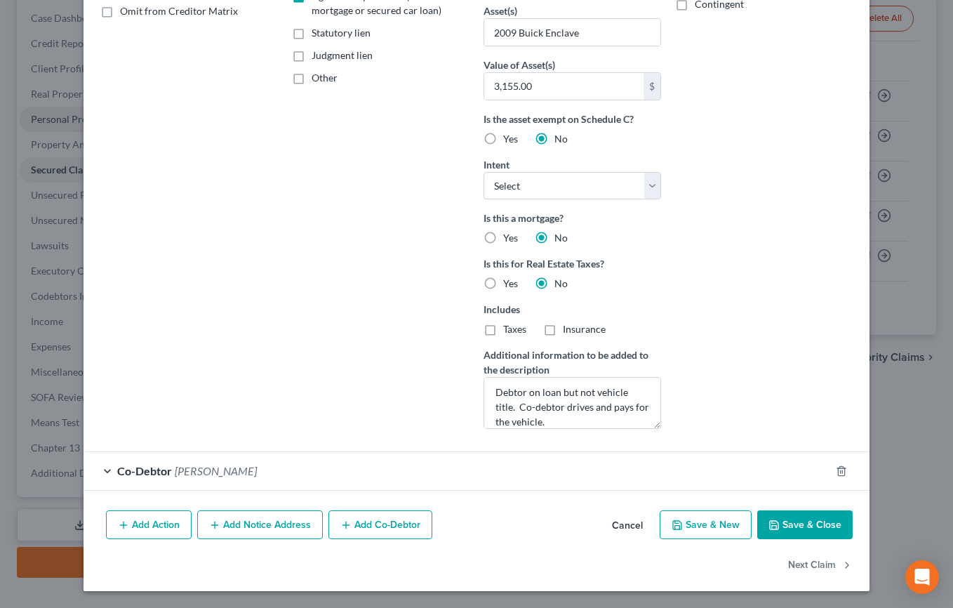
click at [741, 367] on div "Arrearage Amount 0 $ Belongs To * Select Debtor 1 Only Debtor 2 Only Debtor 1 A…" at bounding box center [764, 104] width 192 height 672
click at [841, 538] on button "Save & Close" at bounding box center [804, 524] width 95 height 29
select select
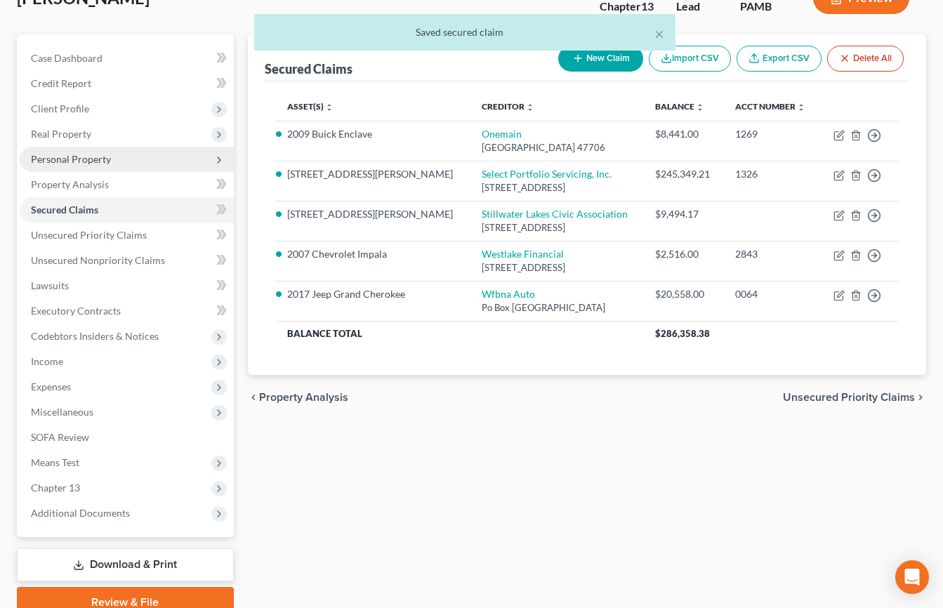
scroll to position [0, 0]
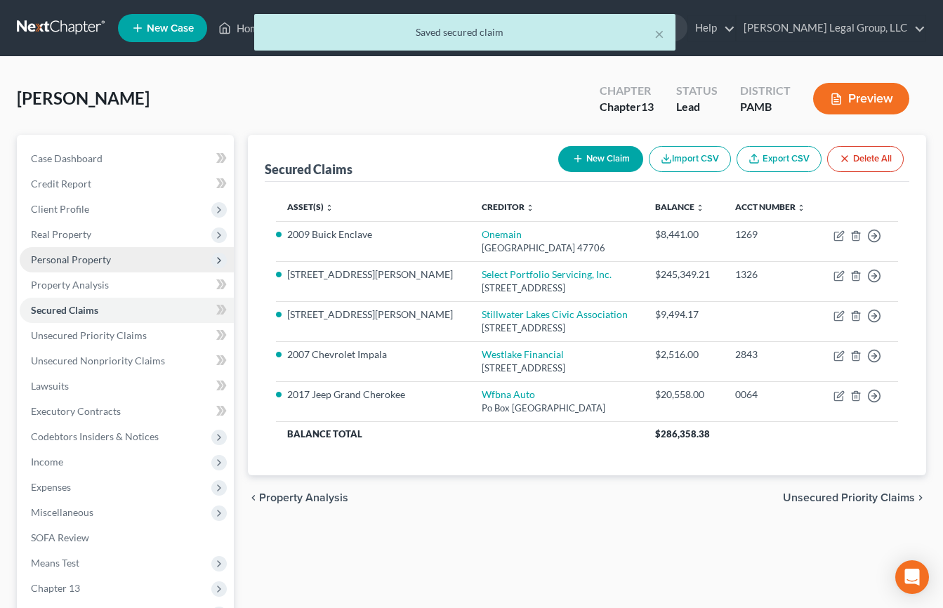
click at [851, 114] on button "Preview" at bounding box center [861, 99] width 96 height 32
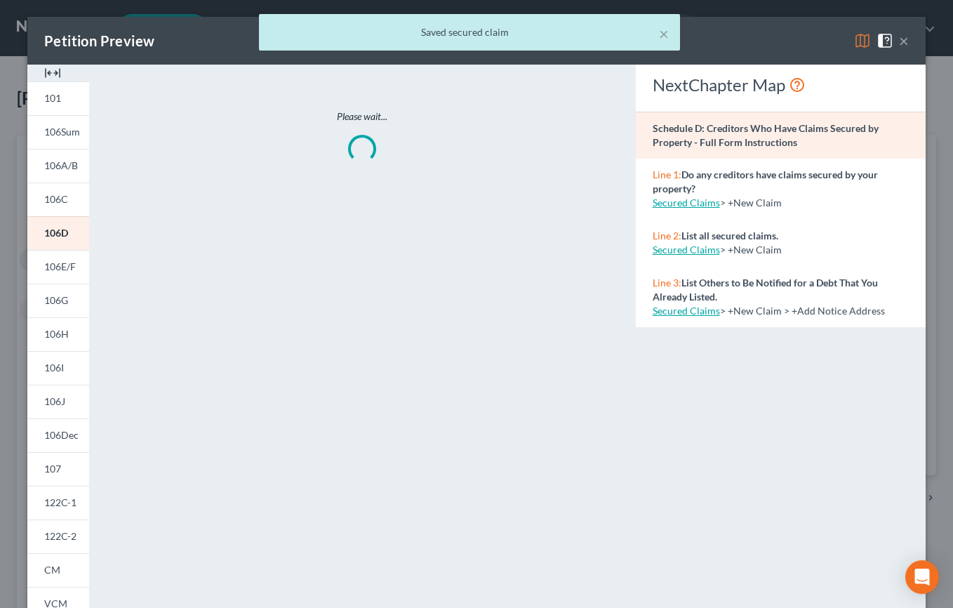
click at [847, 53] on div "× Saved secured claim" at bounding box center [469, 36] width 953 height 44
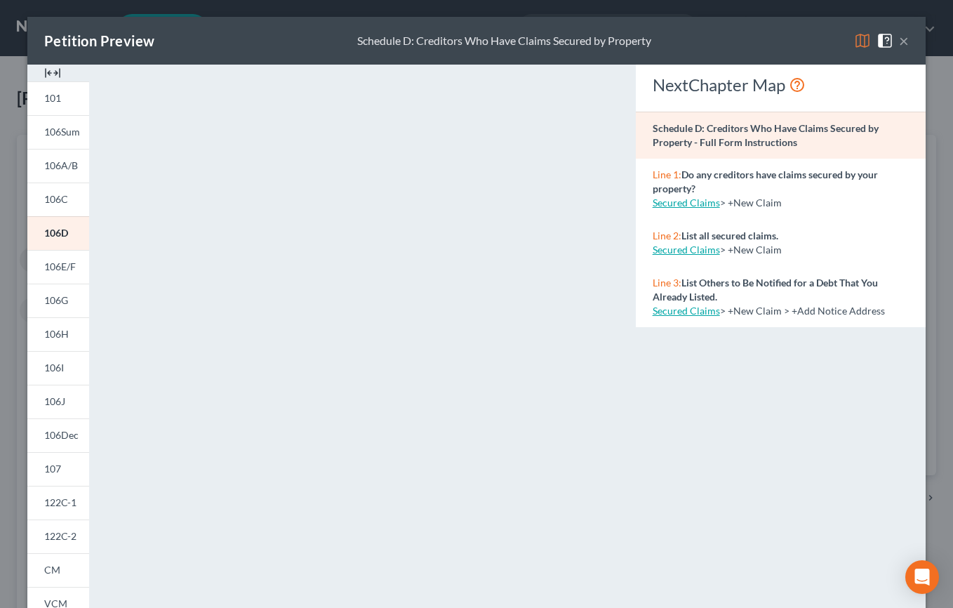
click at [854, 49] on img at bounding box center [862, 40] width 17 height 17
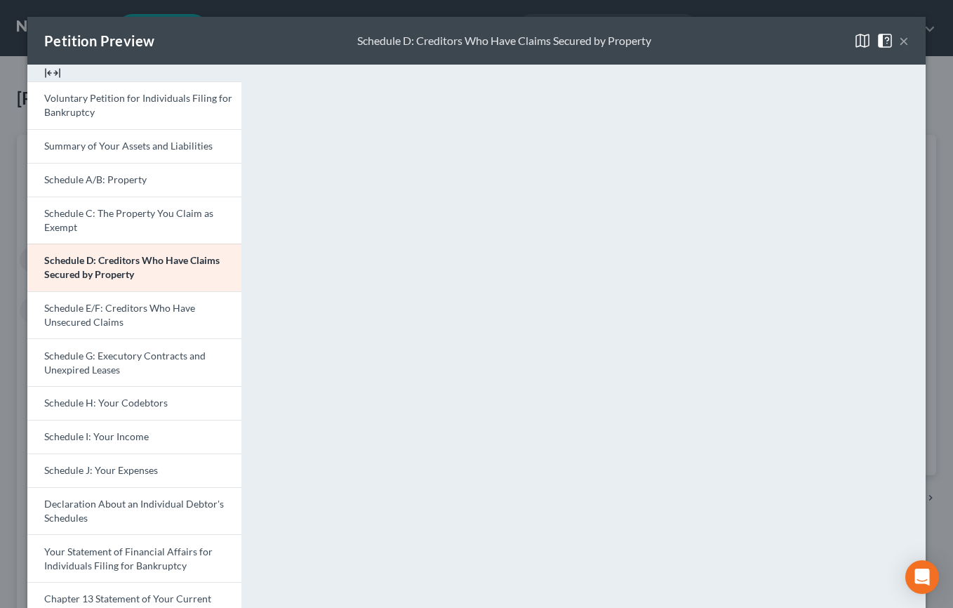
click at [899, 49] on button "×" at bounding box center [904, 40] width 10 height 17
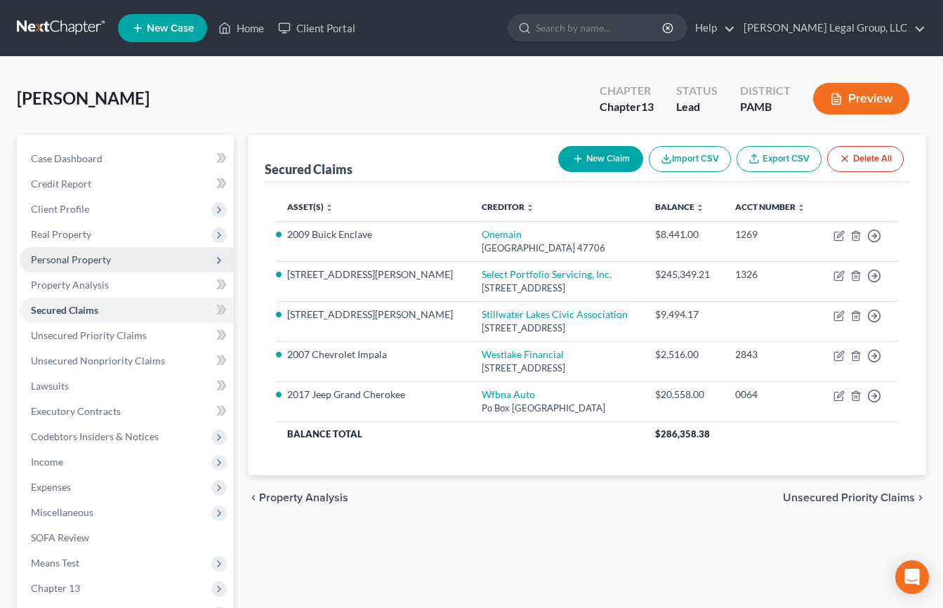
click at [868, 114] on button "Preview" at bounding box center [861, 99] width 96 height 32
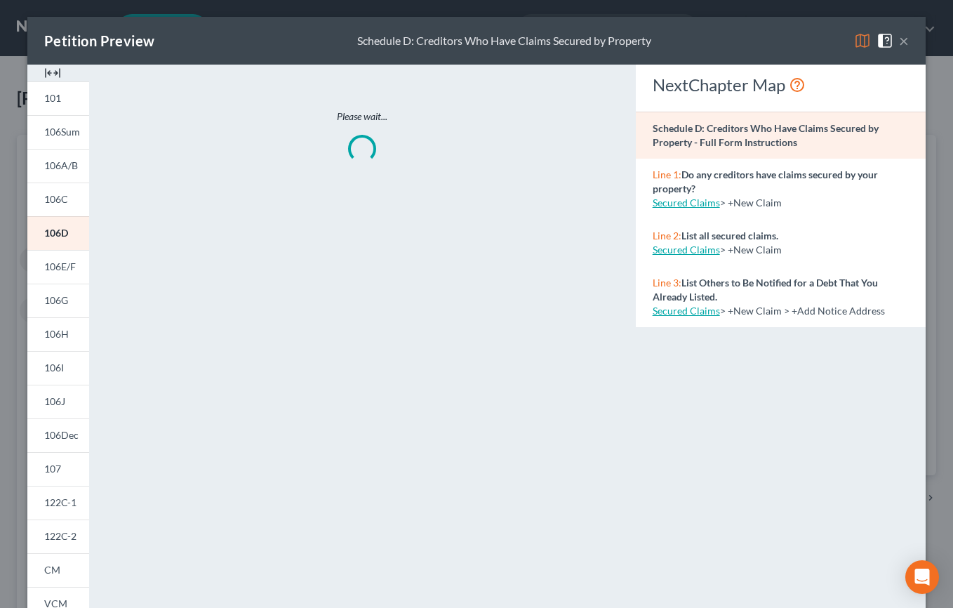
click at [856, 49] on img at bounding box center [862, 40] width 17 height 17
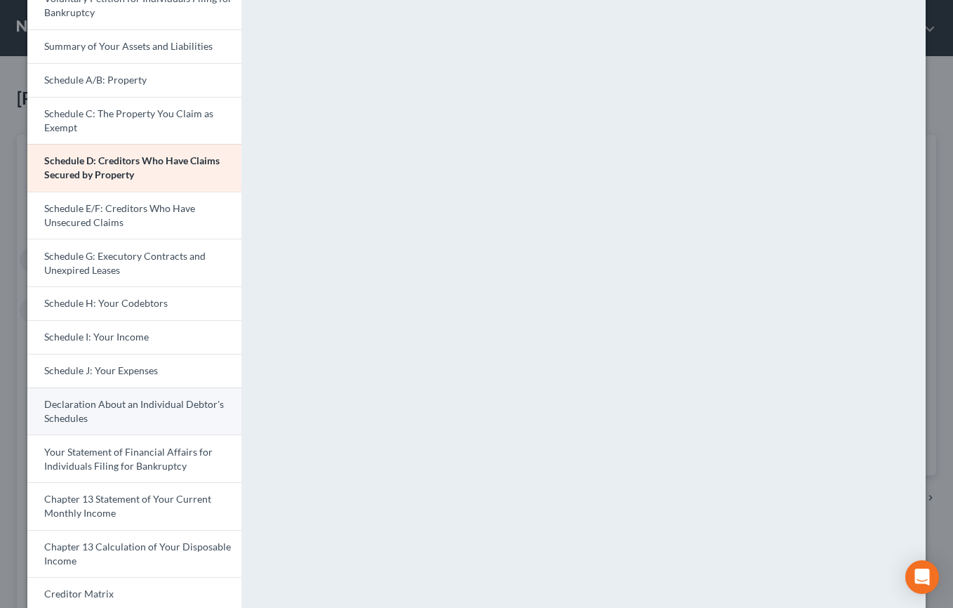
scroll to position [140, 0]
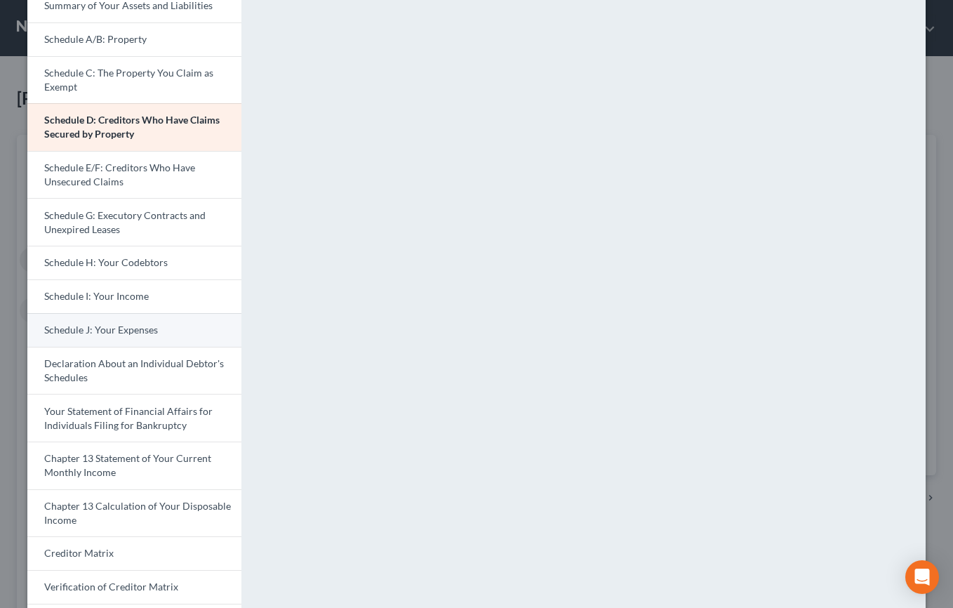
click at [145, 336] on span "Schedule J: Your Expenses" at bounding box center [101, 330] width 114 height 12
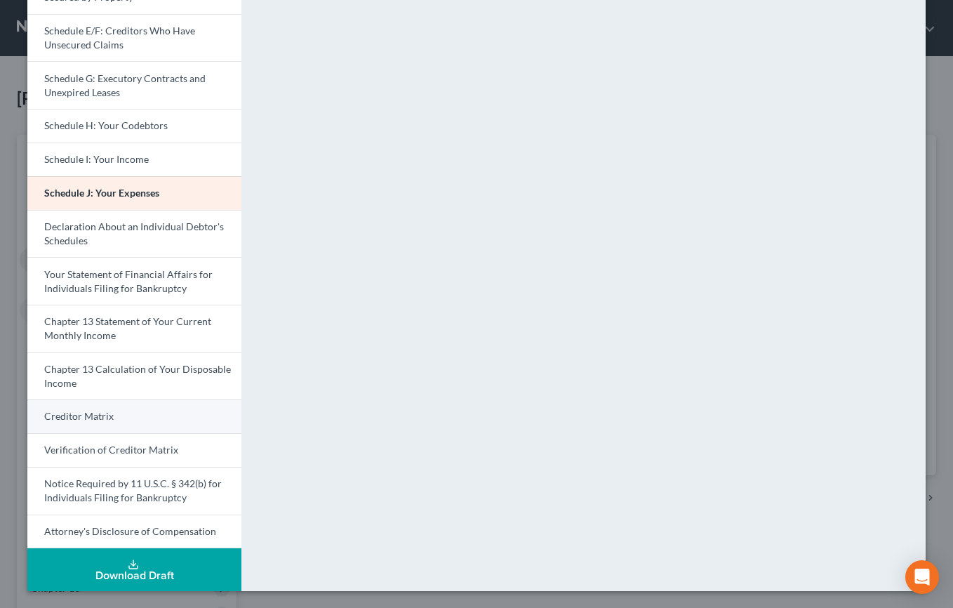
scroll to position [564, 0]
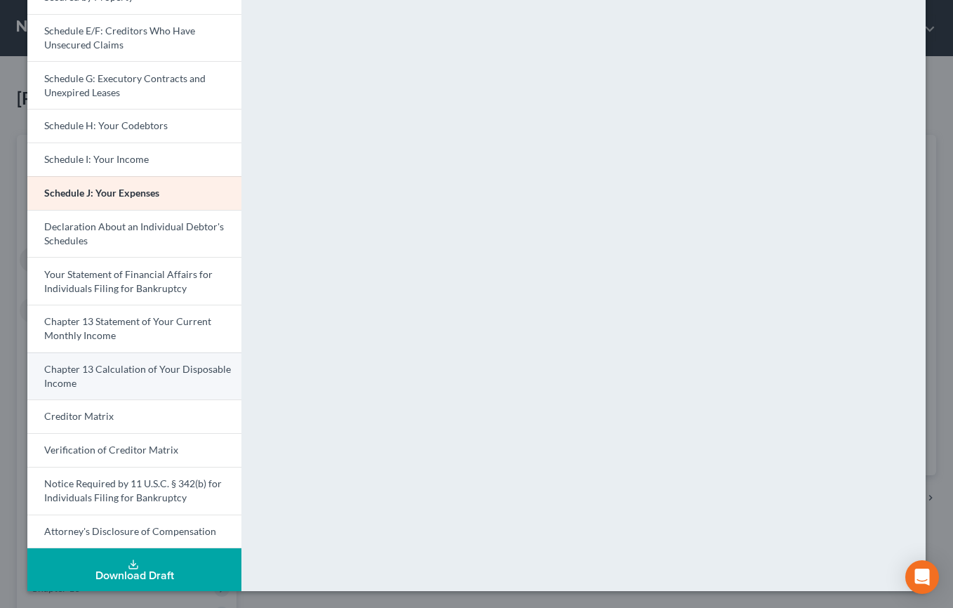
click at [129, 363] on span "Chapter 13 Calculation of Your Disposable Income" at bounding box center [137, 376] width 187 height 26
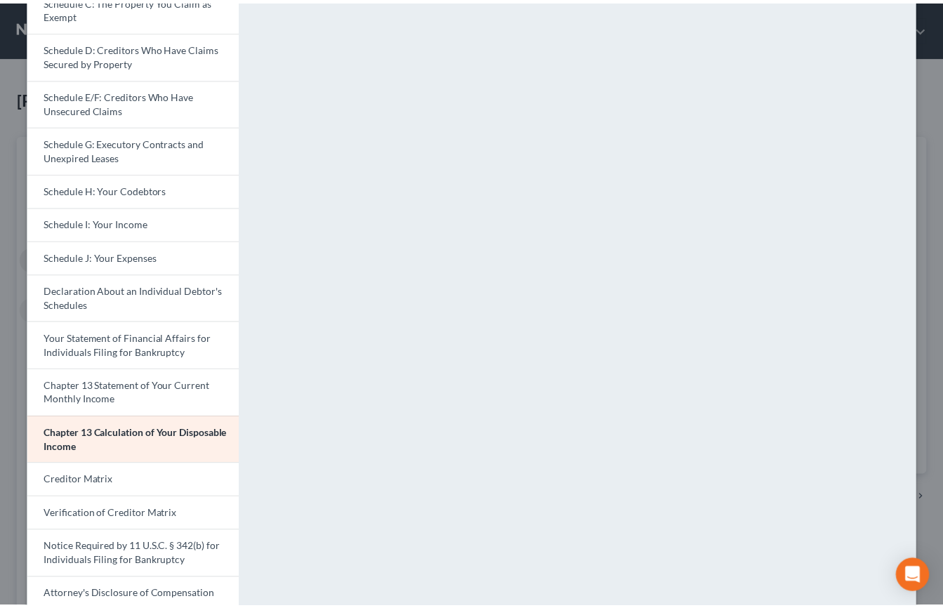
scroll to position [0, 0]
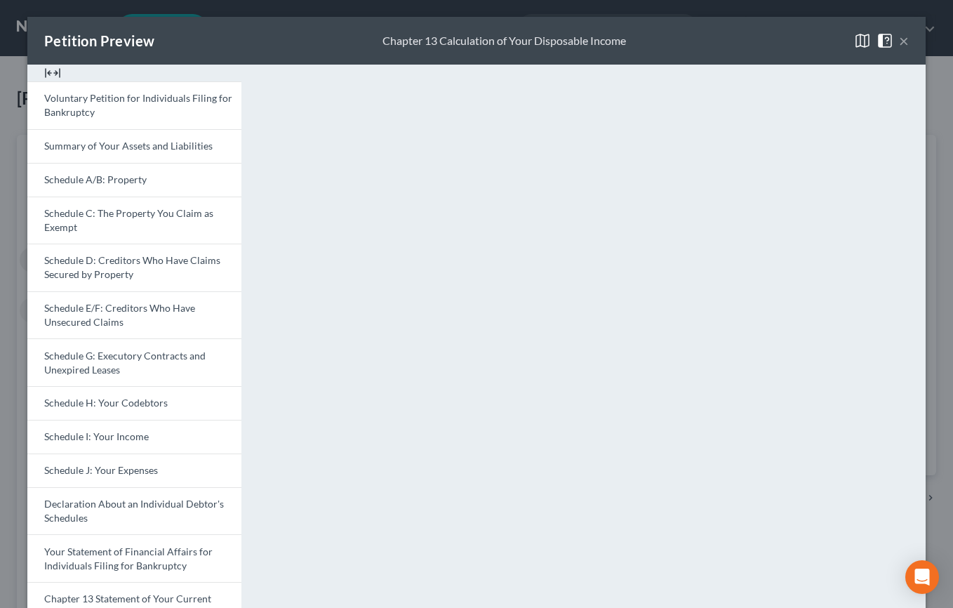
click at [899, 45] on button "×" at bounding box center [904, 40] width 10 height 17
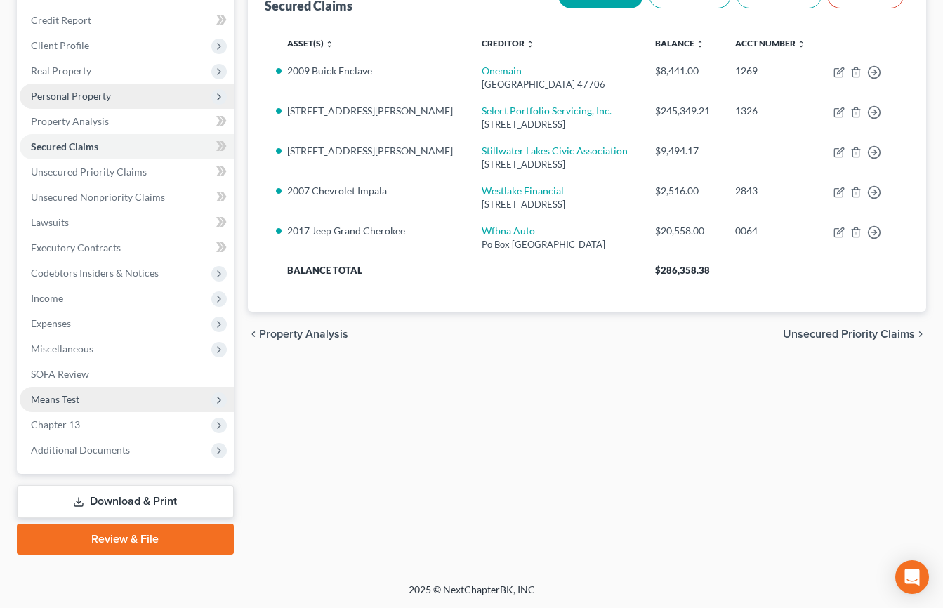
scroll to position [353, 0]
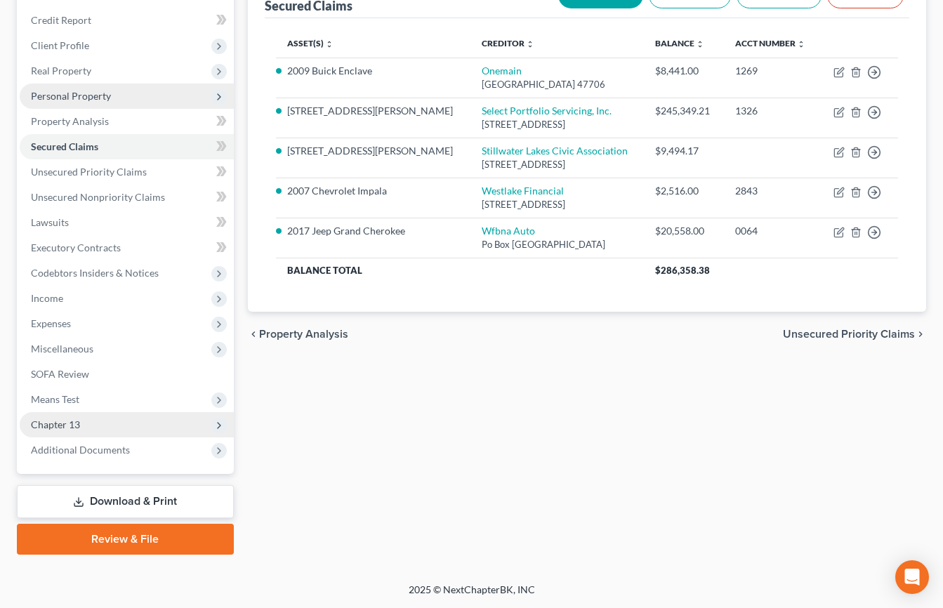
click at [111, 412] on span "Chapter 13" at bounding box center [127, 424] width 214 height 25
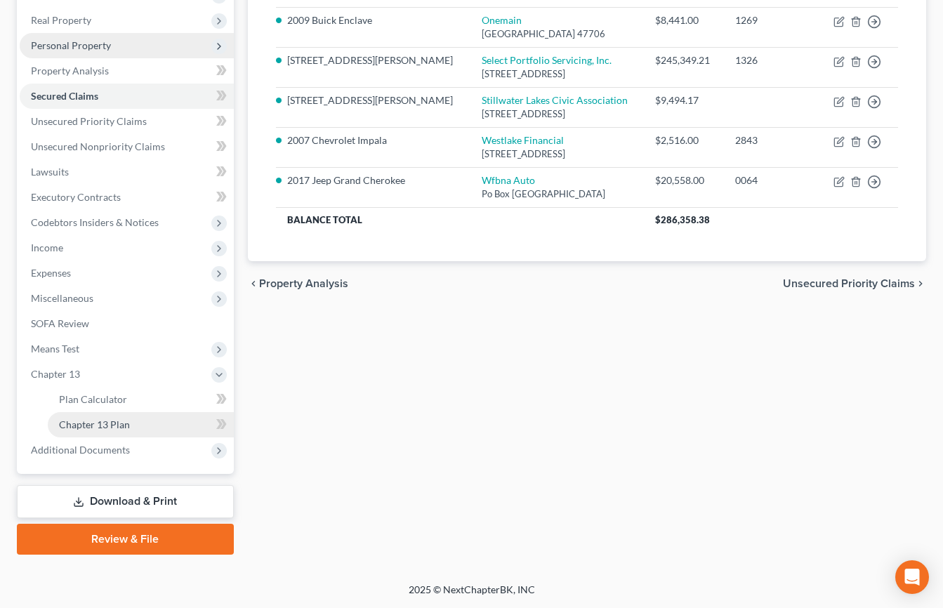
click at [130, 430] on span "Chapter 13 Plan" at bounding box center [94, 424] width 71 height 12
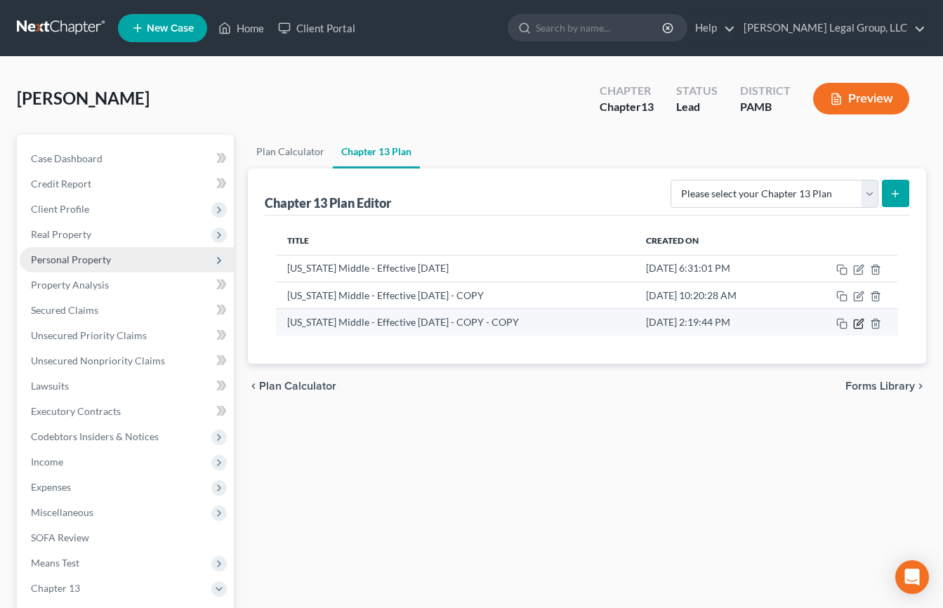
click at [853, 329] on icon "button" at bounding box center [858, 323] width 11 height 11
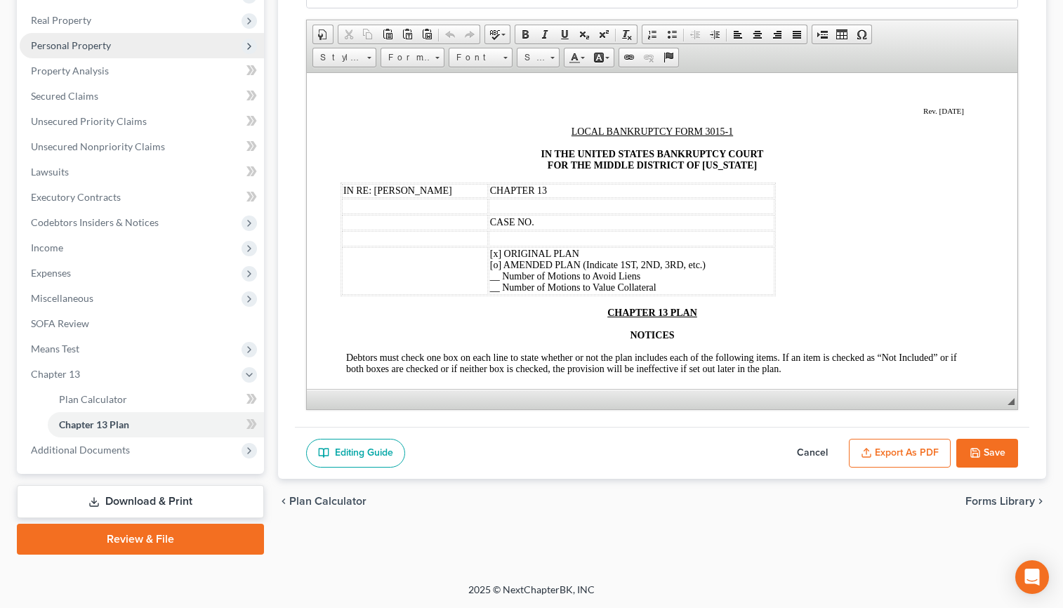
scroll to position [276, 0]
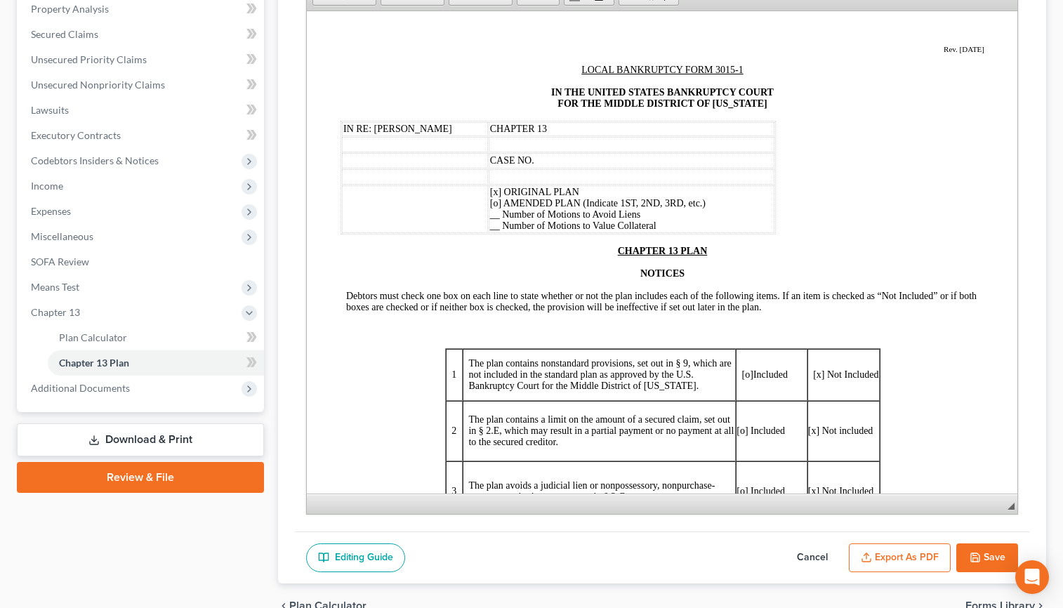
drag, startPoint x: 1000, startPoint y: 397, endPoint x: 670, endPoint y: 470, distance: 337.1
click at [917, 531] on div "Chapter 13 Plan Name Pennsylvania Middle - Effective 12/1/18 - COPY - COPY Rich…" at bounding box center [662, 212] width 735 height 639
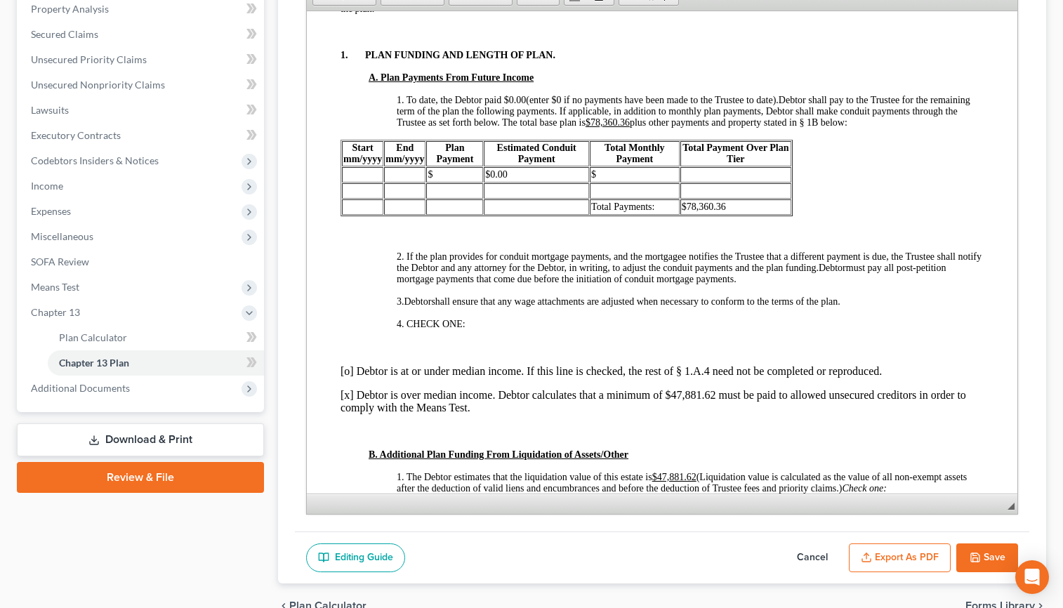
scroll to position [632, 0]
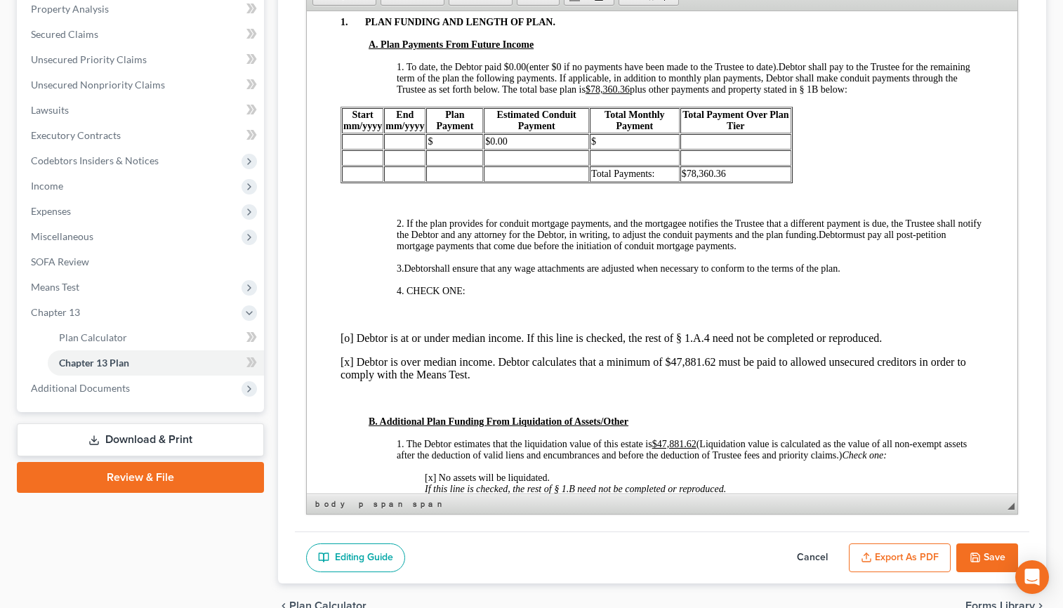
click at [366, 149] on td at bounding box center [361, 140] width 41 height 15
click at [618, 149] on td "$" at bounding box center [633, 140] width 89 height 15
click at [737, 181] on td "$78,360.36" at bounding box center [735, 173] width 112 height 15
drag, startPoint x: 705, startPoint y: 240, endPoint x: 341, endPoint y: 227, distance: 364.6
click at [341, 149] on tr "11/2025 10/2030 $1,500.00 $0.00 $1,500.00 $90,000.00" at bounding box center [565, 140] width 449 height 15
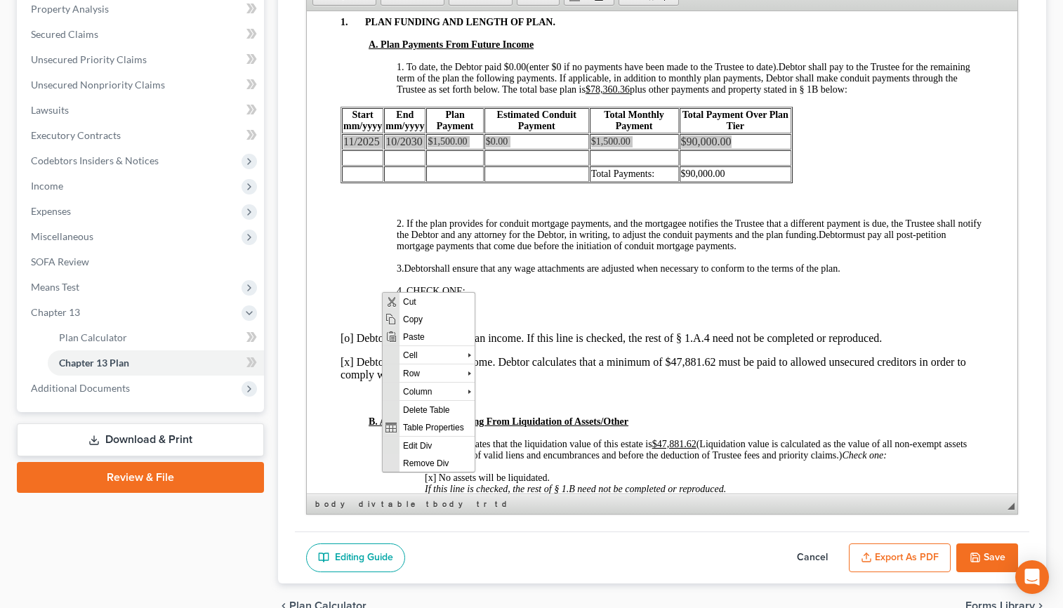
scroll to position [0, 0]
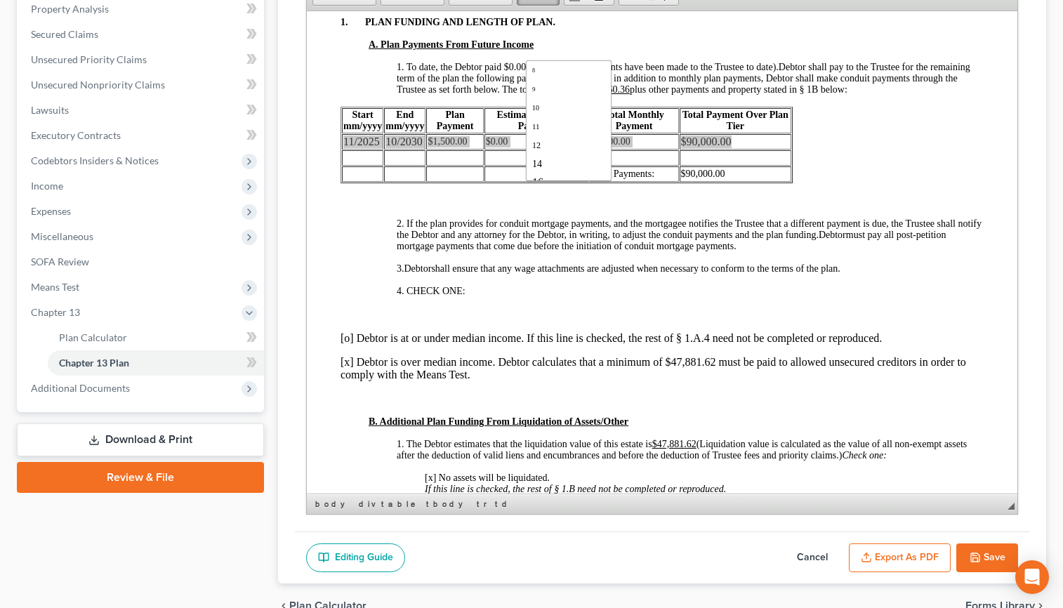
scroll to position [28, 0]
click at [585, 162] on link "14" at bounding box center [568, 153] width 80 height 18
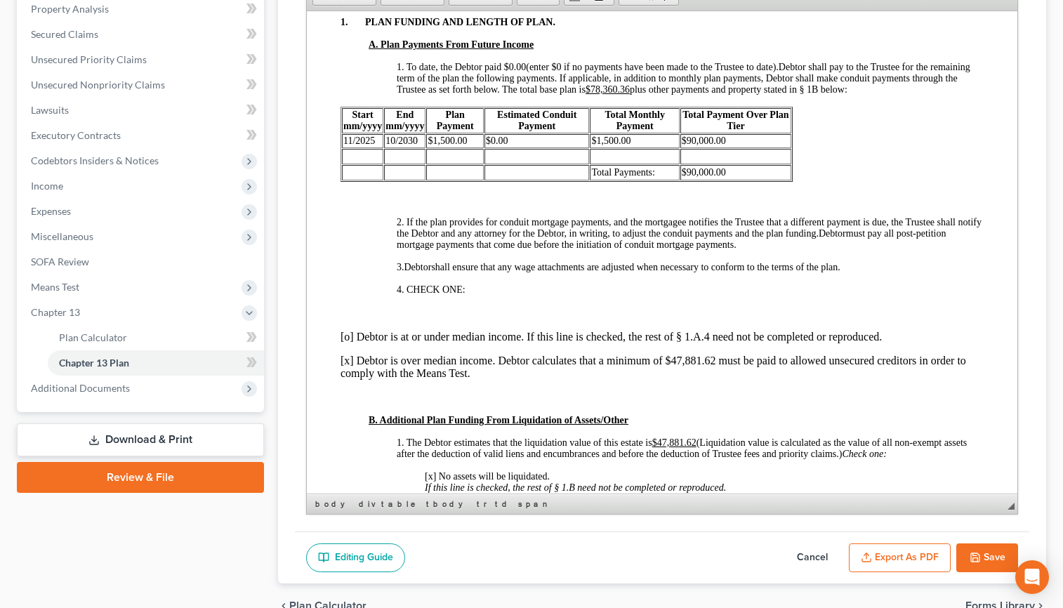
click at [715, 50] on p "A. Plan Payments From Future Income" at bounding box center [676, 44] width 616 height 11
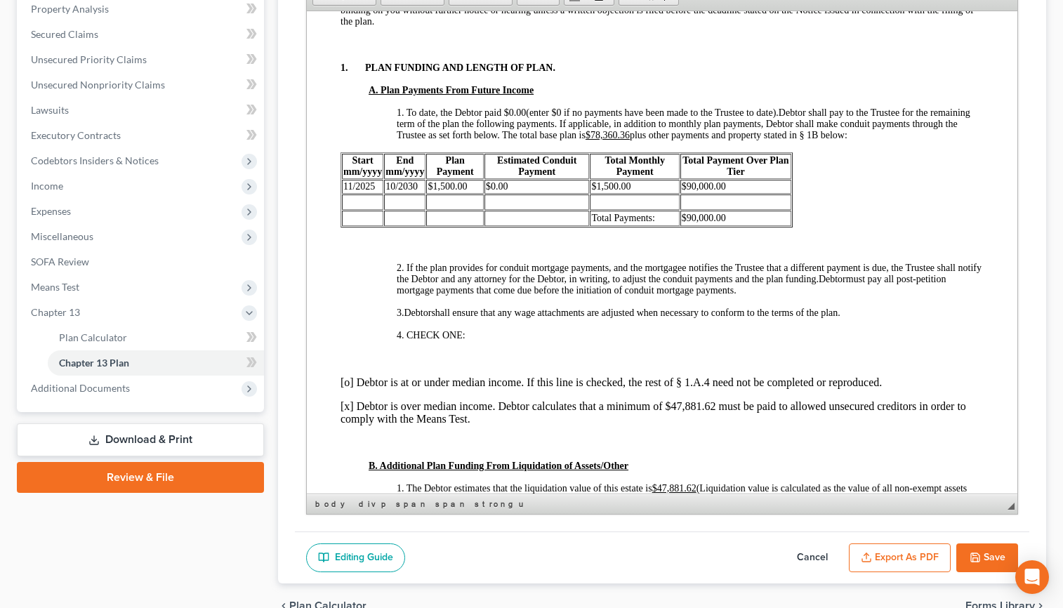
scroll to position [562, 0]
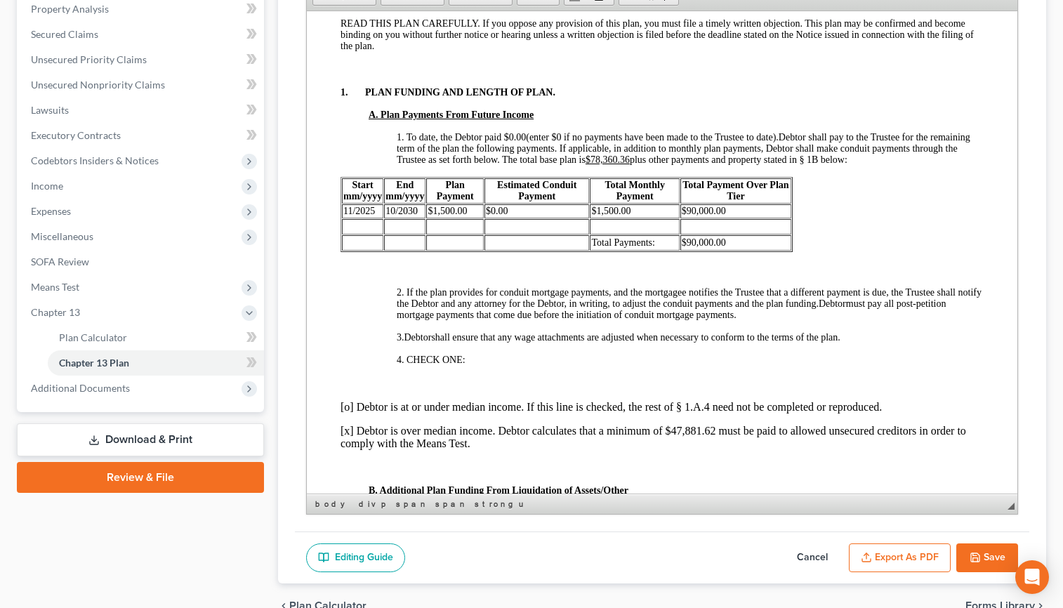
click at [629, 164] on u "$78,360.36" at bounding box center [607, 159] width 44 height 11
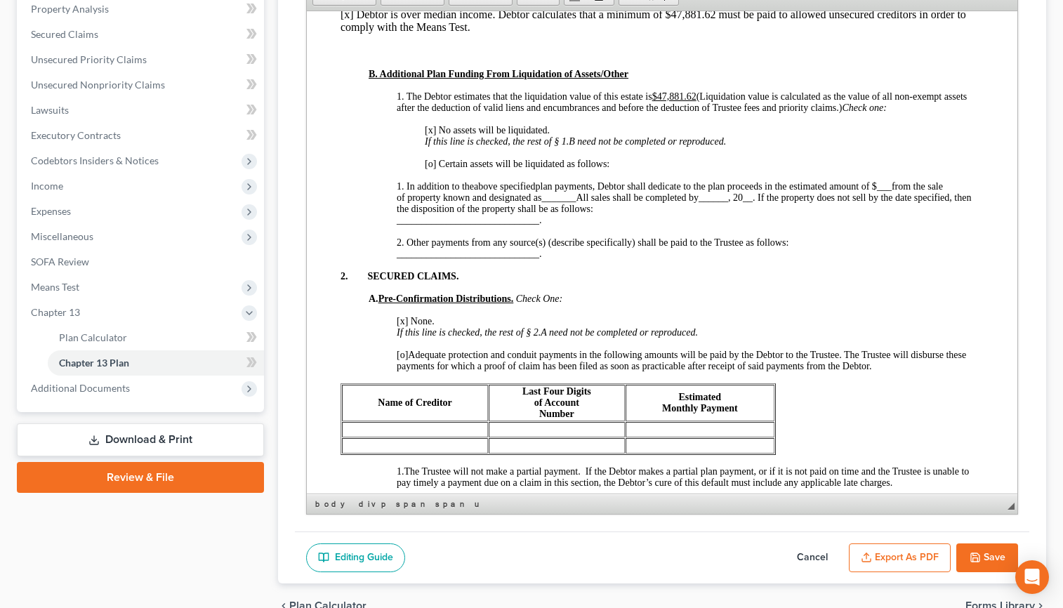
scroll to position [983, 0]
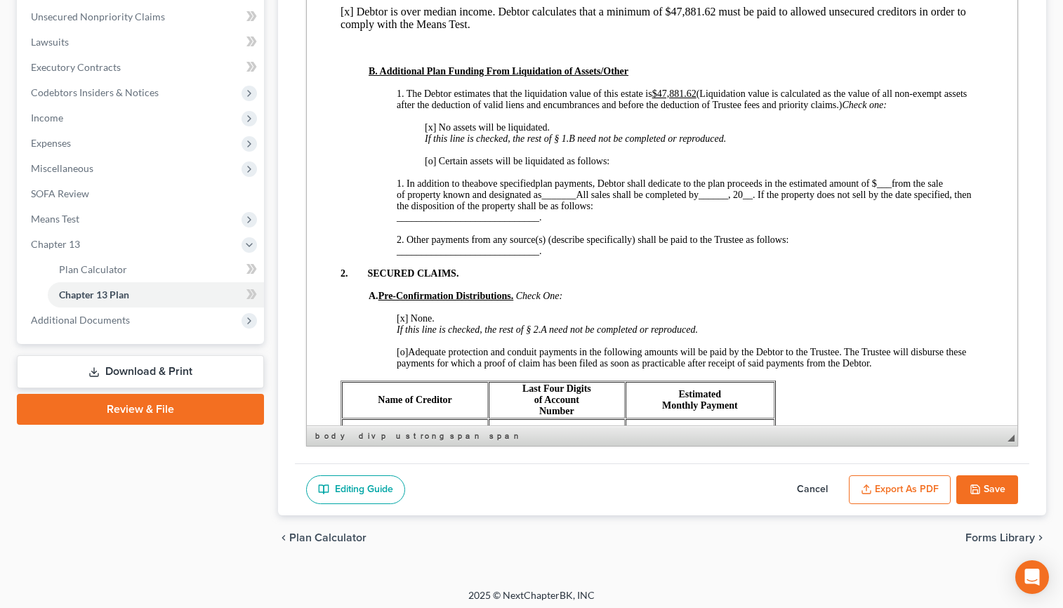
scroll to position [444, 0]
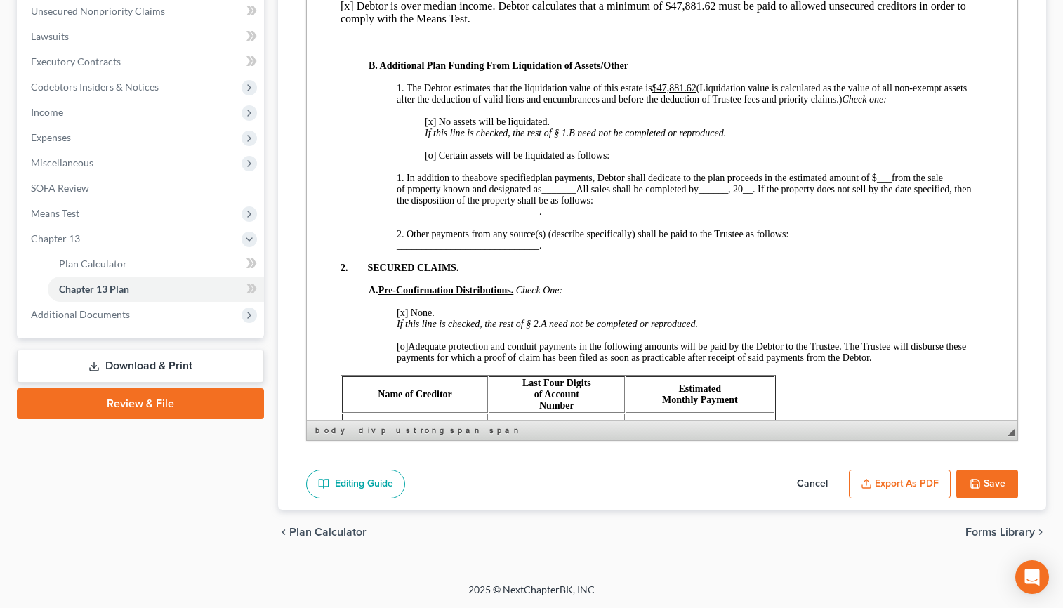
click at [917, 470] on button "Save" at bounding box center [987, 484] width 62 height 29
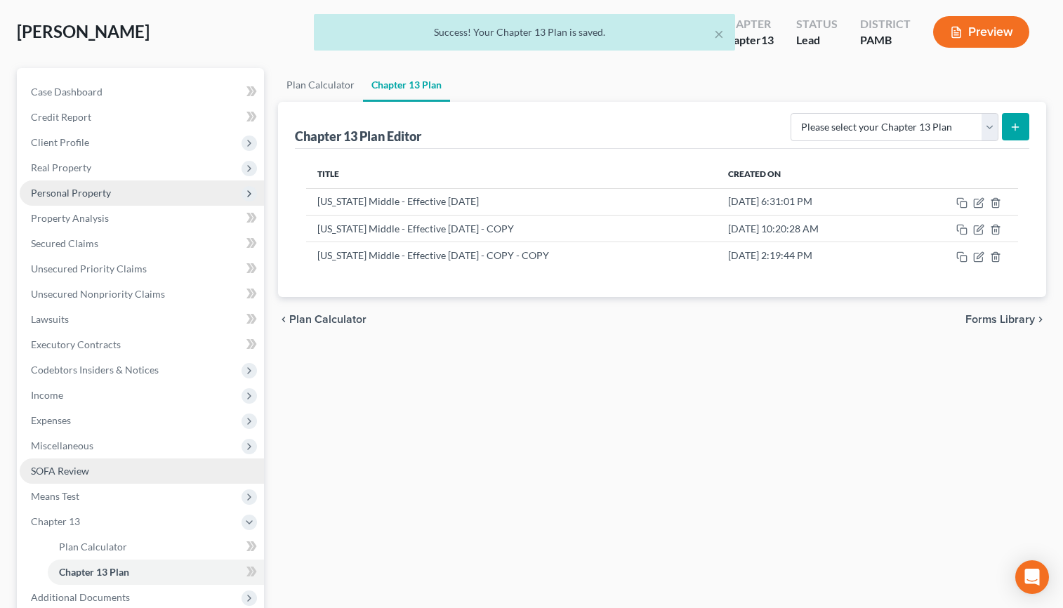
scroll to position [65, 0]
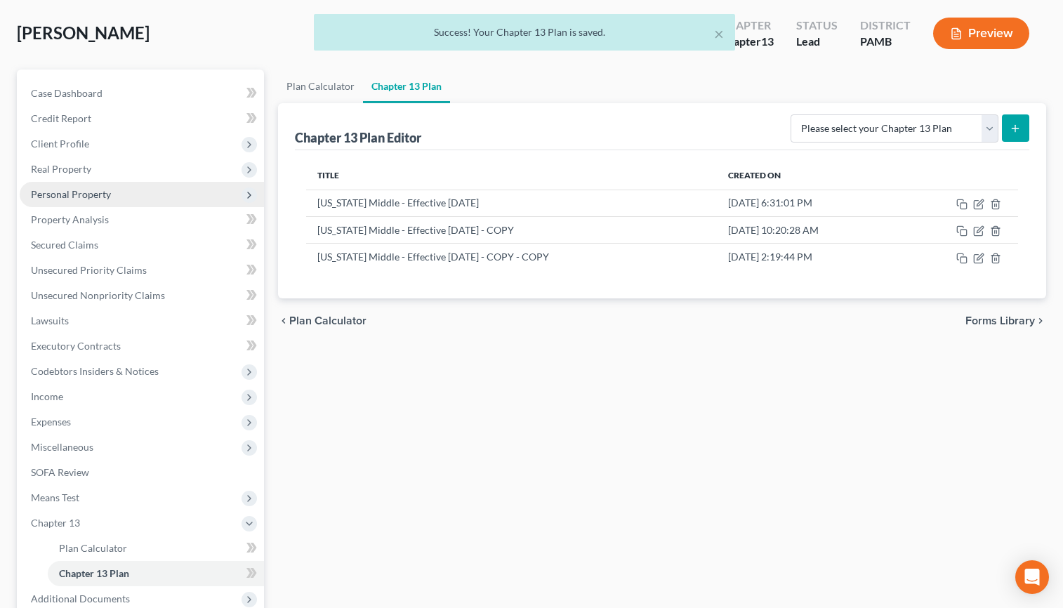
click at [111, 200] on span "Personal Property" at bounding box center [71, 194] width 80 height 12
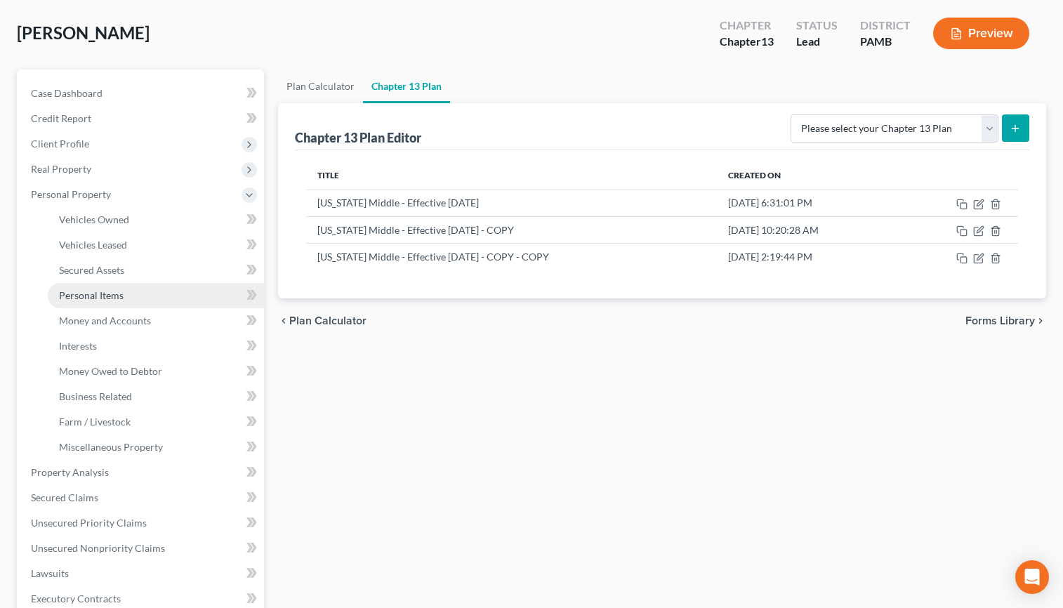
click at [124, 301] on span "Personal Items" at bounding box center [91, 295] width 65 height 12
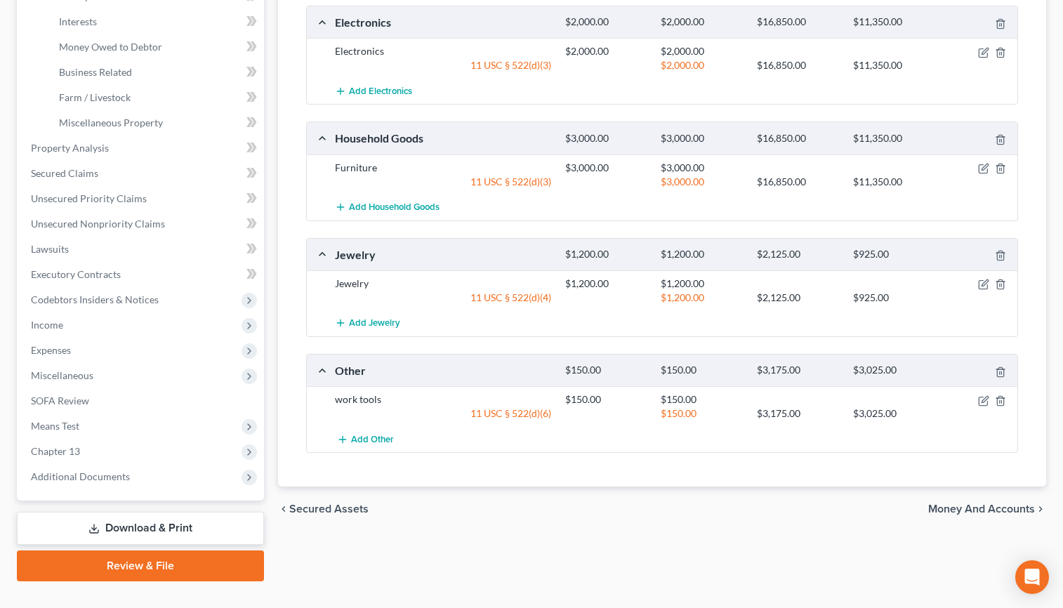
scroll to position [388, 0]
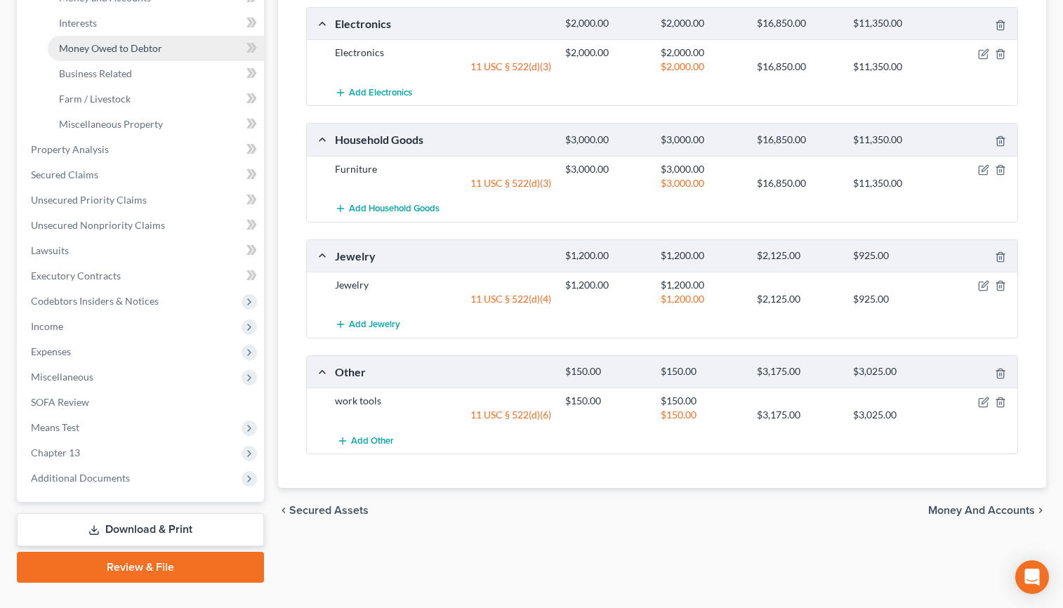
click at [109, 54] on span "Money Owed to Debtor" at bounding box center [110, 48] width 103 height 12
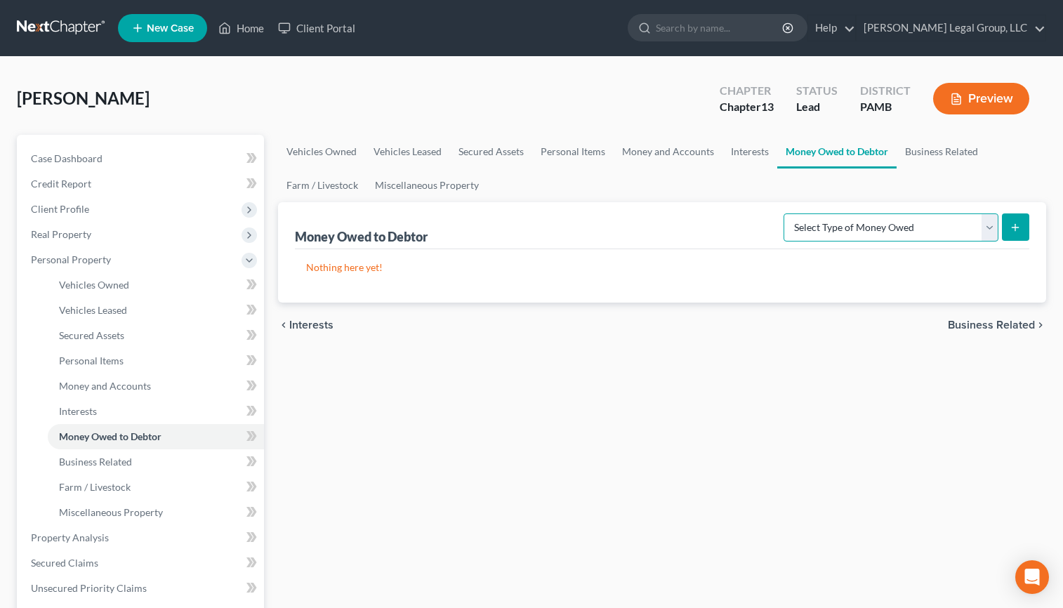
click at [917, 241] on select "Select Type of Money Owed Accounts Receivable Alimony Child Support Claims Agai…" at bounding box center [890, 227] width 215 height 28
click at [657, 303] on div "Nothing here yet!" at bounding box center [662, 275] width 735 height 53
click at [157, 399] on link "Money and Accounts" at bounding box center [156, 385] width 216 height 25
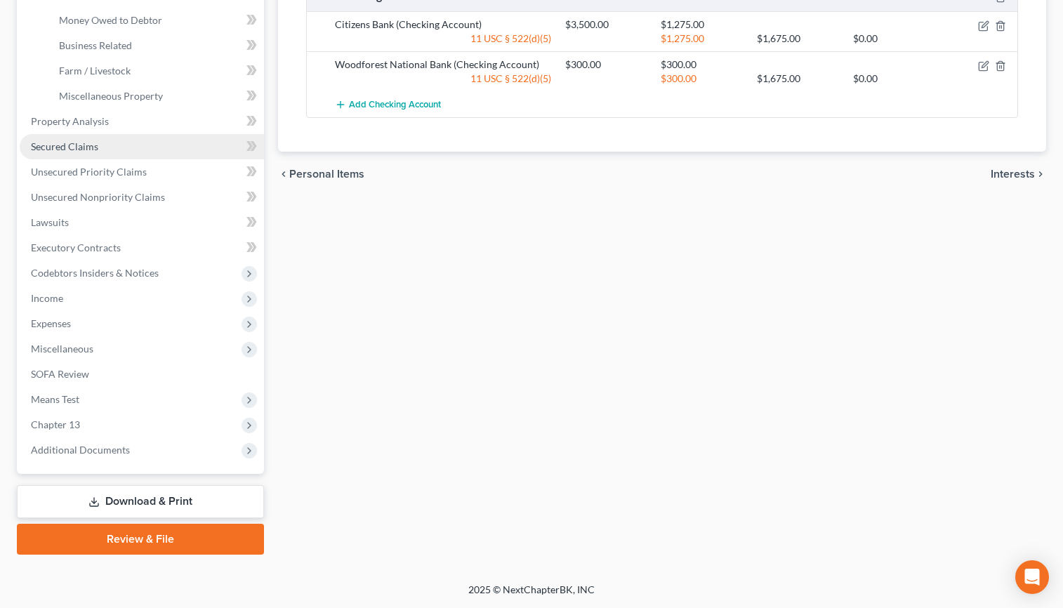
scroll to position [669, 0]
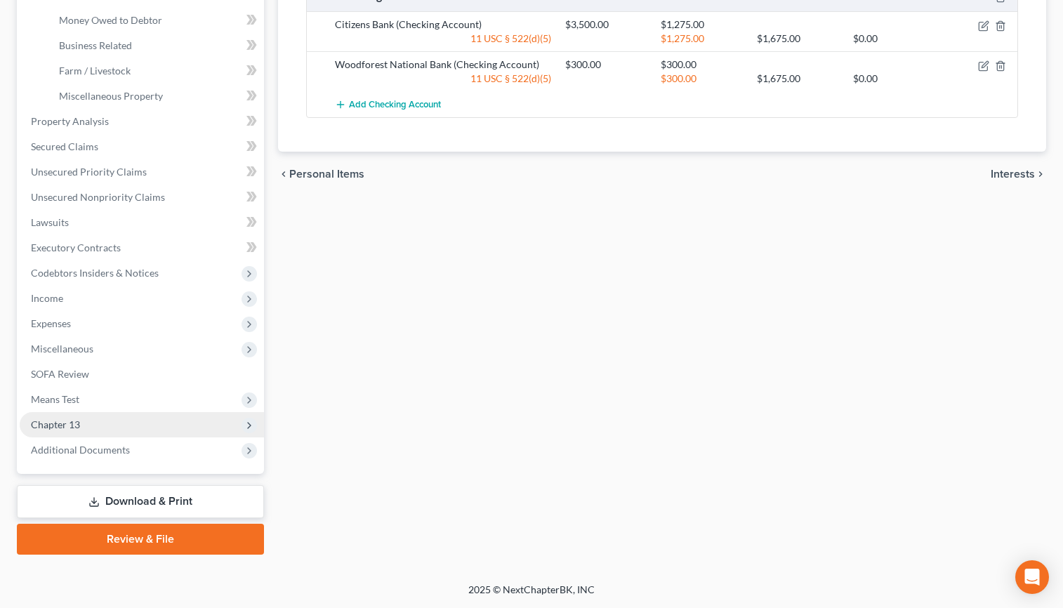
click at [111, 412] on span "Chapter 13" at bounding box center [142, 424] width 244 height 25
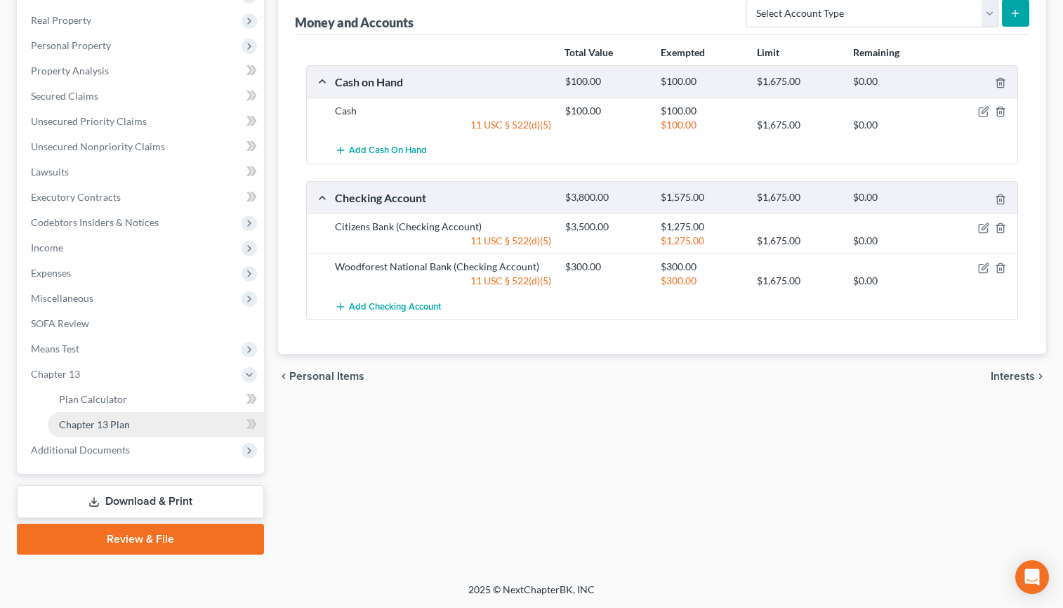
click at [155, 437] on link "Chapter 13 Plan" at bounding box center [156, 424] width 216 height 25
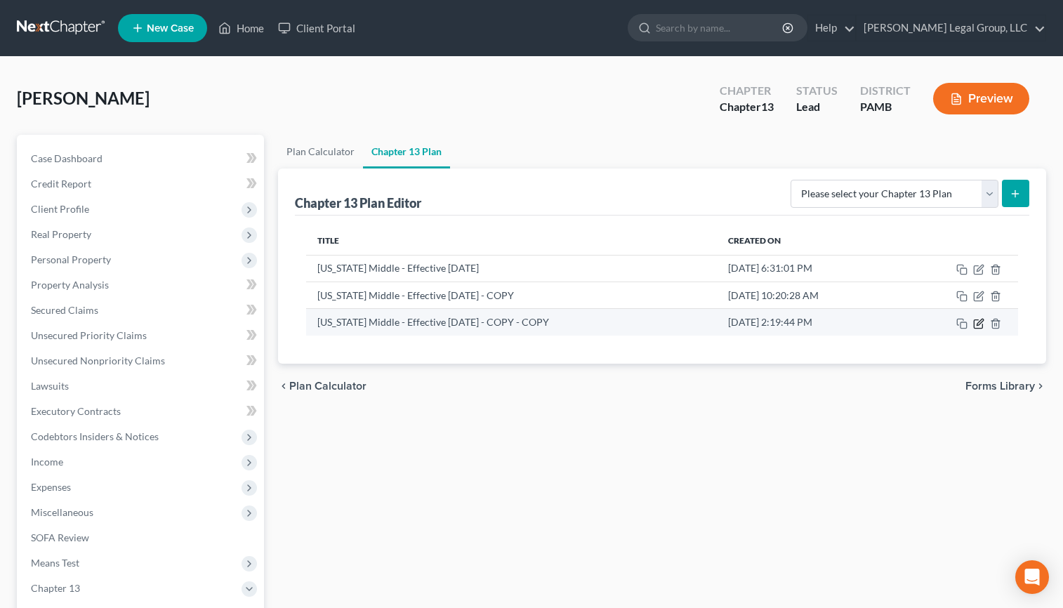
click at [917, 328] on icon "button" at bounding box center [978, 323] width 8 height 8
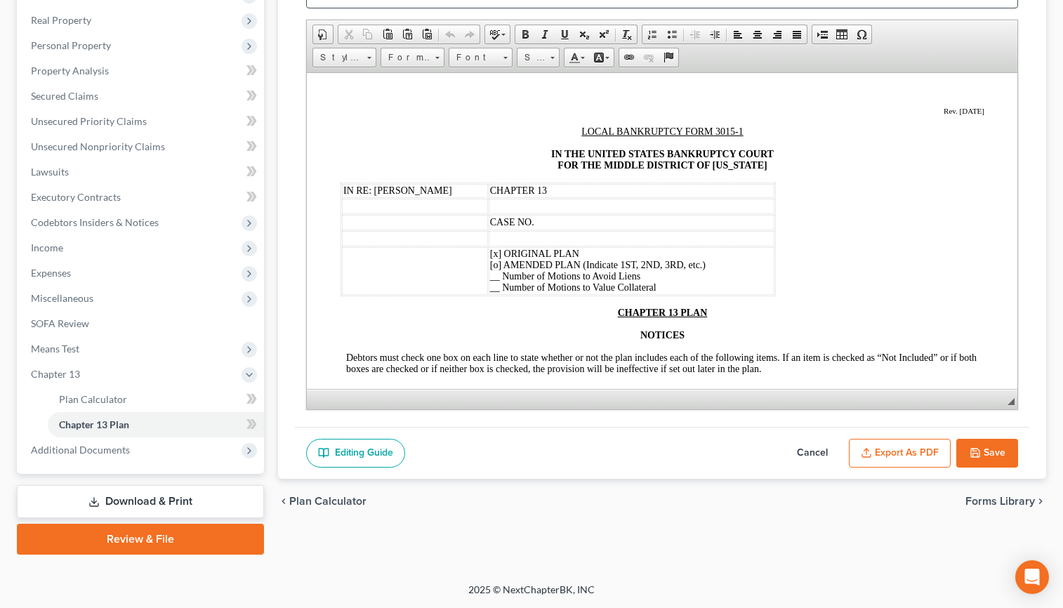
scroll to position [351, 0]
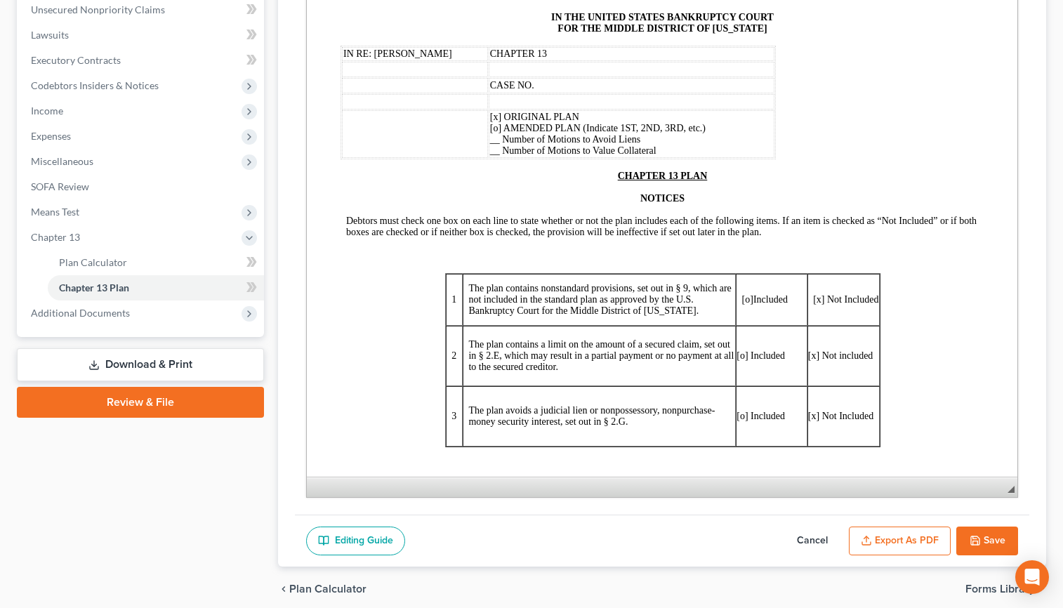
drag, startPoint x: 1001, startPoint y: 317, endPoint x: 969, endPoint y: 538, distance: 223.4
click at [917, 497] on span "◢ Elements path" at bounding box center [662, 487] width 711 height 20
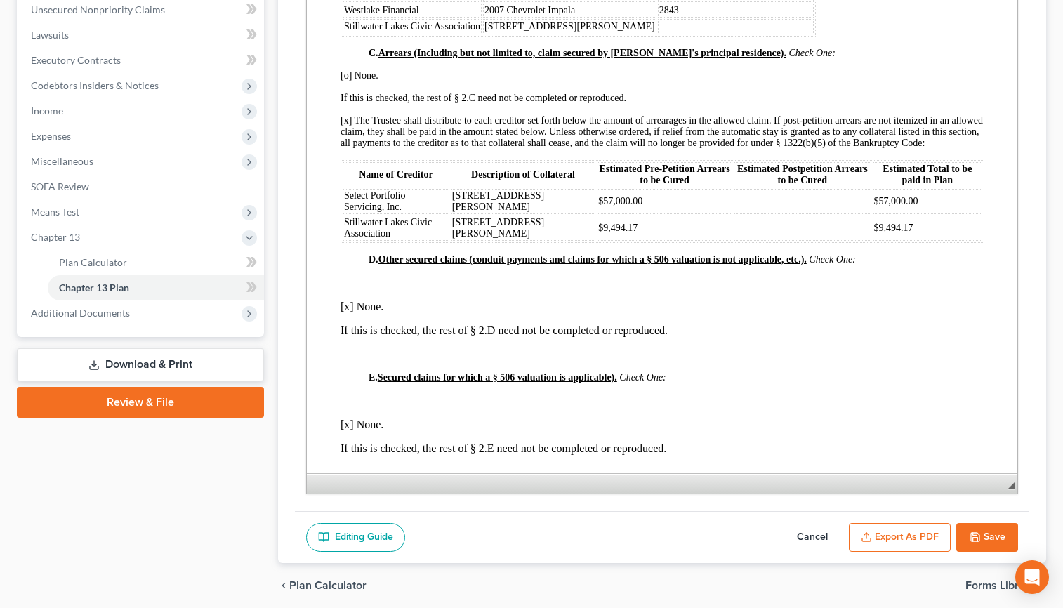
scroll to position [1614, 0]
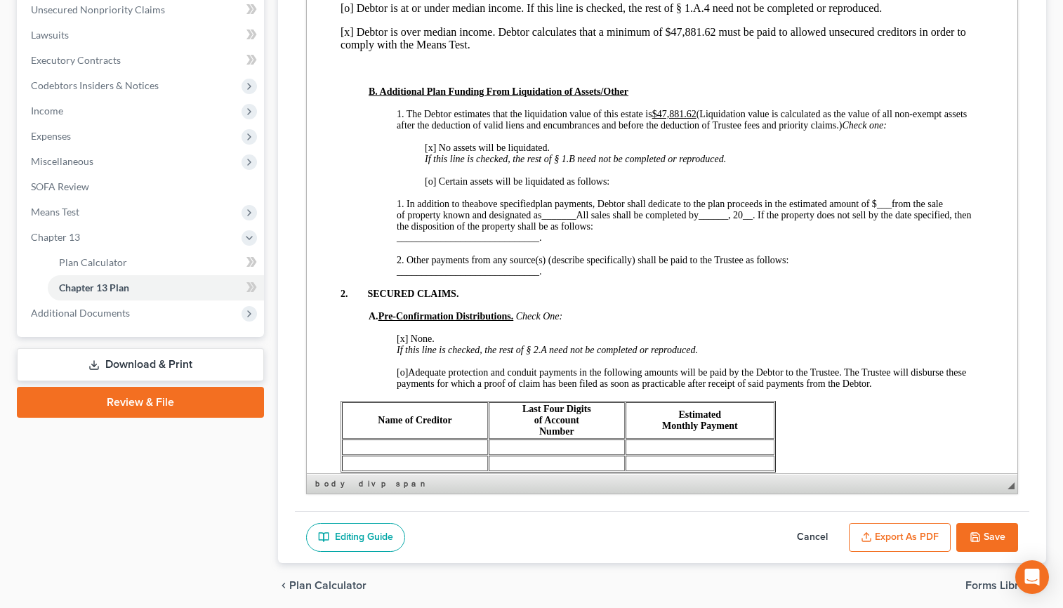
scroll to position [880, 0]
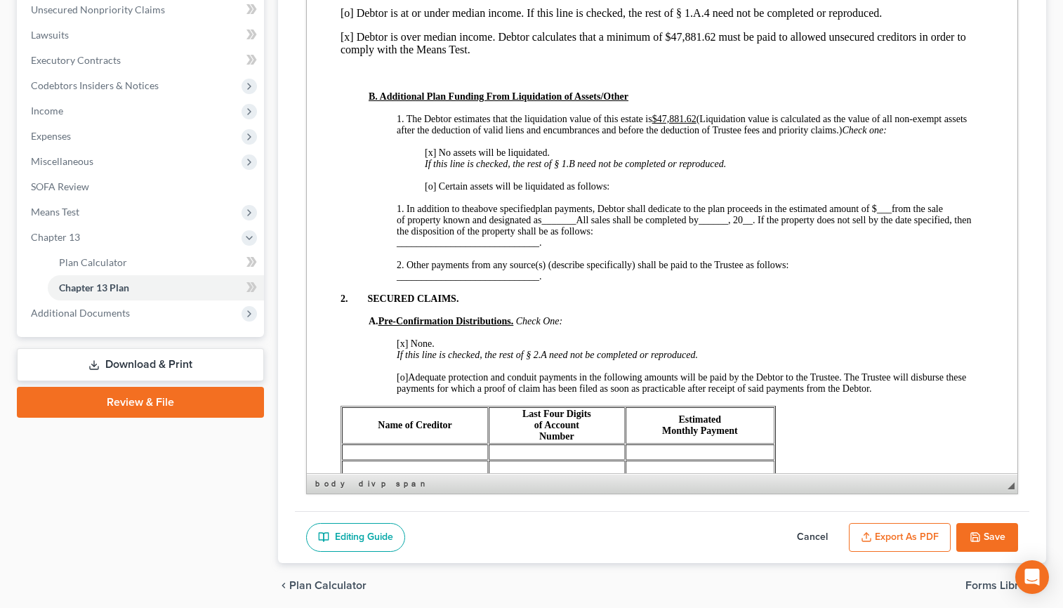
drag, startPoint x: 809, startPoint y: 183, endPoint x: 755, endPoint y: 175, distance: 55.4
click at [755, 56] on p "[x] Debtor is over median income. Debtor calculates that a minimum of $47,881.6…" at bounding box center [662, 43] width 644 height 25
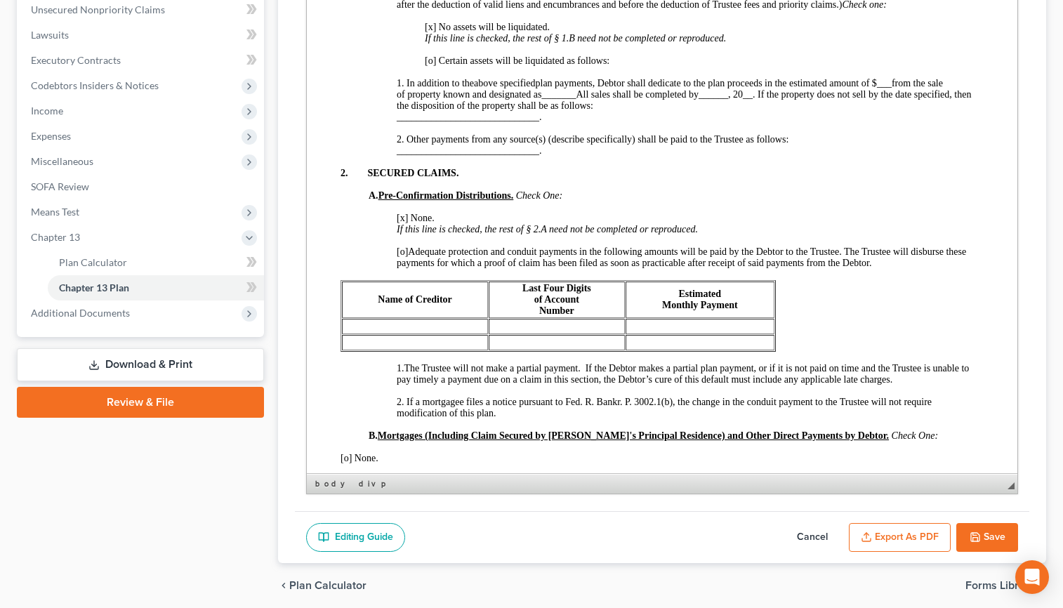
scroll to position [1012, 0]
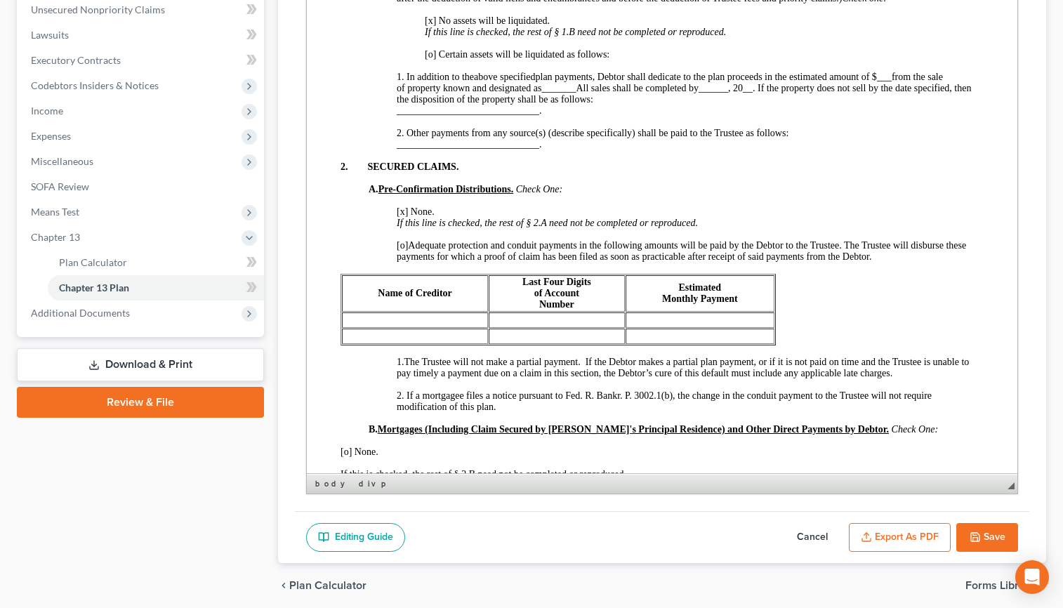
drag, startPoint x: 992, startPoint y: 85, endPoint x: 1313, endPoint y: 92, distance: 321.6
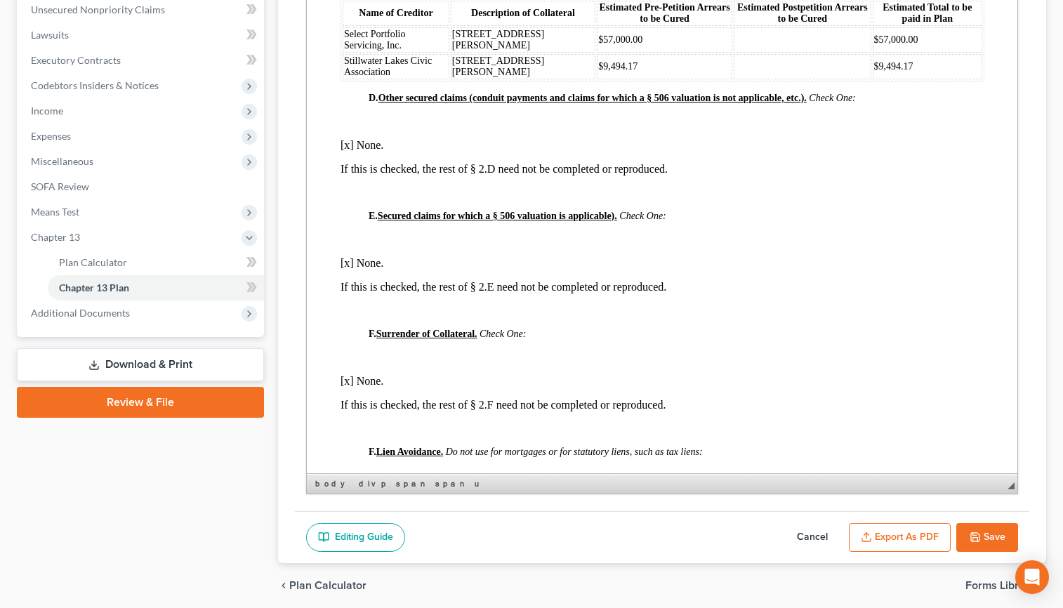
scroll to position [1784, 0]
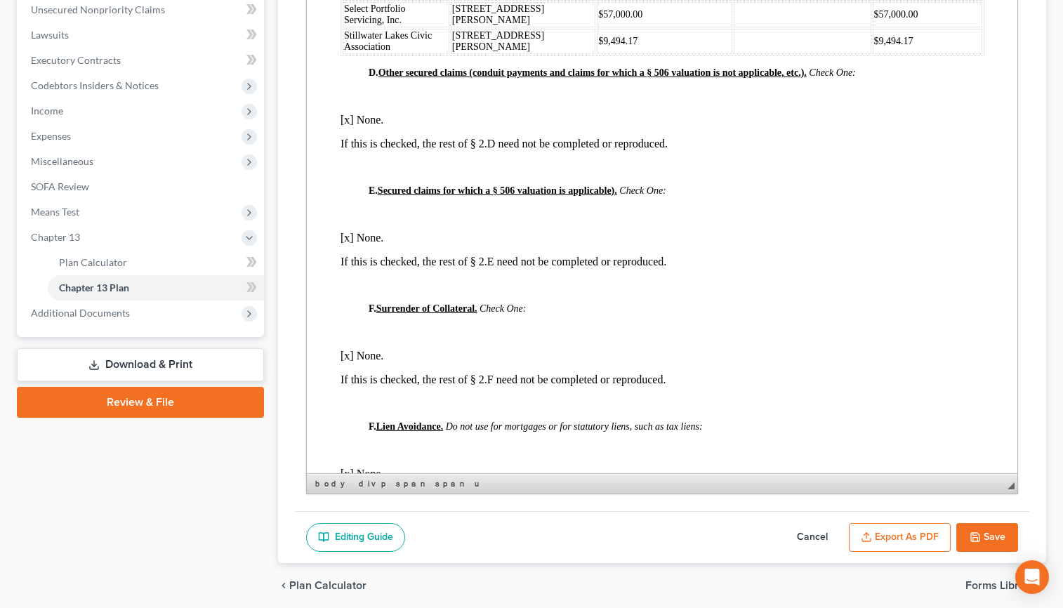
click at [733, 27] on td at bounding box center [802, 14] width 138 height 25
click at [733, 54] on td at bounding box center [802, 41] width 138 height 25
drag, startPoint x: 729, startPoint y: 284, endPoint x: 812, endPoint y: 206, distance: 114.2
click at [733, 54] on td "$0.00" at bounding box center [802, 41] width 138 height 25
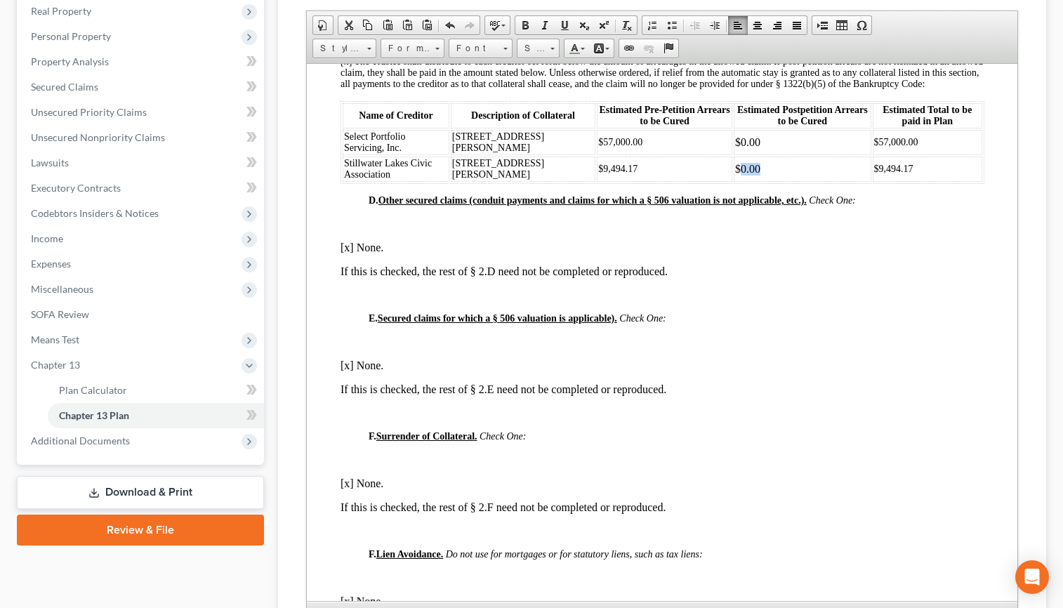
scroll to position [211, 0]
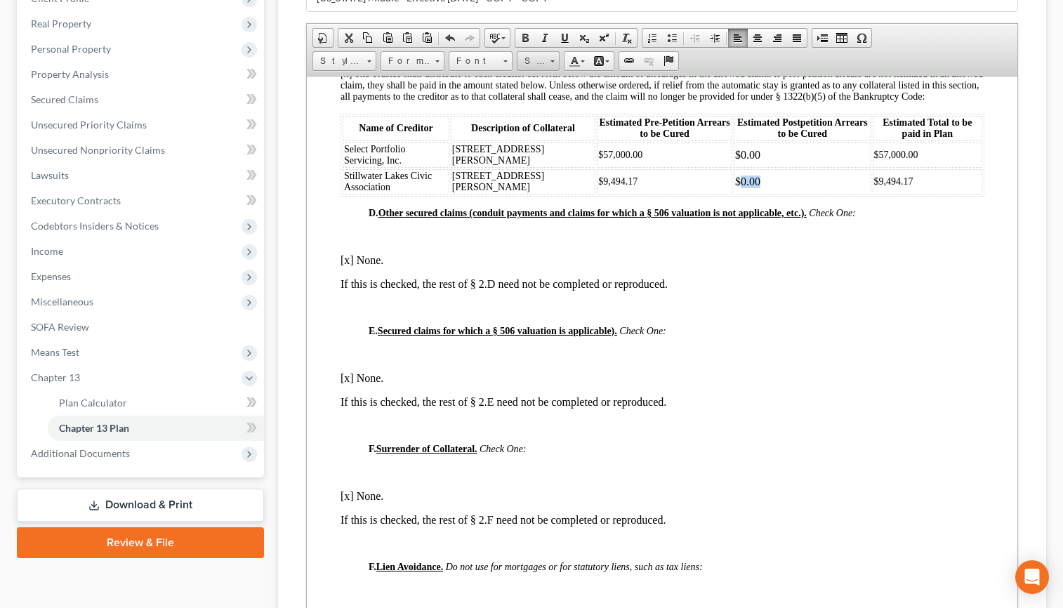
click at [555, 71] on link "Size" at bounding box center [538, 61] width 43 height 20
click at [586, 227] on link "14" at bounding box center [568, 218] width 80 height 18
click at [733, 194] on td "$ 0.00" at bounding box center [802, 180] width 138 height 25
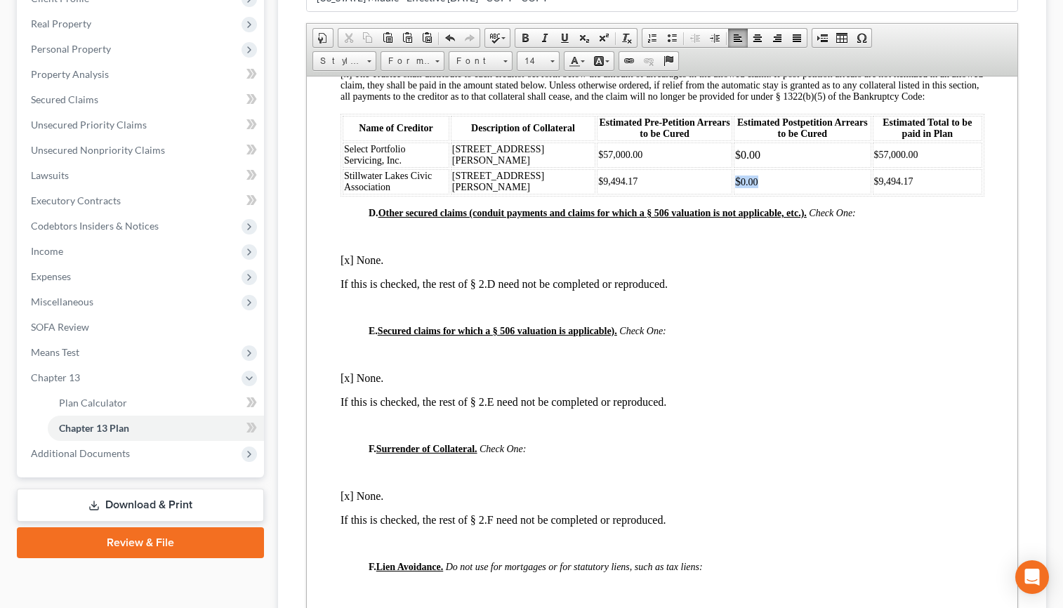
drag, startPoint x: 714, startPoint y: 423, endPoint x: 691, endPoint y: 420, distance: 22.6
click at [733, 194] on td "$ 0.00" at bounding box center [802, 180] width 138 height 25
click at [555, 62] on span at bounding box center [552, 61] width 4 height 2
click at [565, 152] on link "14" at bounding box center [568, 142] width 80 height 18
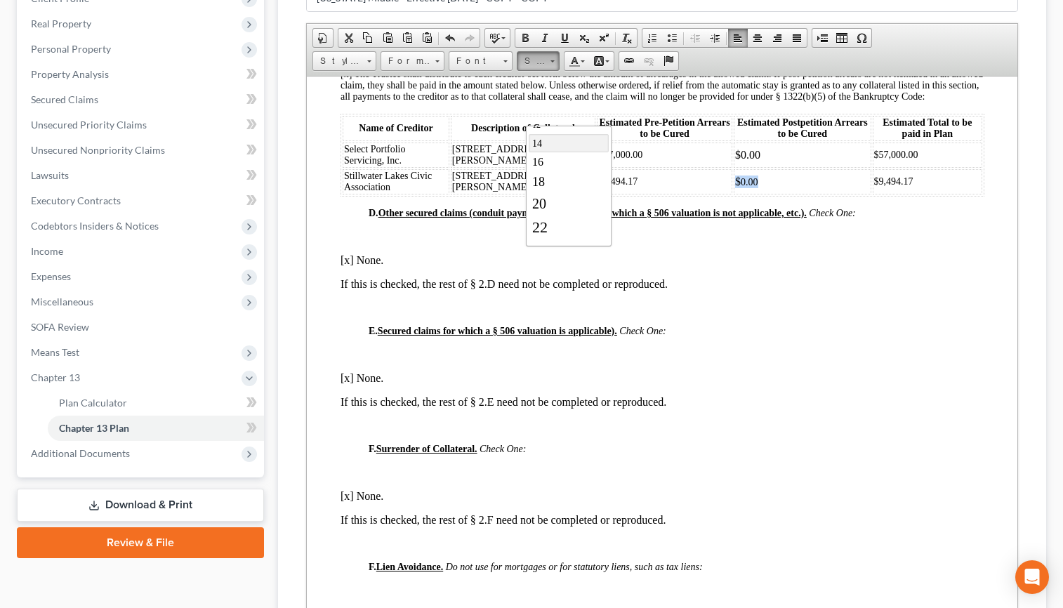
scroll to position [0, 0]
click at [734, 167] on td "$0.00" at bounding box center [802, 154] width 138 height 25
drag, startPoint x: 734, startPoint y: 399, endPoint x: 691, endPoint y: 395, distance: 43.7
click at [733, 167] on td "$0.00" at bounding box center [802, 154] width 138 height 25
click at [558, 71] on link "Size" at bounding box center [538, 61] width 43 height 20
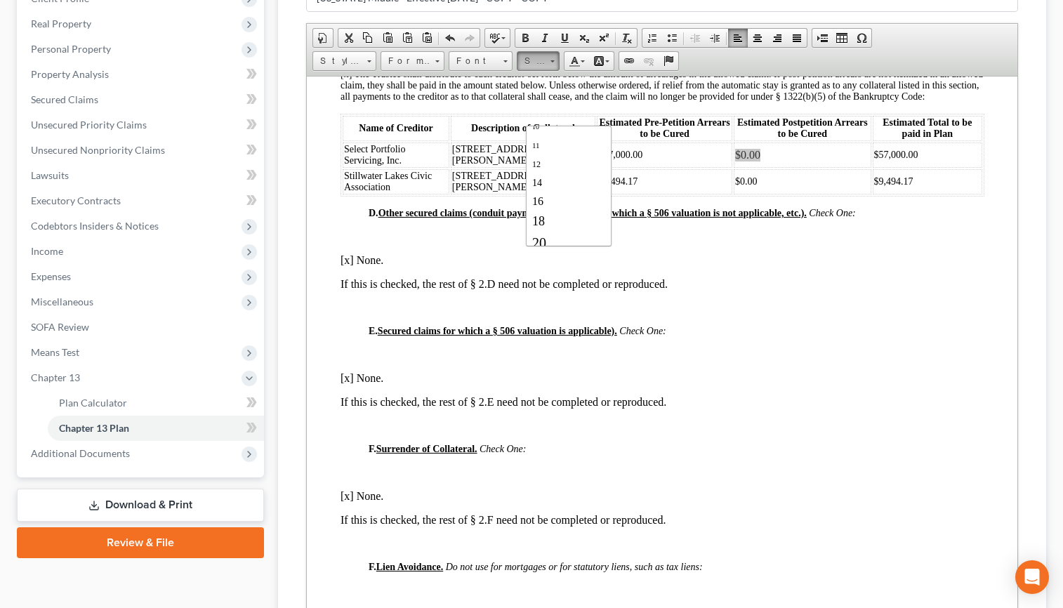
scroll to position [104, 0]
click at [571, 152] on link "14" at bounding box center [568, 142] width 80 height 18
click at [785, 12] on p "C. Arrears (Including but not limited to, claim secured by Debtor's principal r…" at bounding box center [676, 6] width 616 height 11
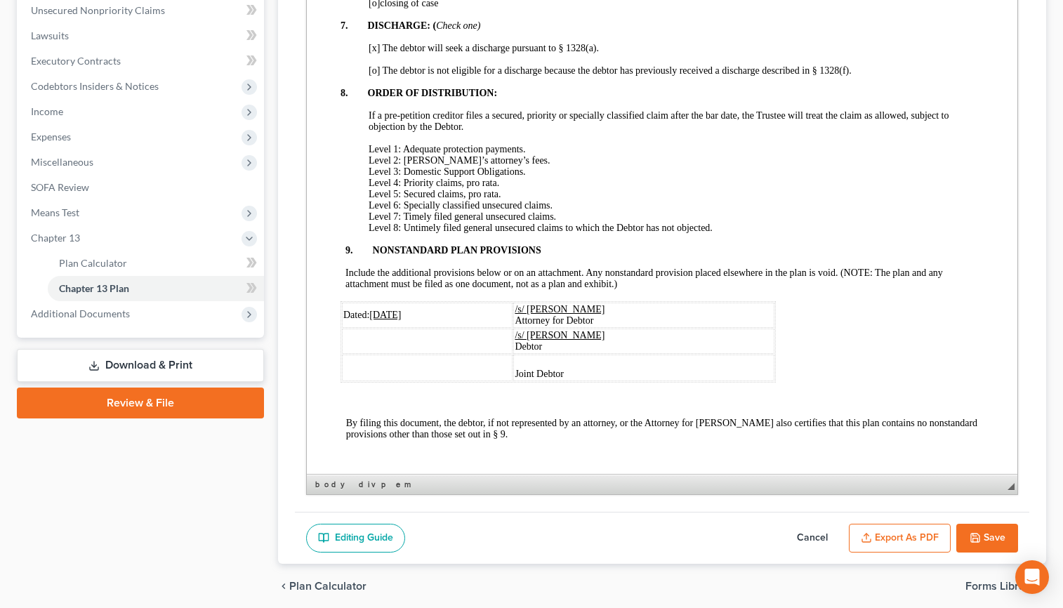
scroll to position [351, 0]
click at [917, 552] on button "Save" at bounding box center [987, 537] width 62 height 29
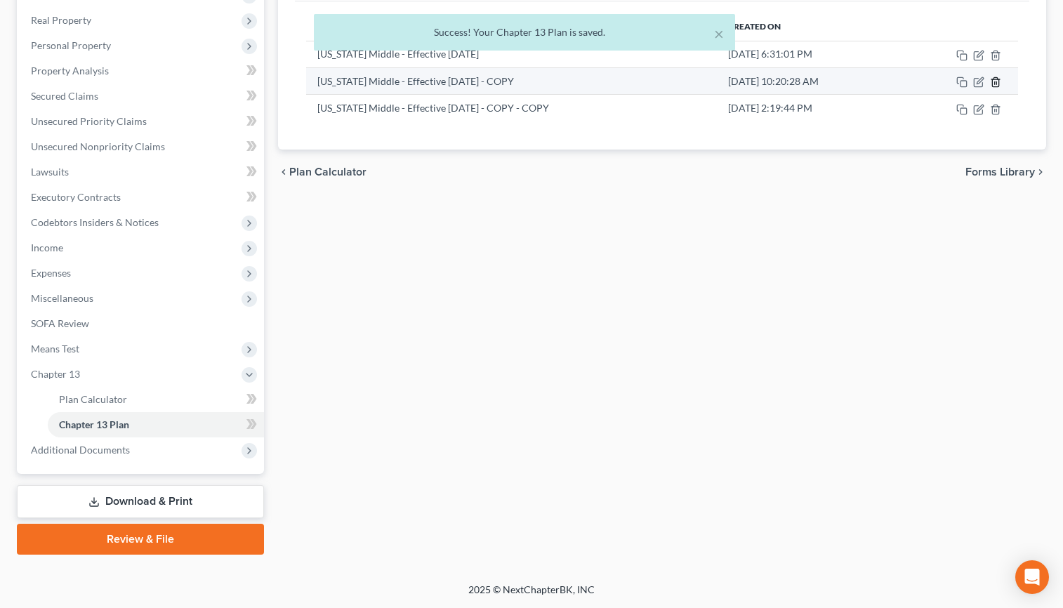
scroll to position [211, 0]
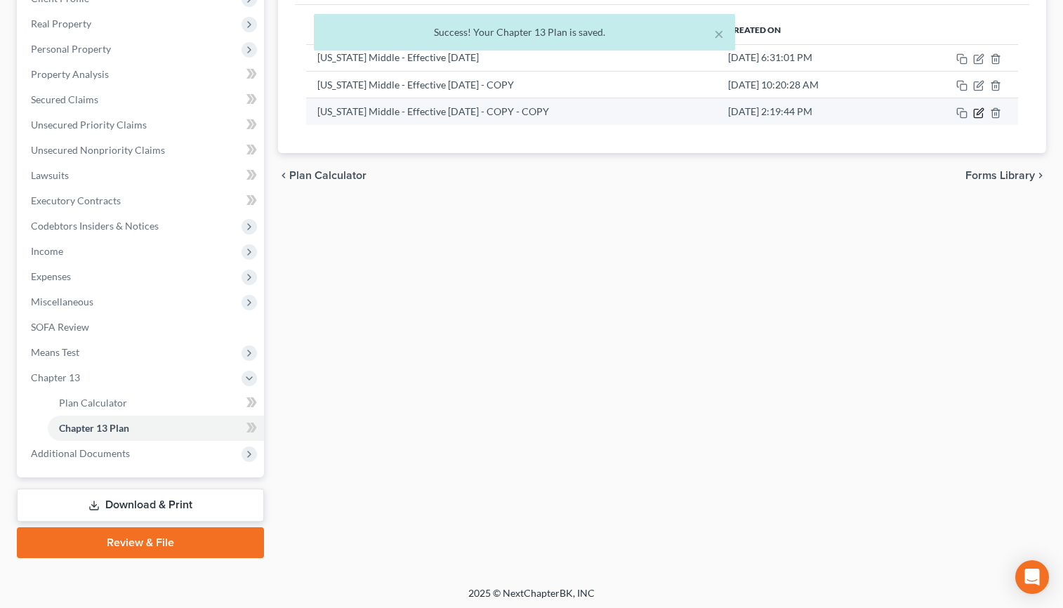
click at [917, 119] on icon "button" at bounding box center [978, 112] width 11 height 11
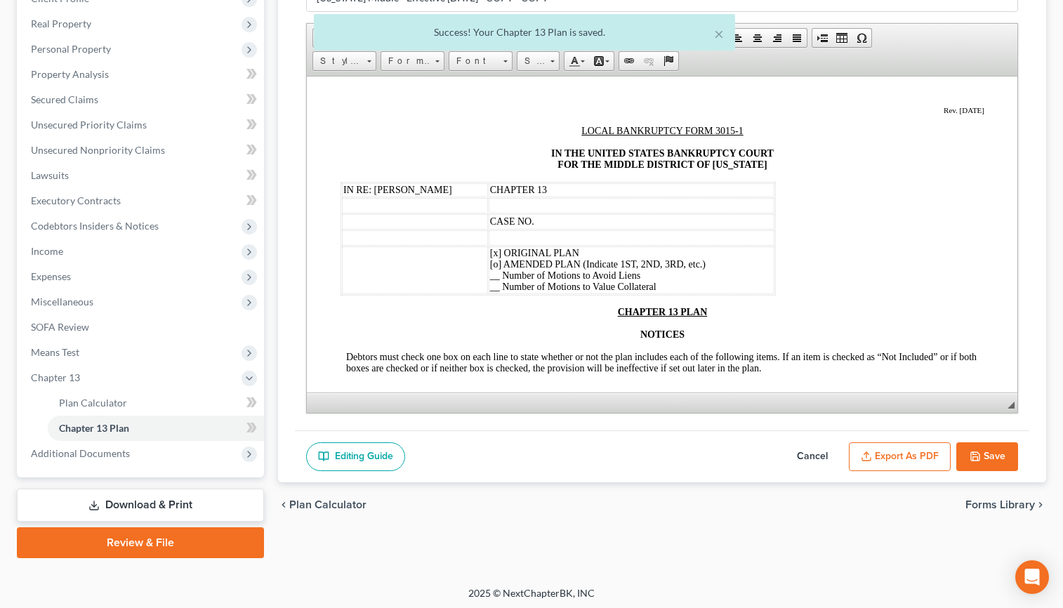
scroll to position [140, 0]
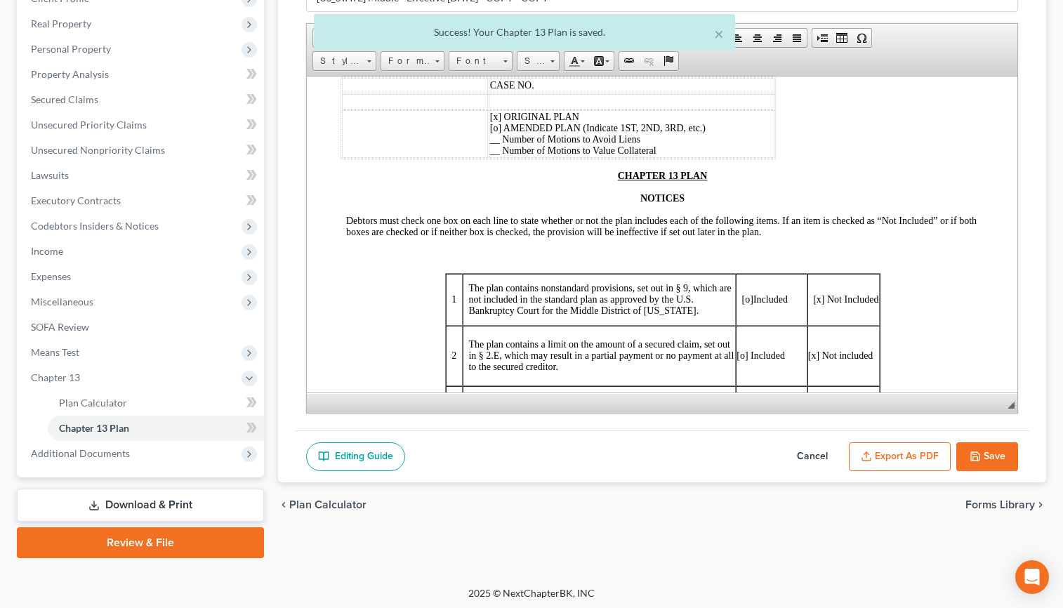
click at [856, 472] on button "Export as PDF" at bounding box center [900, 456] width 102 height 29
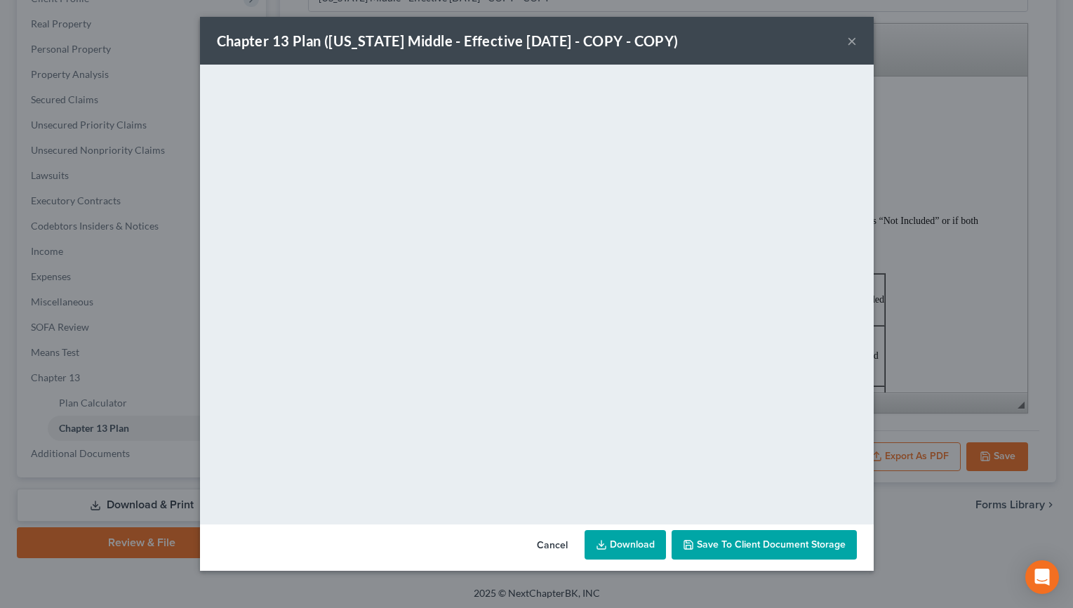
click at [565, 559] on button "Cancel" at bounding box center [552, 545] width 53 height 28
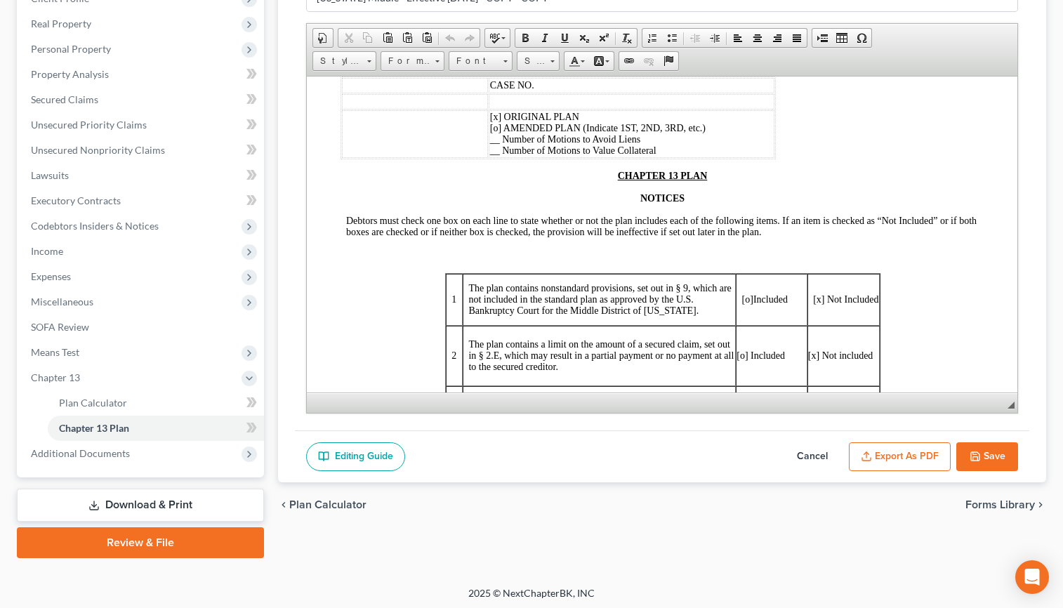
click at [781, 472] on button "Cancel" at bounding box center [812, 456] width 62 height 29
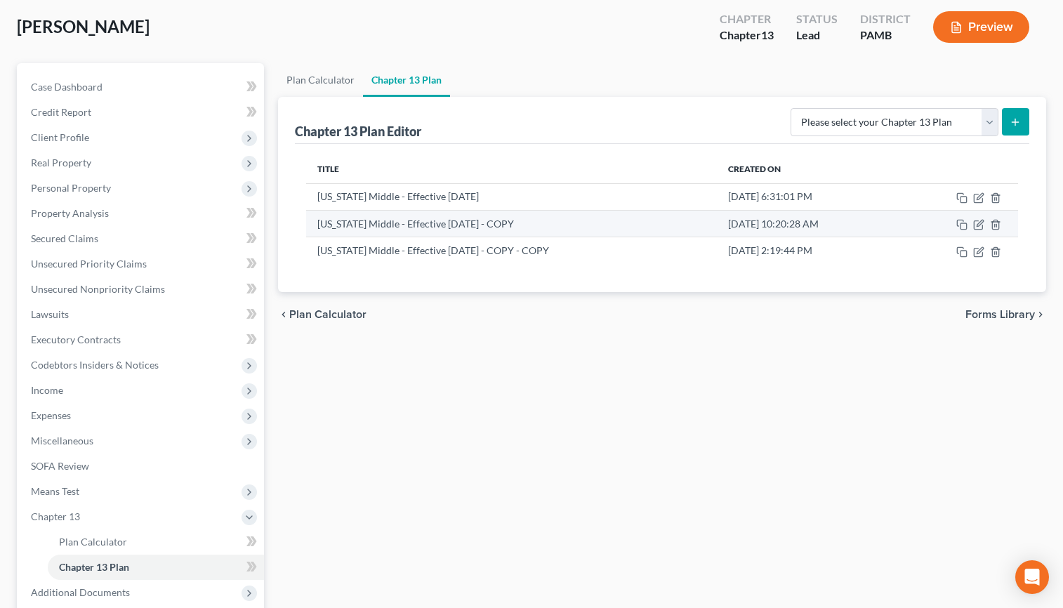
scroll to position [70, 0]
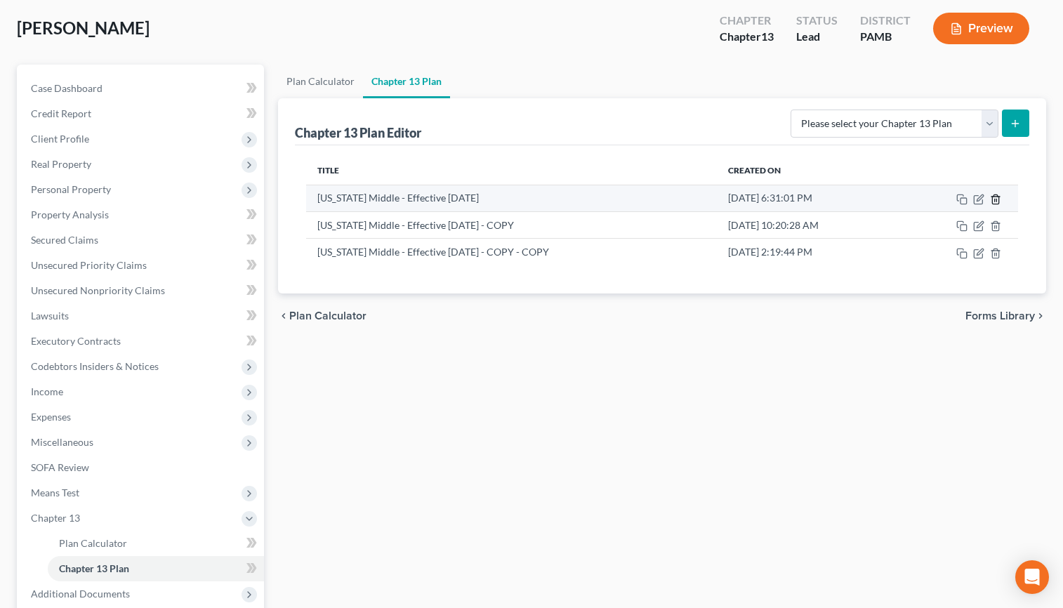
click at [917, 205] on icon "button" at bounding box center [995, 199] width 11 height 11
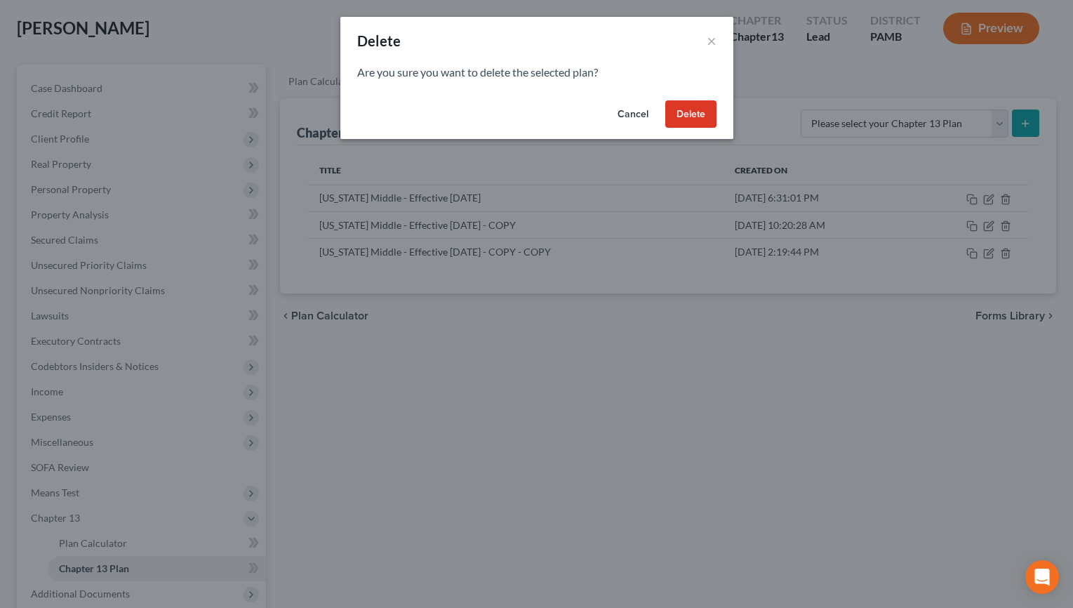
click at [717, 128] on button "Delete" at bounding box center [690, 114] width 51 height 28
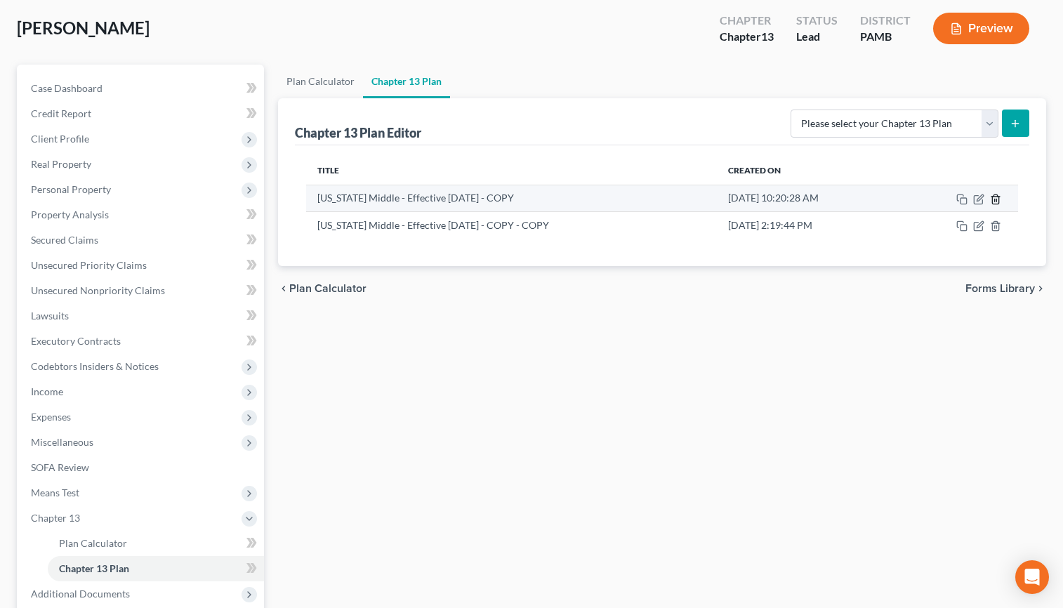
click at [917, 205] on icon "button" at bounding box center [995, 199] width 11 height 11
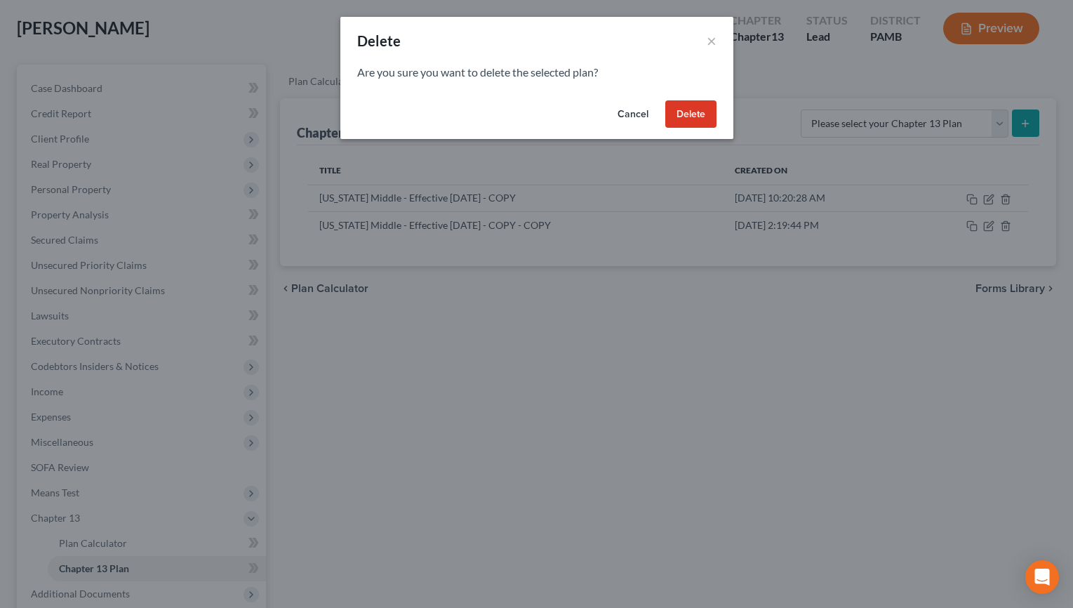
click at [717, 128] on button "Delete" at bounding box center [690, 114] width 51 height 28
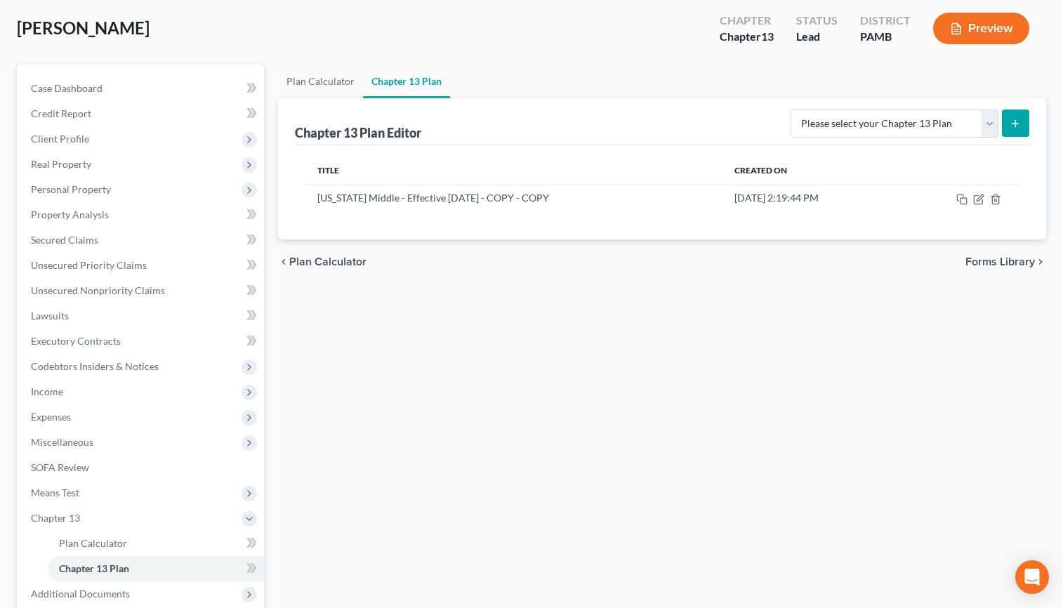
drag, startPoint x: 162, startPoint y: 50, endPoint x: 20, endPoint y: 55, distance: 141.9
click at [20, 55] on div "Briggs, Walter Upgraded Chapter Chapter 13 Status Lead District PAMB Preview Pe…" at bounding box center [531, 357] width 1063 height 740
copy span "[PERSON_NAME]"
click at [49, 65] on div "Briggs, Walter Upgraded Chapter Chapter 13 Status Lead District PAMB Preview" at bounding box center [531, 34] width 1029 height 61
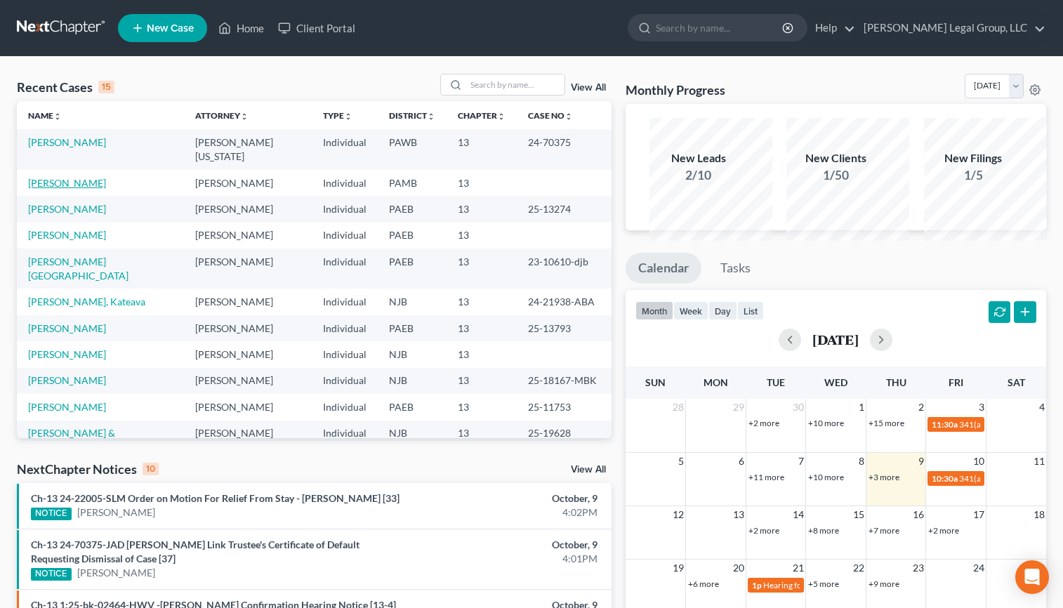
click at [91, 189] on link "[PERSON_NAME]" at bounding box center [67, 183] width 78 height 12
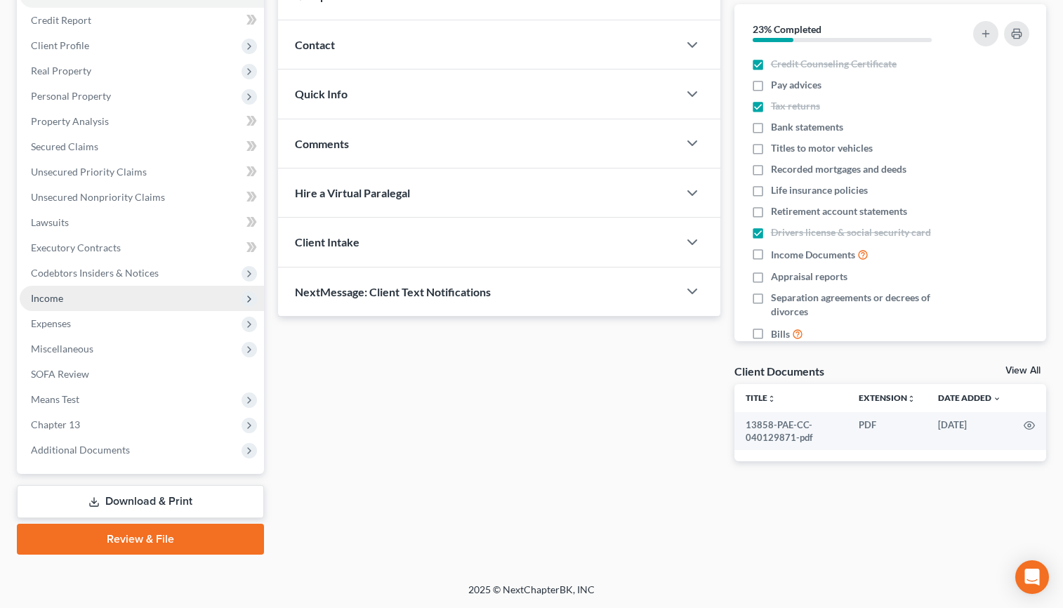
scroll to position [211, 0]
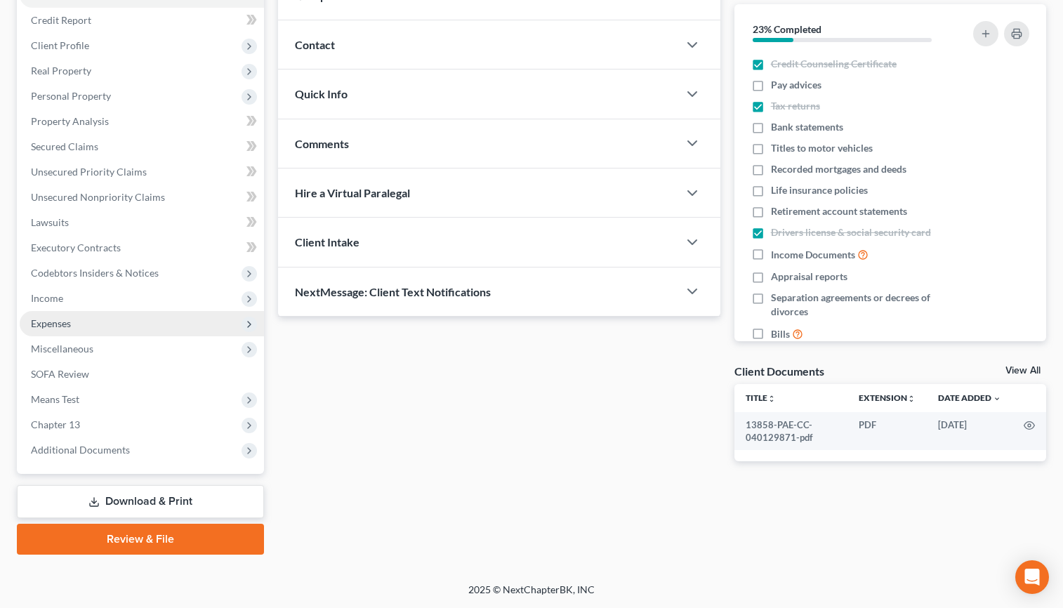
click at [71, 329] on span "Expenses" at bounding box center [51, 323] width 40 height 12
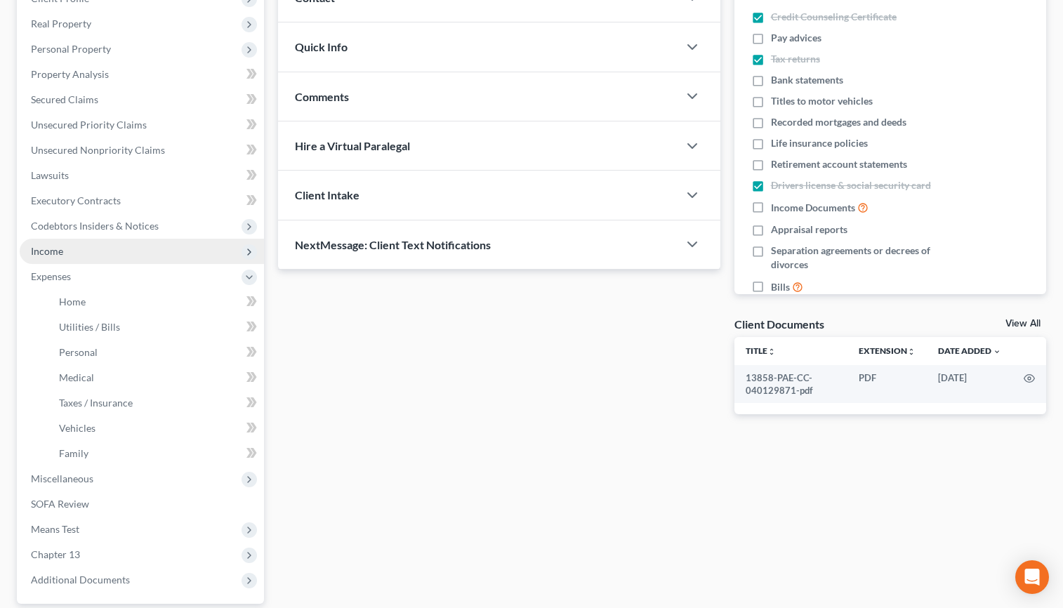
click at [83, 264] on span "Income" at bounding box center [142, 251] width 244 height 25
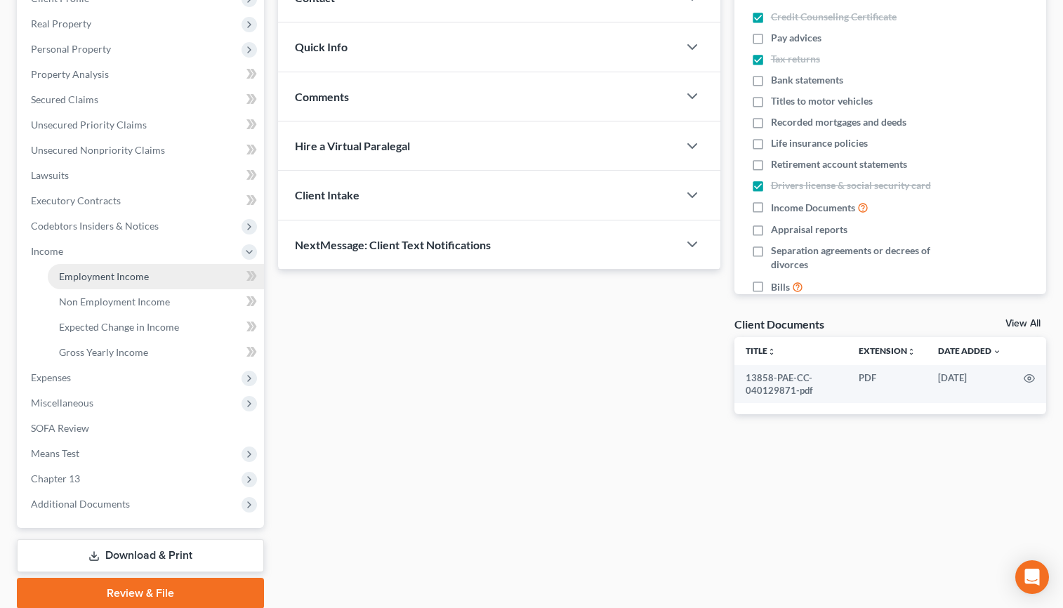
click at [93, 282] on span "Employment Income" at bounding box center [104, 276] width 90 height 12
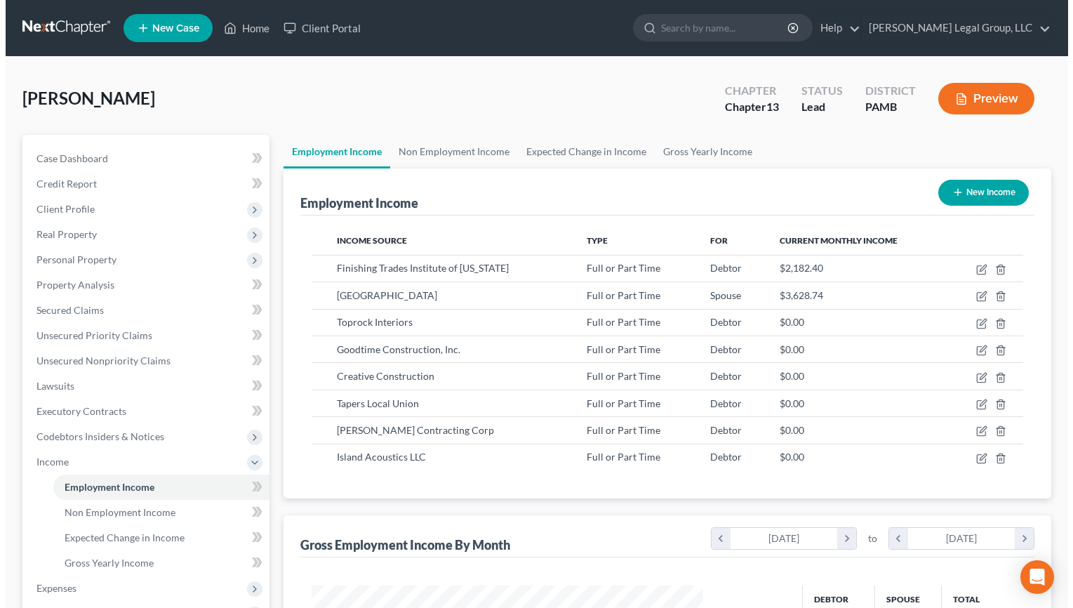
scroll to position [313, 420]
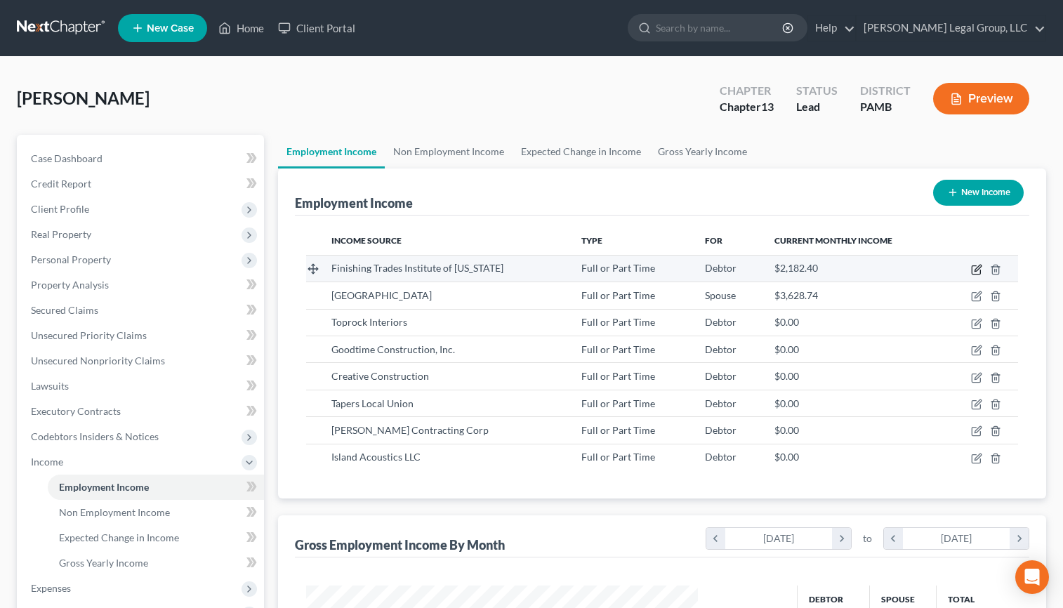
click at [974, 271] on icon "button" at bounding box center [977, 268] width 6 height 6
select select "0"
select select "35"
select select "0"
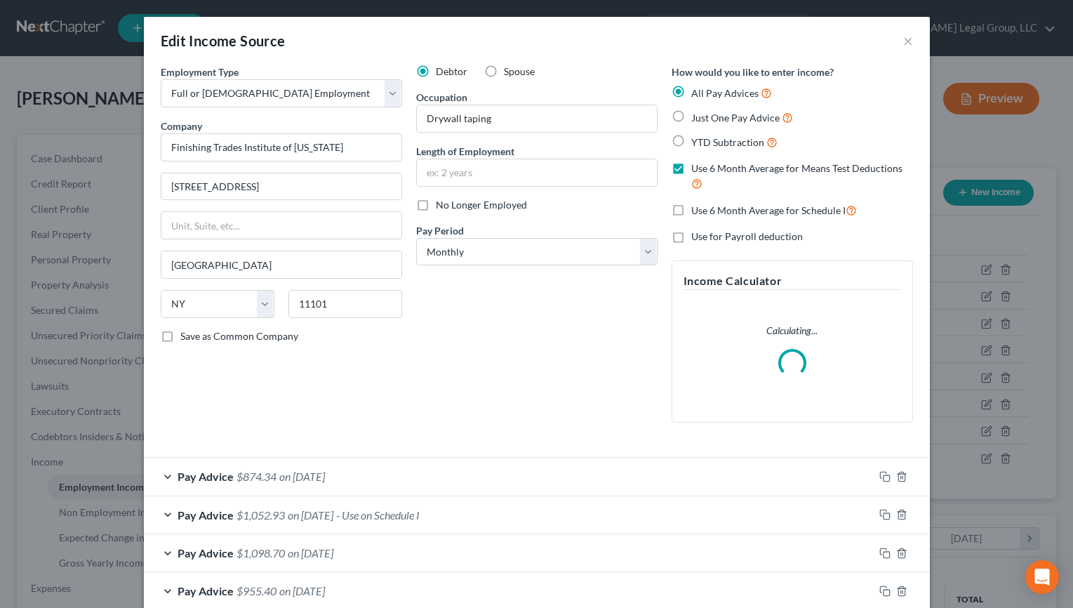
scroll to position [313, 425]
click at [417, 132] on input "Drywall taping" at bounding box center [537, 118] width 240 height 27
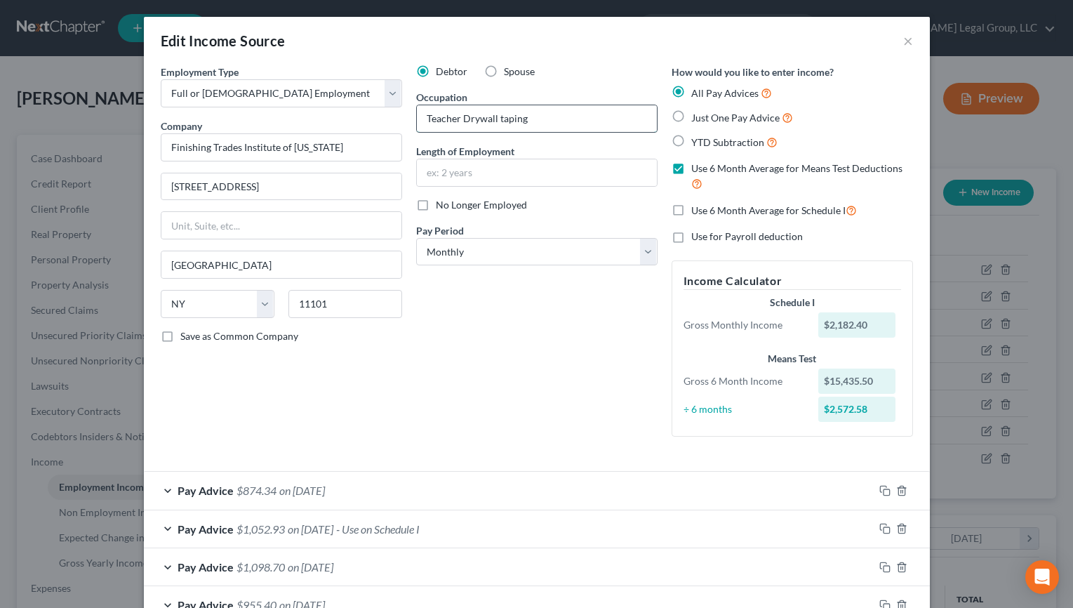
click at [493, 132] on input "Teacher Drywall taping" at bounding box center [537, 118] width 240 height 27
drag, startPoint x: 510, startPoint y: 149, endPoint x: 438, endPoint y: 154, distance: 71.8
click at [438, 132] on input "Teacher Drywall taping" at bounding box center [537, 118] width 240 height 27
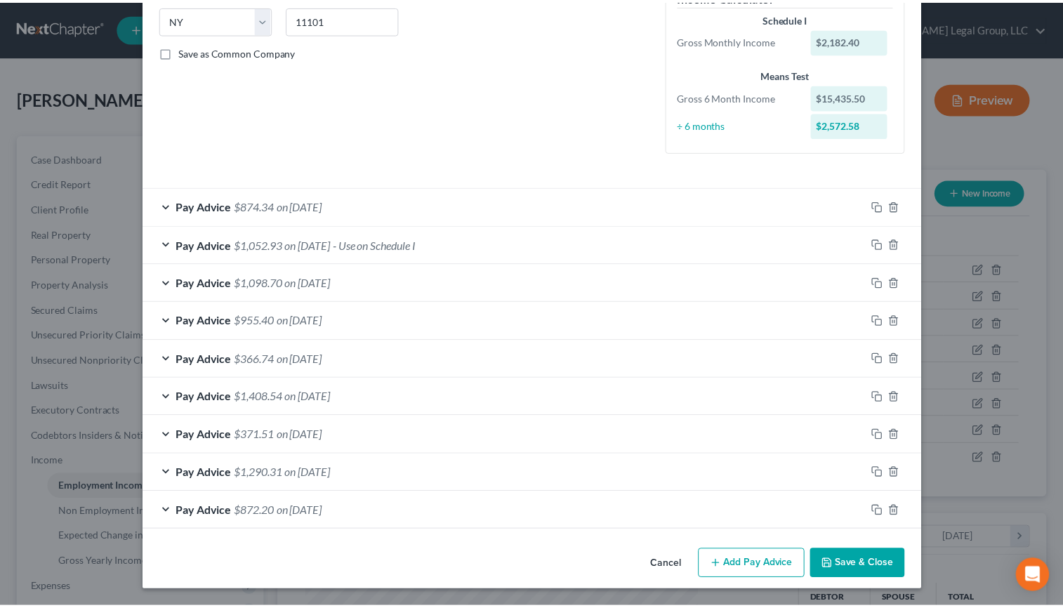
scroll to position [486, 0]
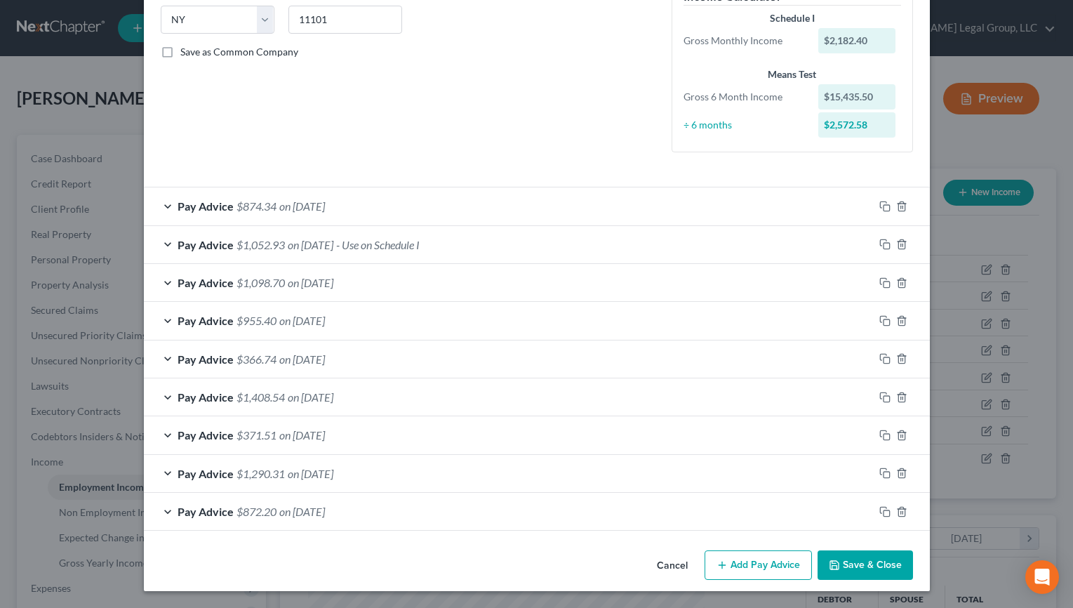
type input "Teacher"
click at [913, 557] on button "Save & Close" at bounding box center [865, 564] width 95 height 29
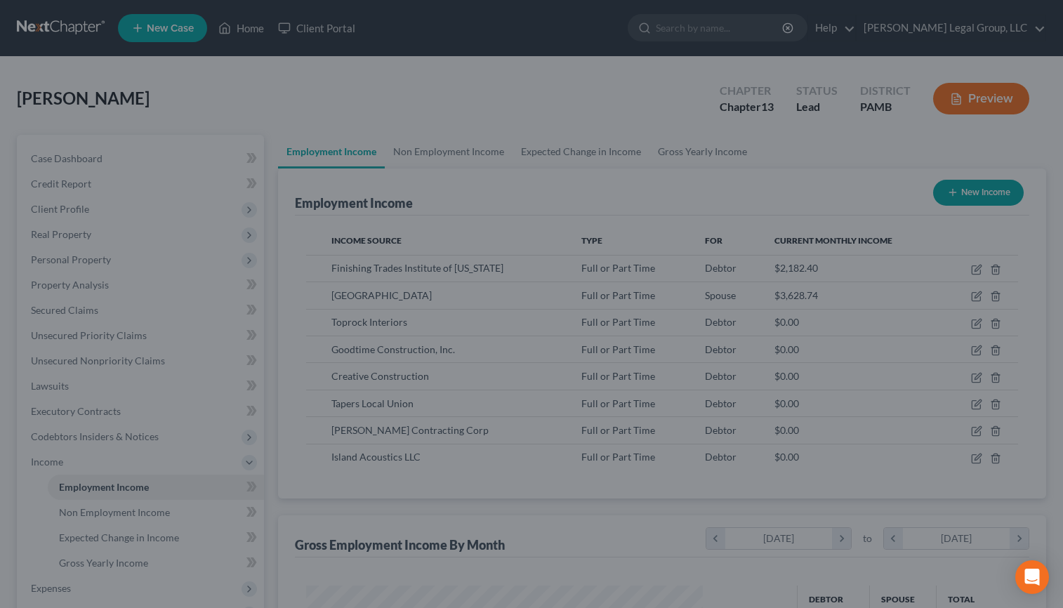
scroll to position [701631, 701525]
